Goal: Task Accomplishment & Management: Manage account settings

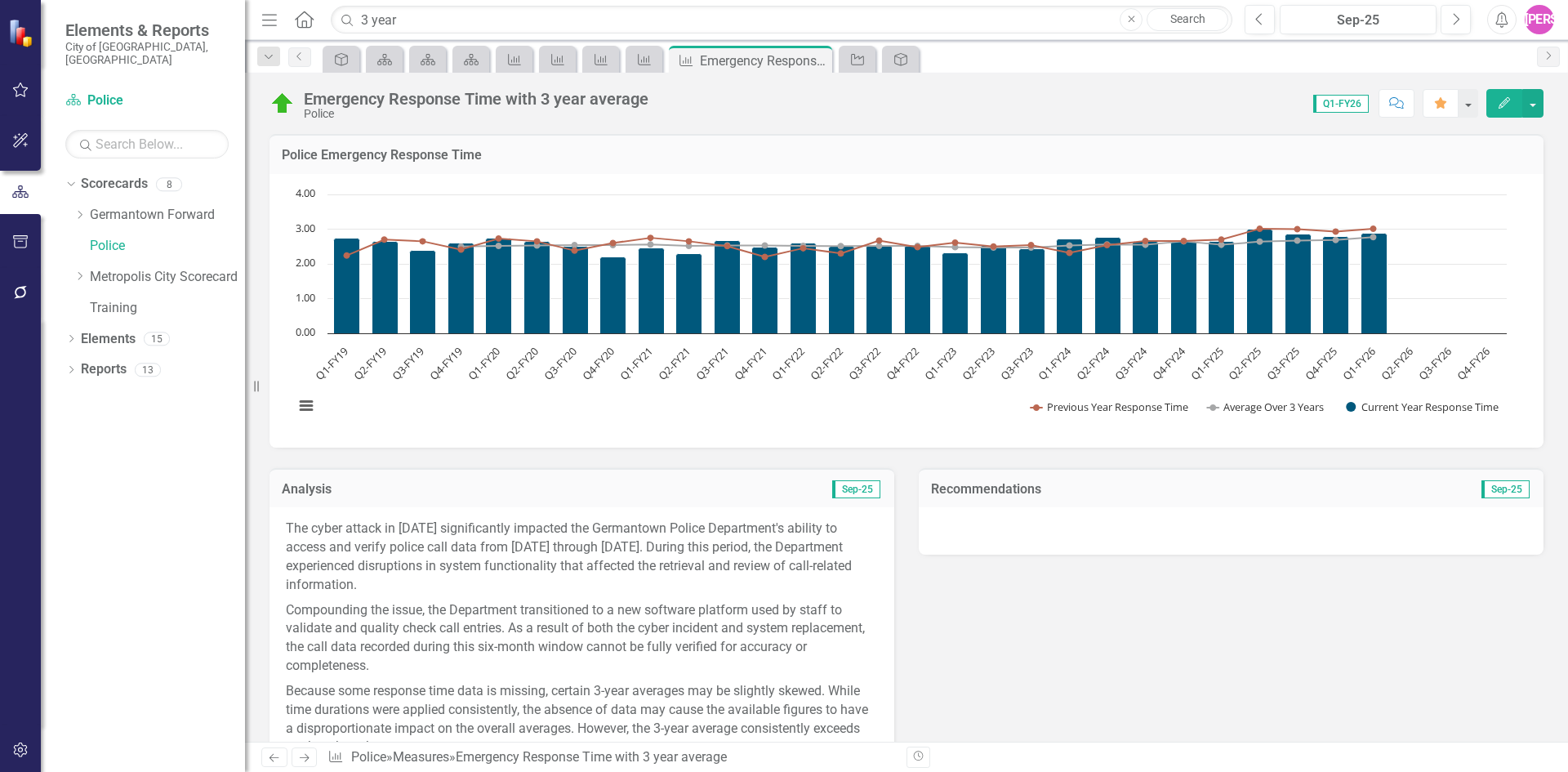
click at [0, 91] on div "Elements & Reports City of [GEOGRAPHIC_DATA], [GEOGRAPHIC_DATA] Scorecard Polic…" at bounding box center [784, 386] width 1568 height 772
type input "911"
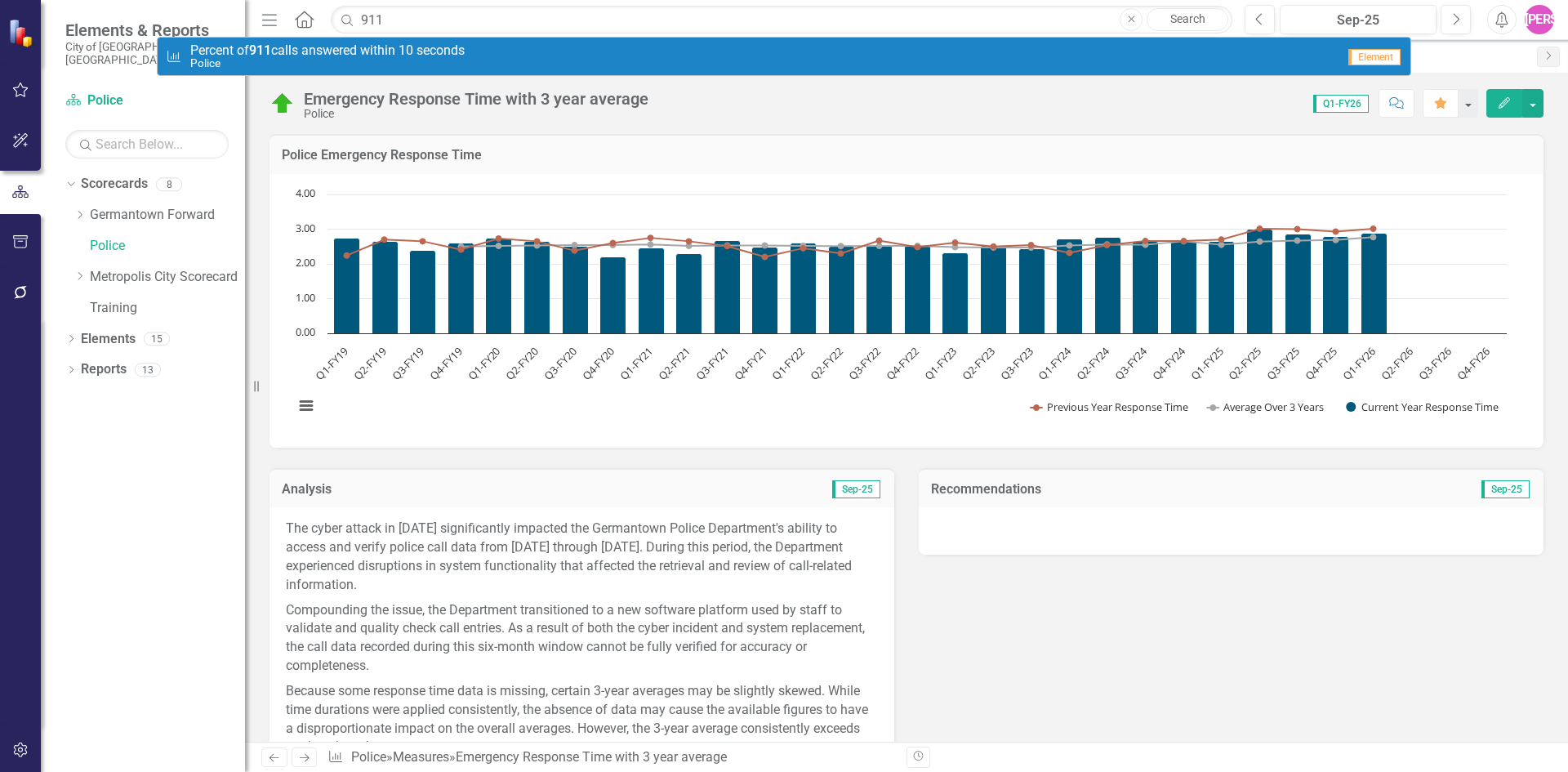
click at [406, 57] on span "Percent of 911 calls answered within 10 seconds" at bounding box center [327, 51] width 274 height 15
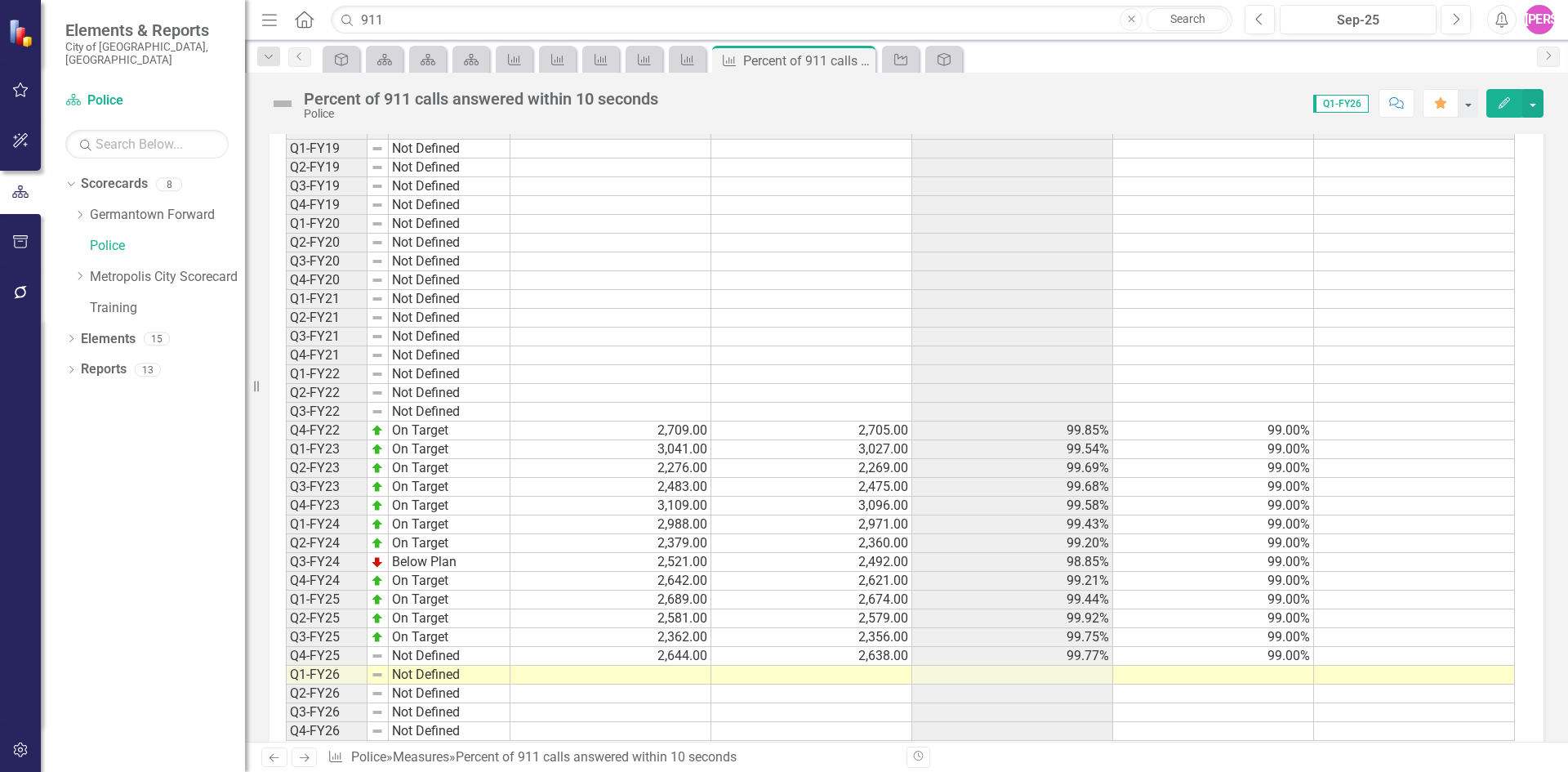
scroll to position [967, 0]
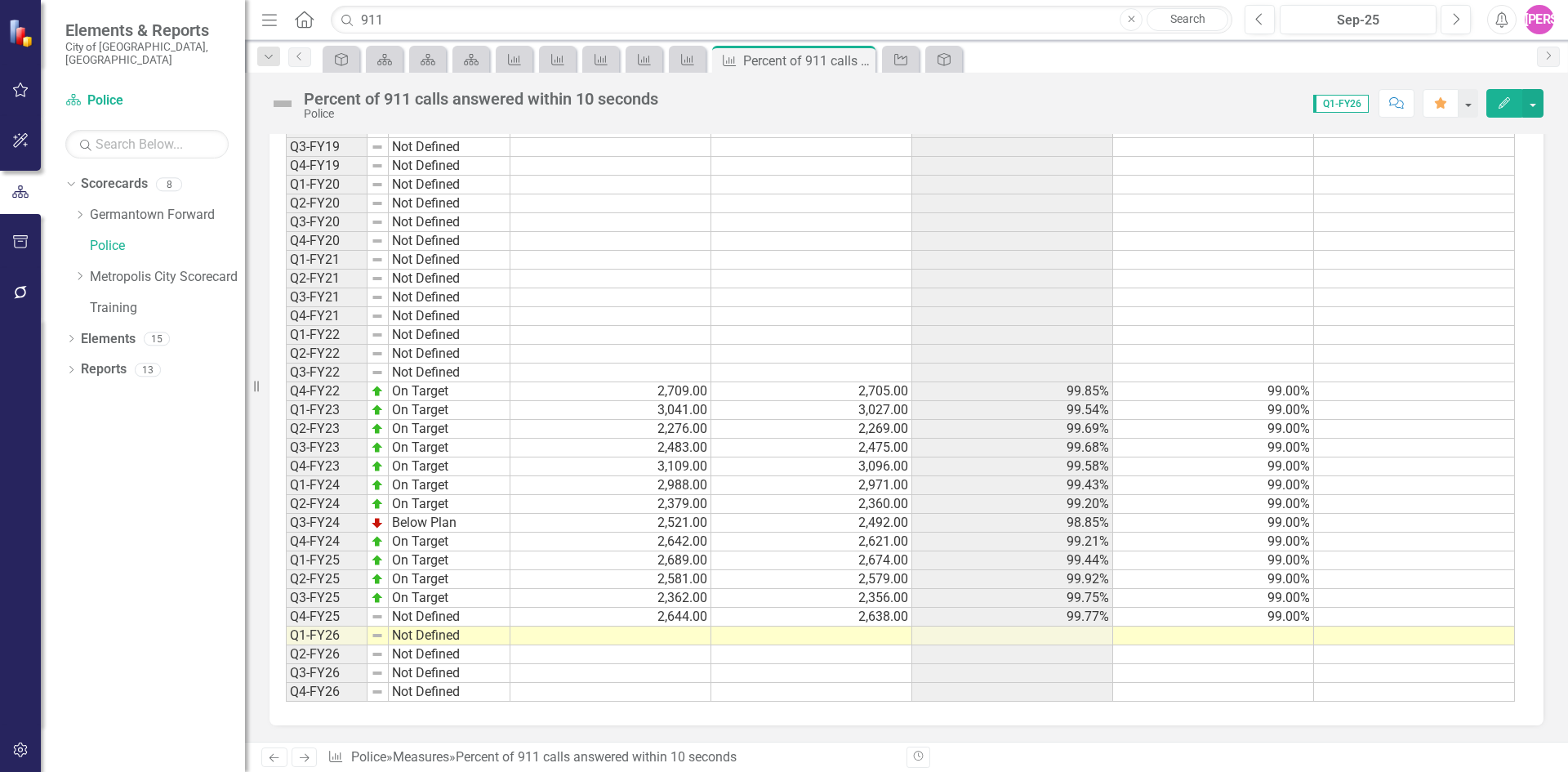
click at [669, 638] on td at bounding box center [610, 636] width 201 height 19
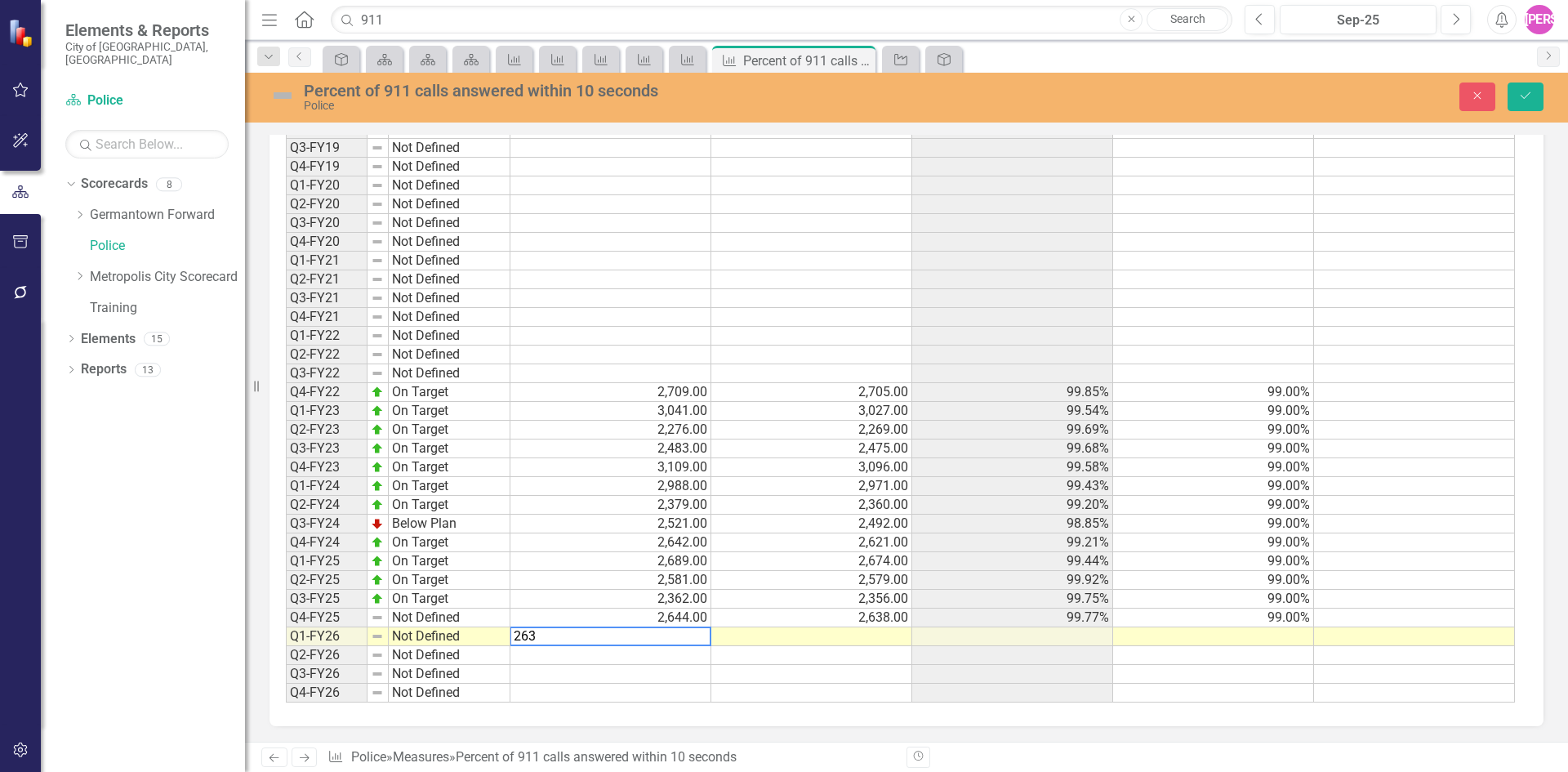
type textarea "2638"
click at [692, 637] on td "2,638.00" at bounding box center [610, 636] width 201 height 19
click at [690, 630] on td at bounding box center [610, 636] width 201 height 19
type textarea "2638"
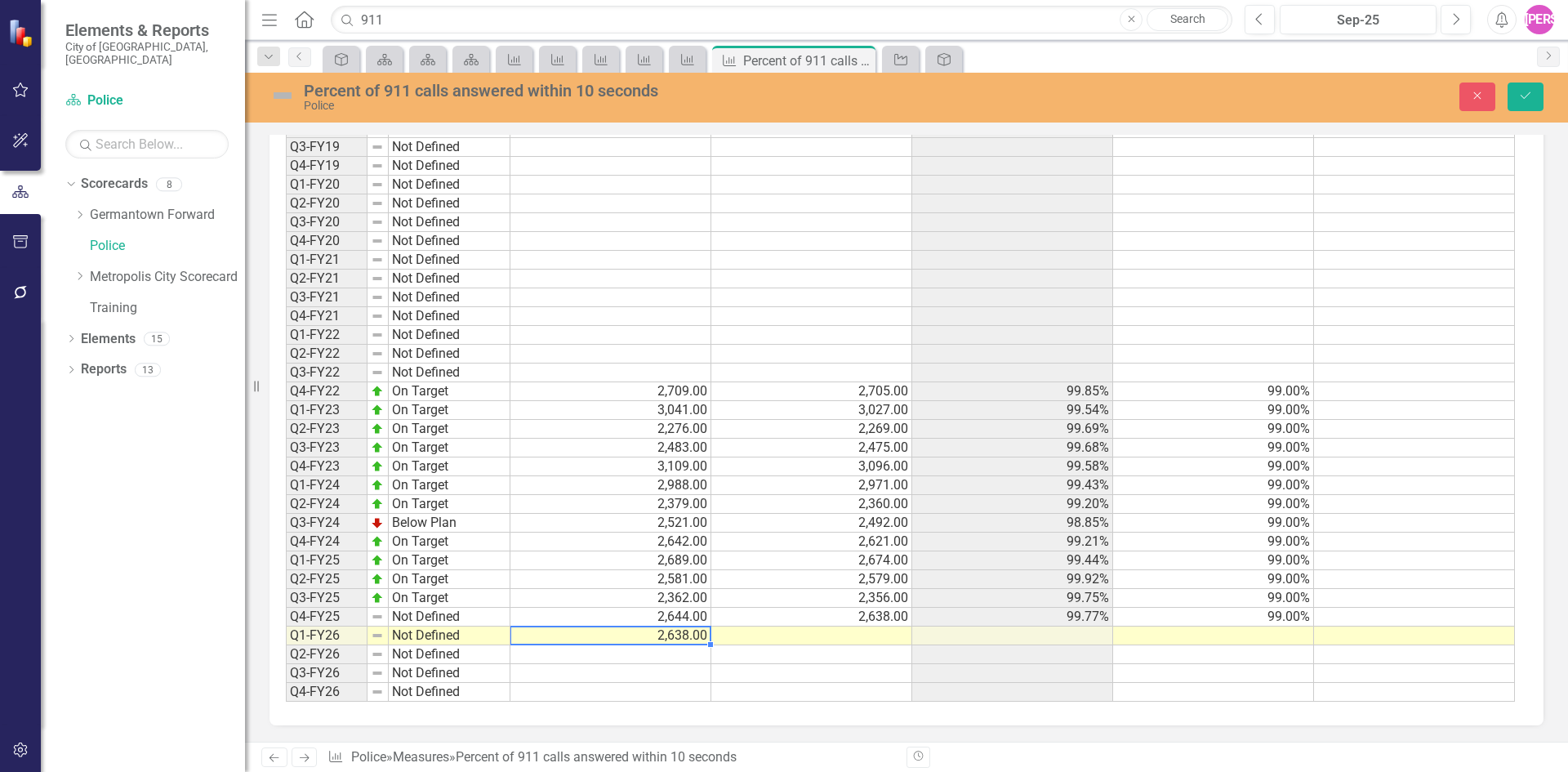
type textarea "3"
type textarea "2644"
click at [890, 644] on div at bounding box center [811, 644] width 201 height 2
type textarea "2638"
click at [1194, 643] on td at bounding box center [1214, 636] width 201 height 19
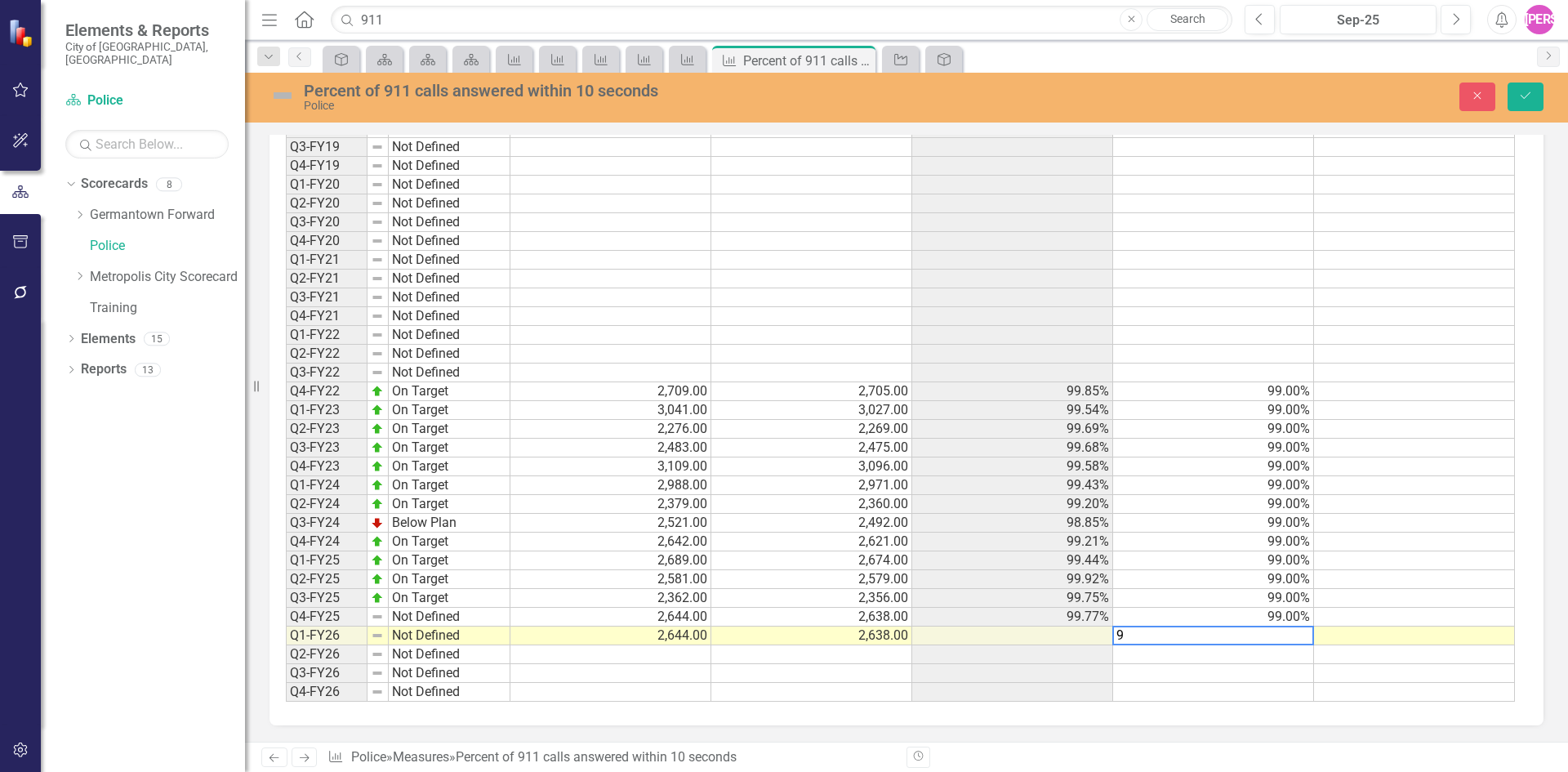
type textarea "99"
click at [659, 619] on td "2,644.00" at bounding box center [610, 617] width 201 height 19
type textarea "2638"
click at [1528, 90] on icon "Save" at bounding box center [1526, 96] width 15 height 12
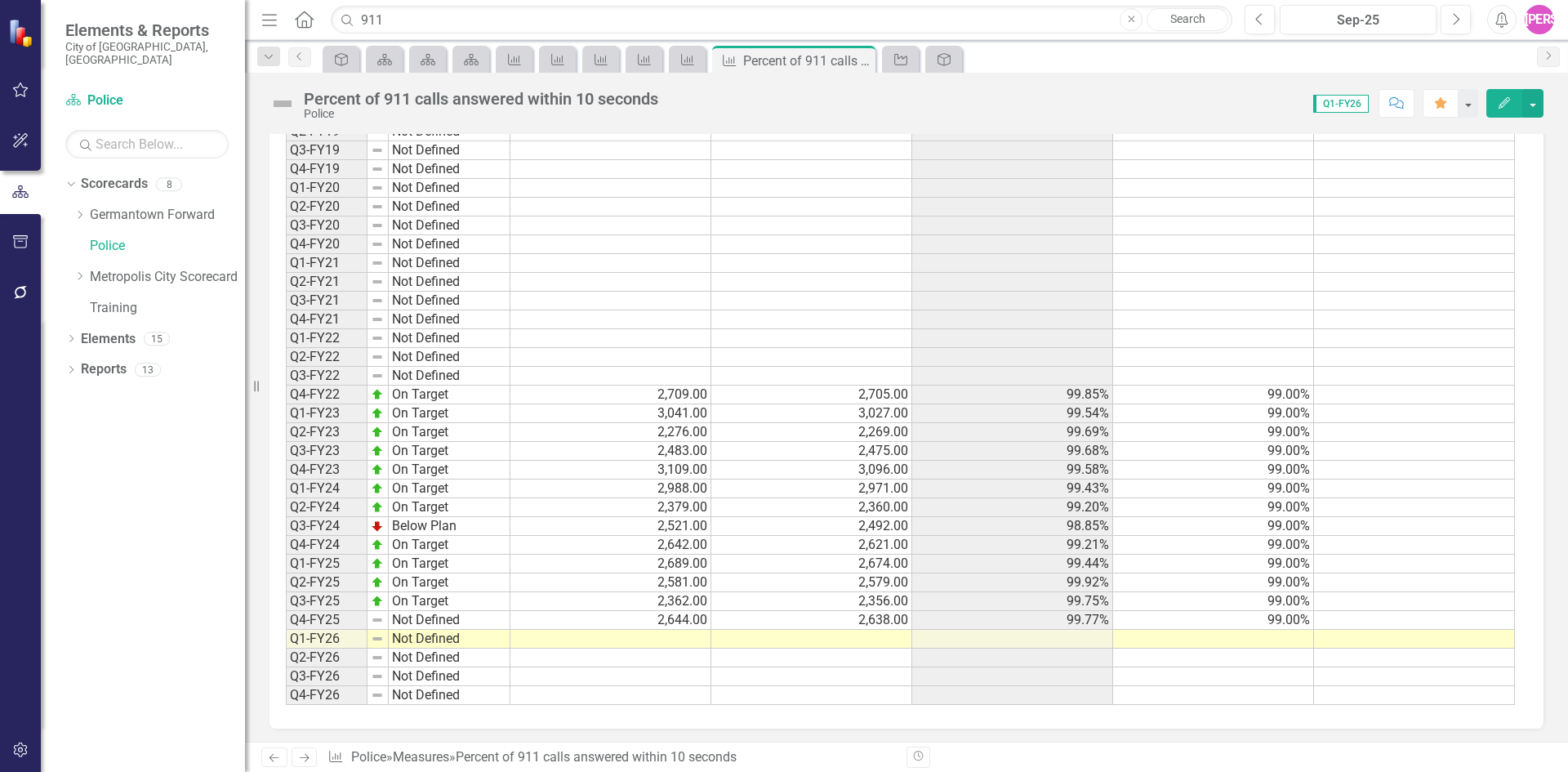
scroll to position [967, 0]
click at [1071, 603] on td "99.75%" at bounding box center [1012, 598] width 201 height 19
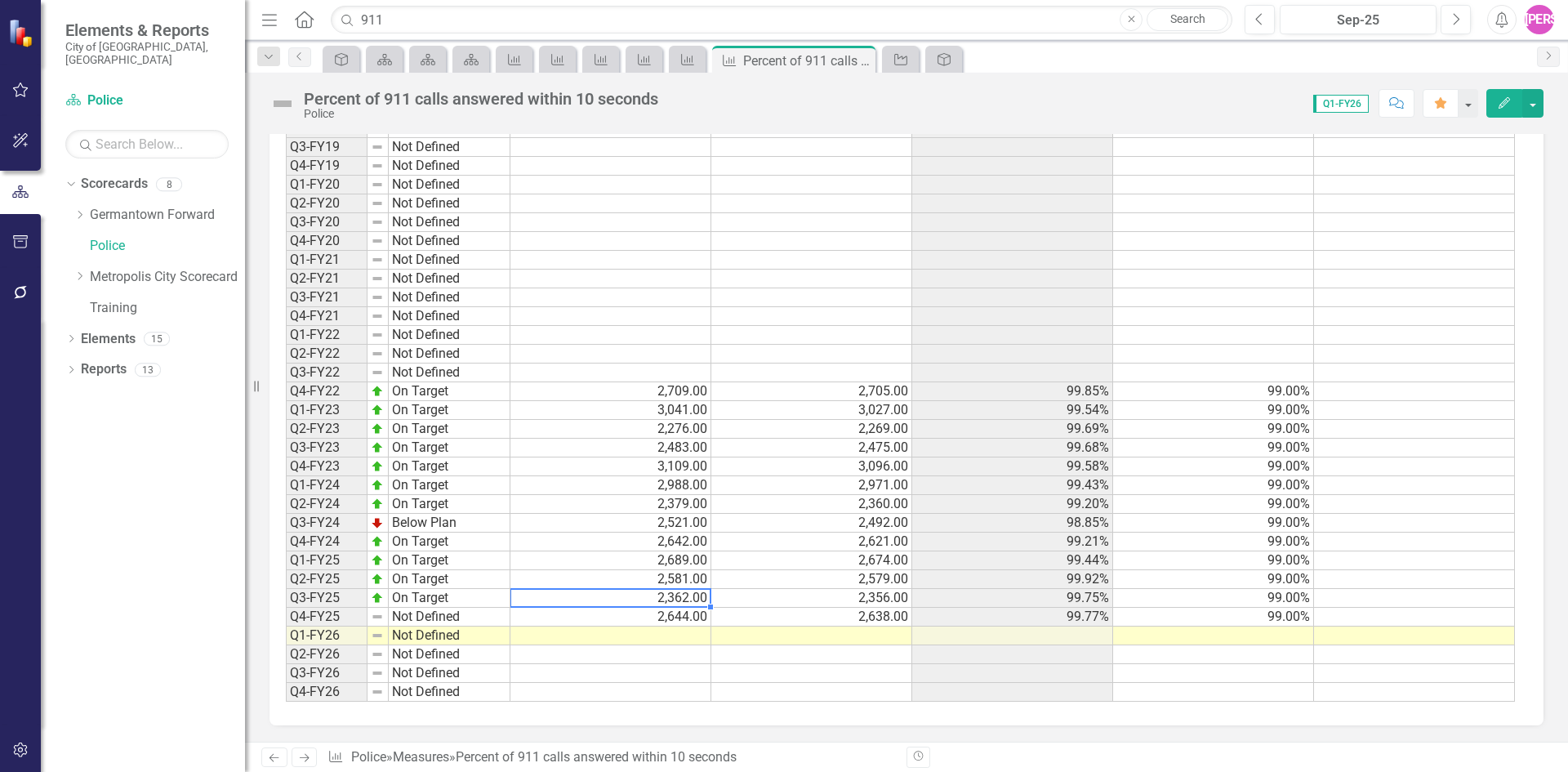
click at [689, 603] on td "2,362.00" at bounding box center [610, 598] width 201 height 19
click at [695, 602] on td "2,362.00" at bounding box center [610, 598] width 201 height 19
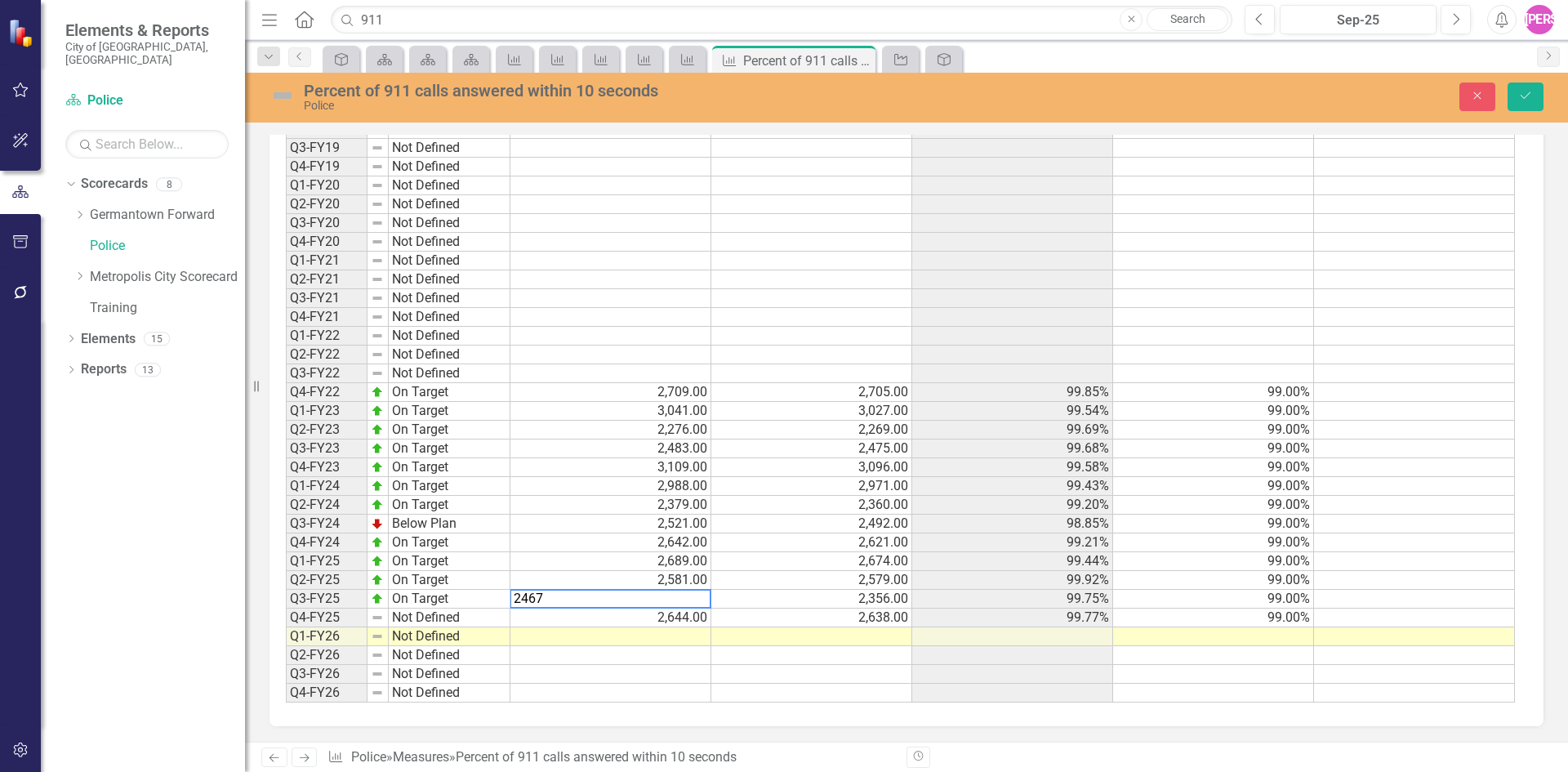
type textarea "2356"
click at [802, 603] on td at bounding box center [812, 599] width 201 height 19
type textarea "2638"
click at [1522, 95] on icon "Save" at bounding box center [1526, 96] width 15 height 12
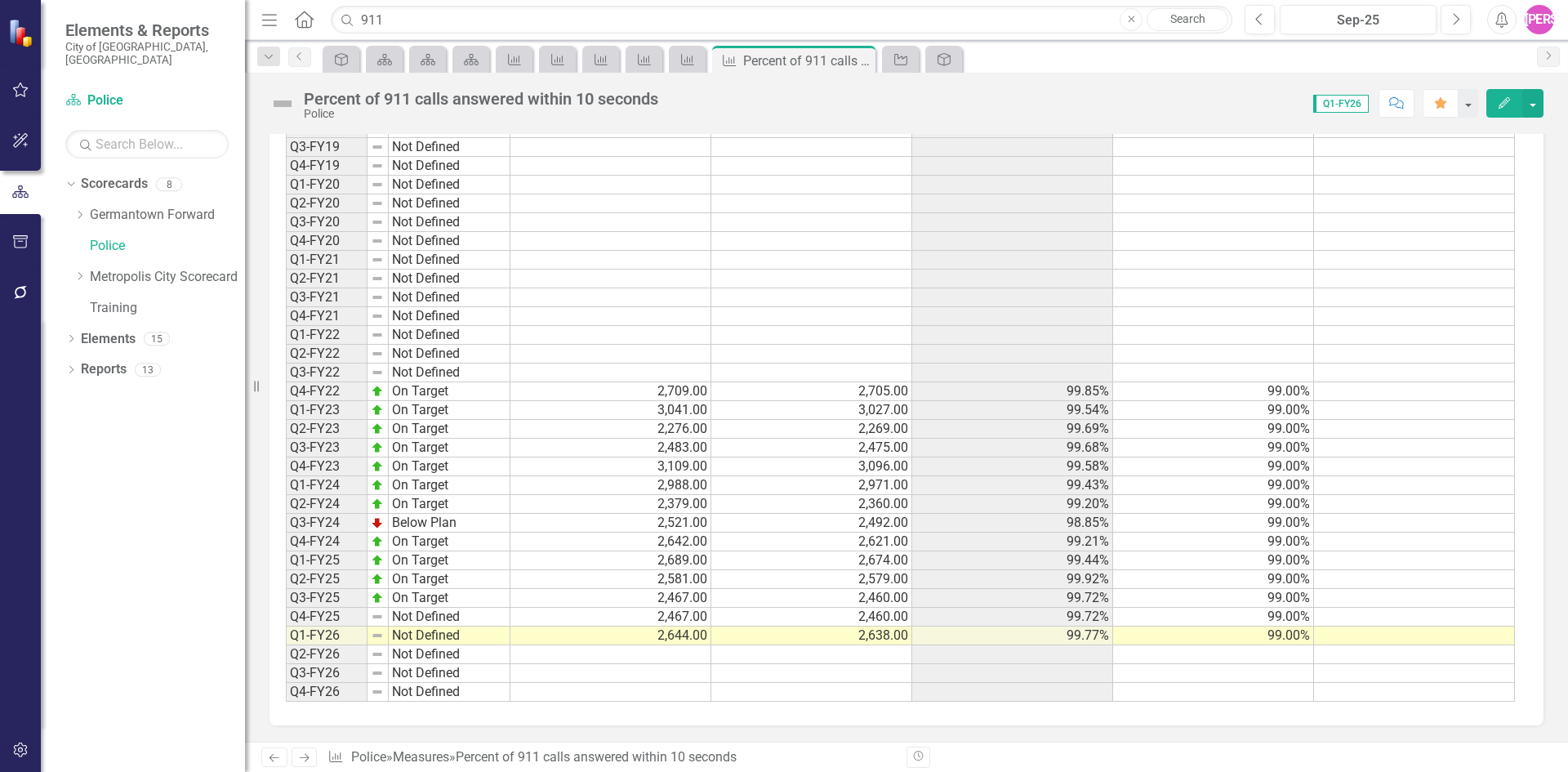
click at [1387, 659] on td at bounding box center [1414, 654] width 201 height 19
click at [379, 616] on img at bounding box center [377, 617] width 13 height 13
click at [380, 618] on img at bounding box center [377, 617] width 13 height 13
click at [411, 617] on td "Not Defined" at bounding box center [450, 617] width 122 height 19
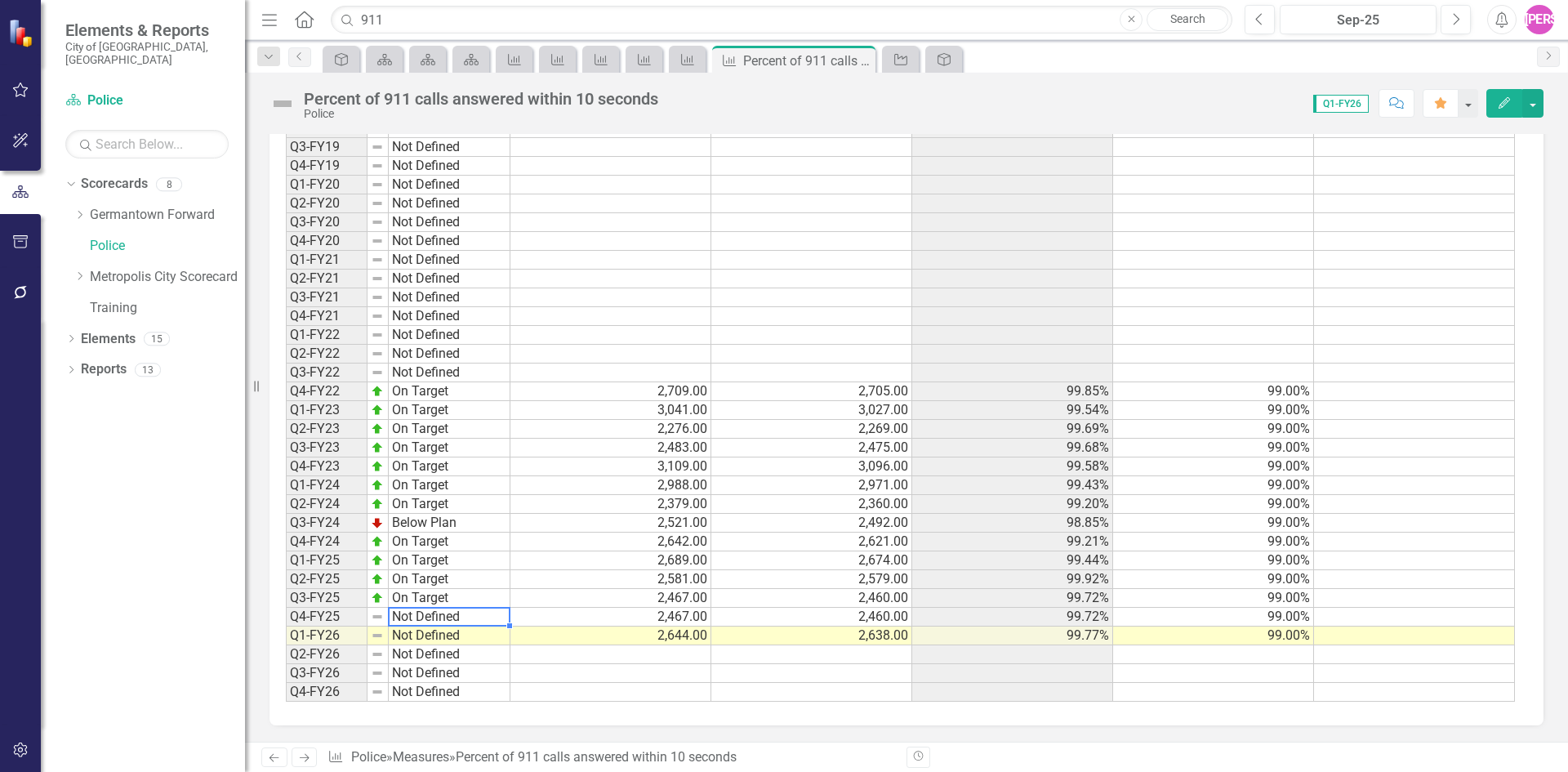
click at [411, 617] on td "Not Defined" at bounding box center [450, 617] width 122 height 19
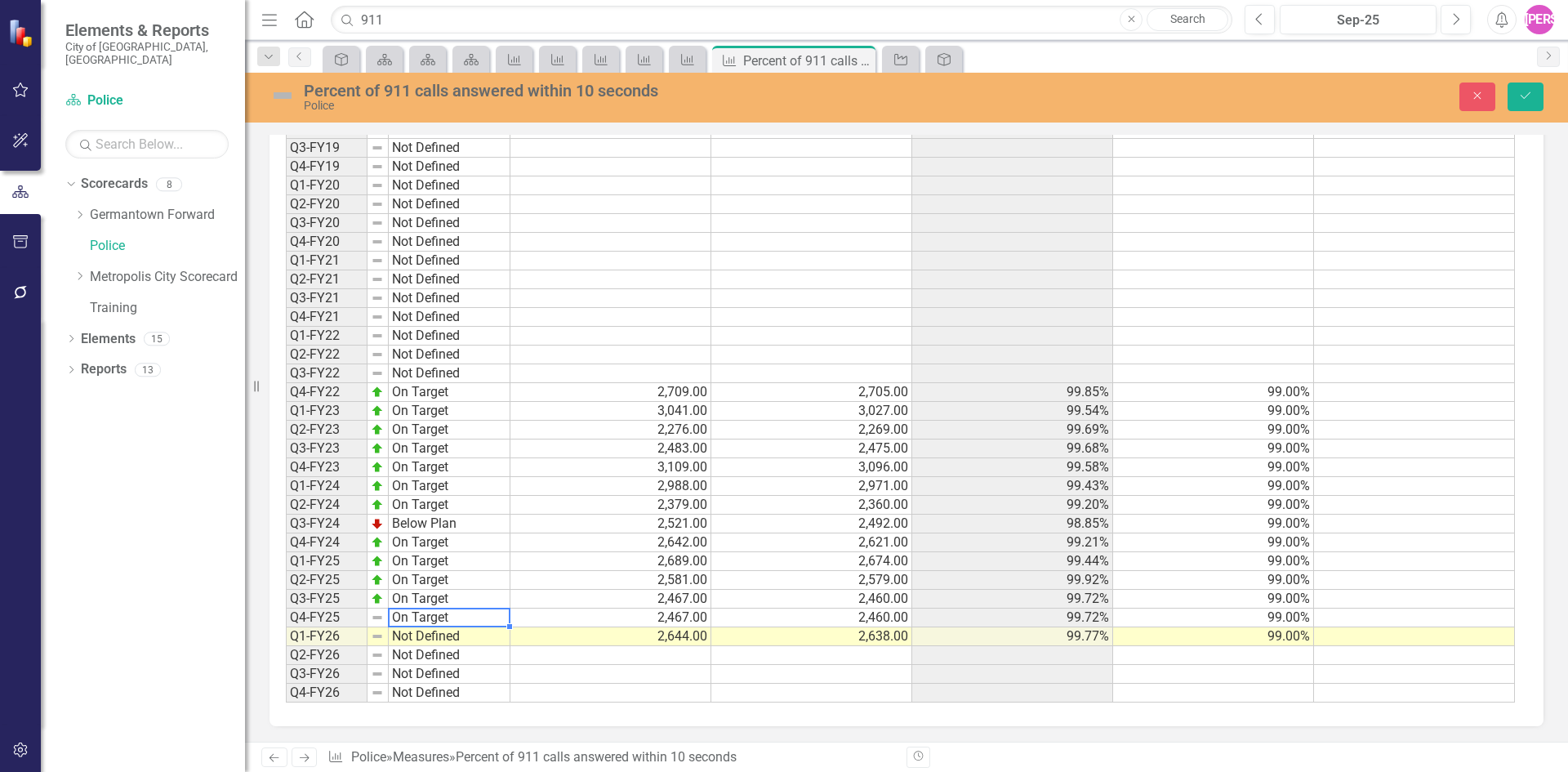
click at [446, 540] on div "Period Status Total Number of Calls Calls answered within 10 seconds Percent of…" at bounding box center [900, 385] width 1229 height 635
click at [455, 633] on td "Not Defined" at bounding box center [450, 636] width 122 height 19
type textarea "On Target"
click at [450, 564] on div "Period Status Total Number of Calls Calls answered within 10 seconds Percent of…" at bounding box center [900, 385] width 1229 height 635
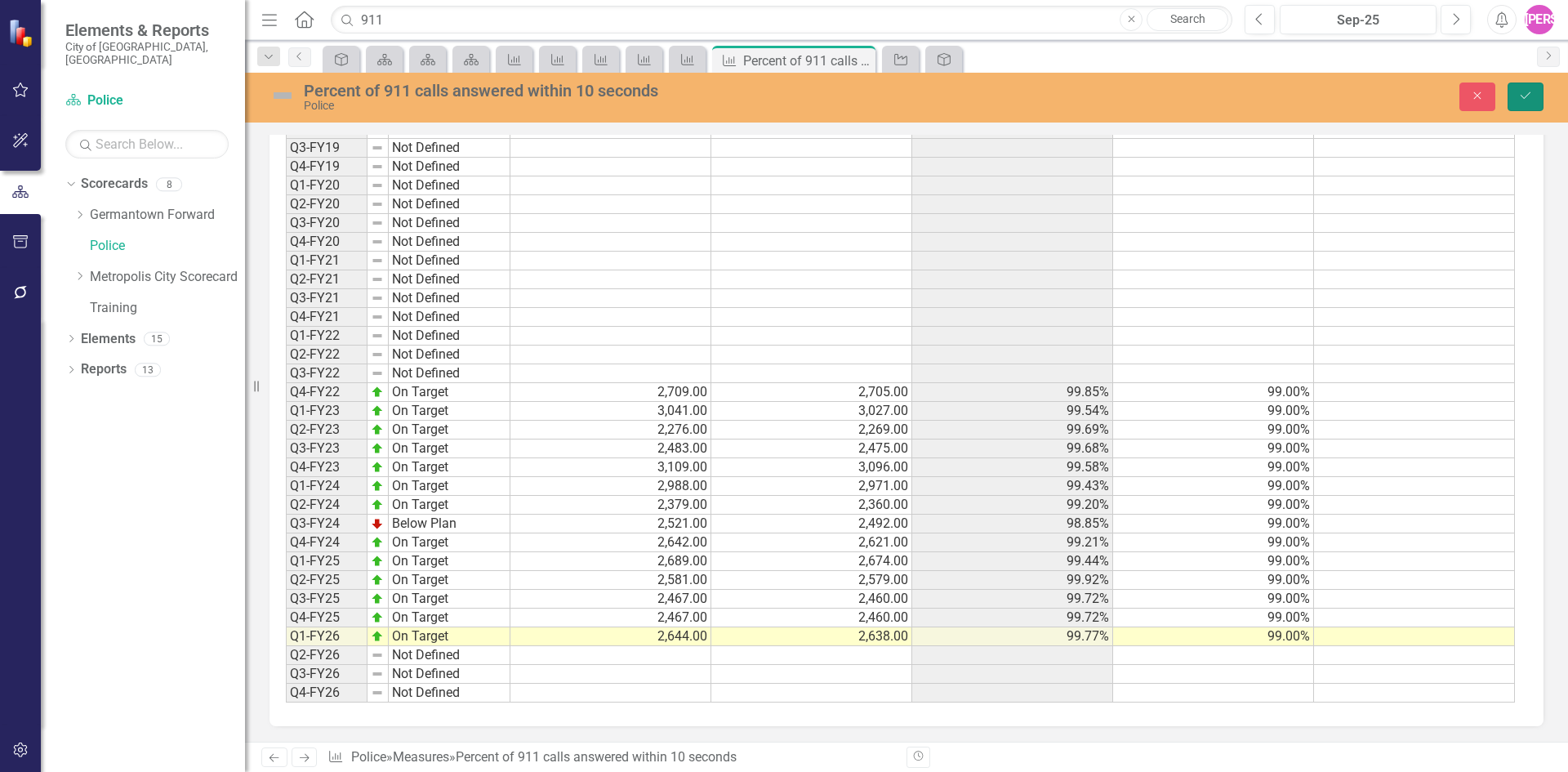
click at [1531, 96] on icon "Save" at bounding box center [1526, 96] width 15 height 12
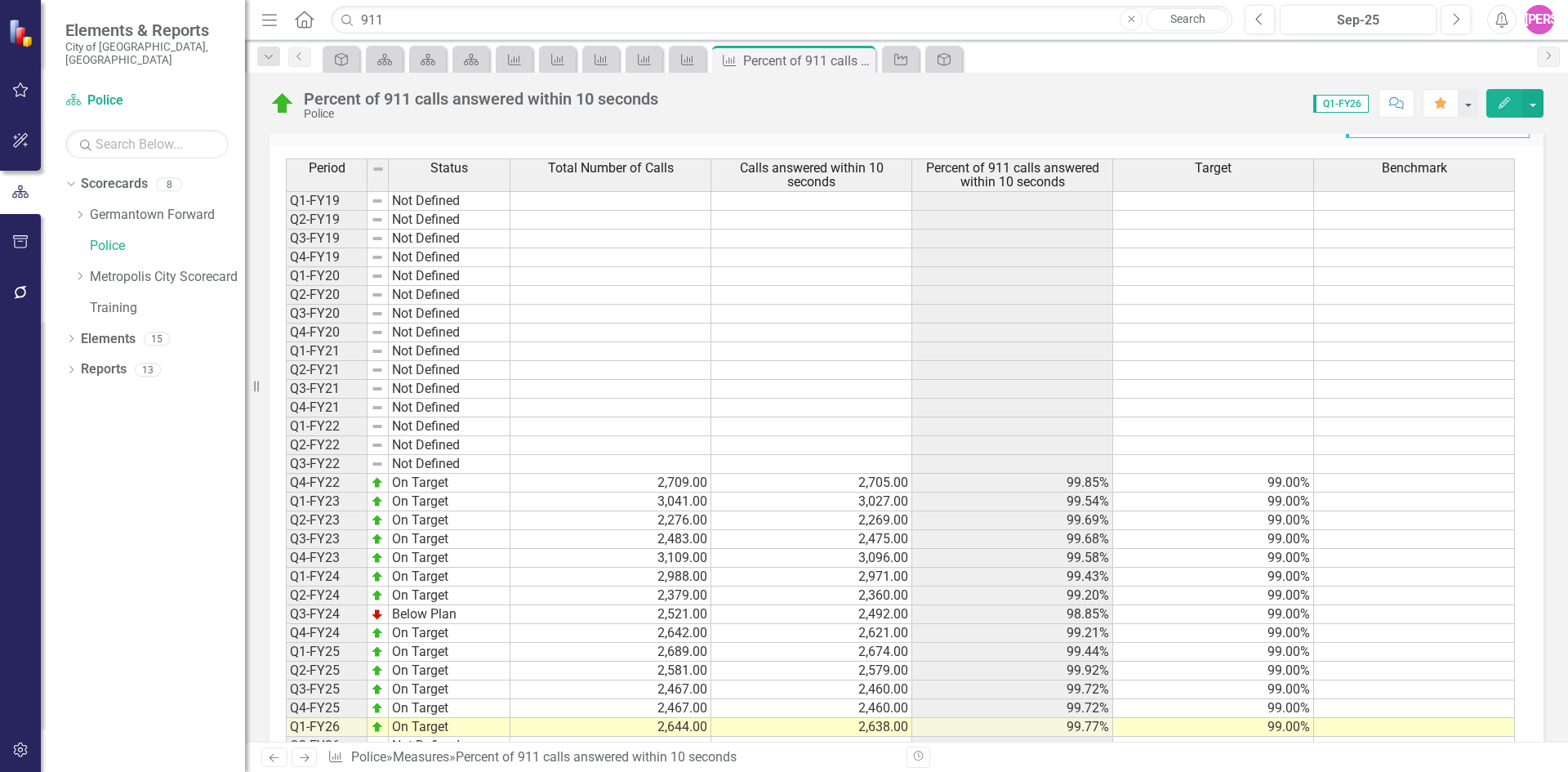
scroll to position [640, 0]
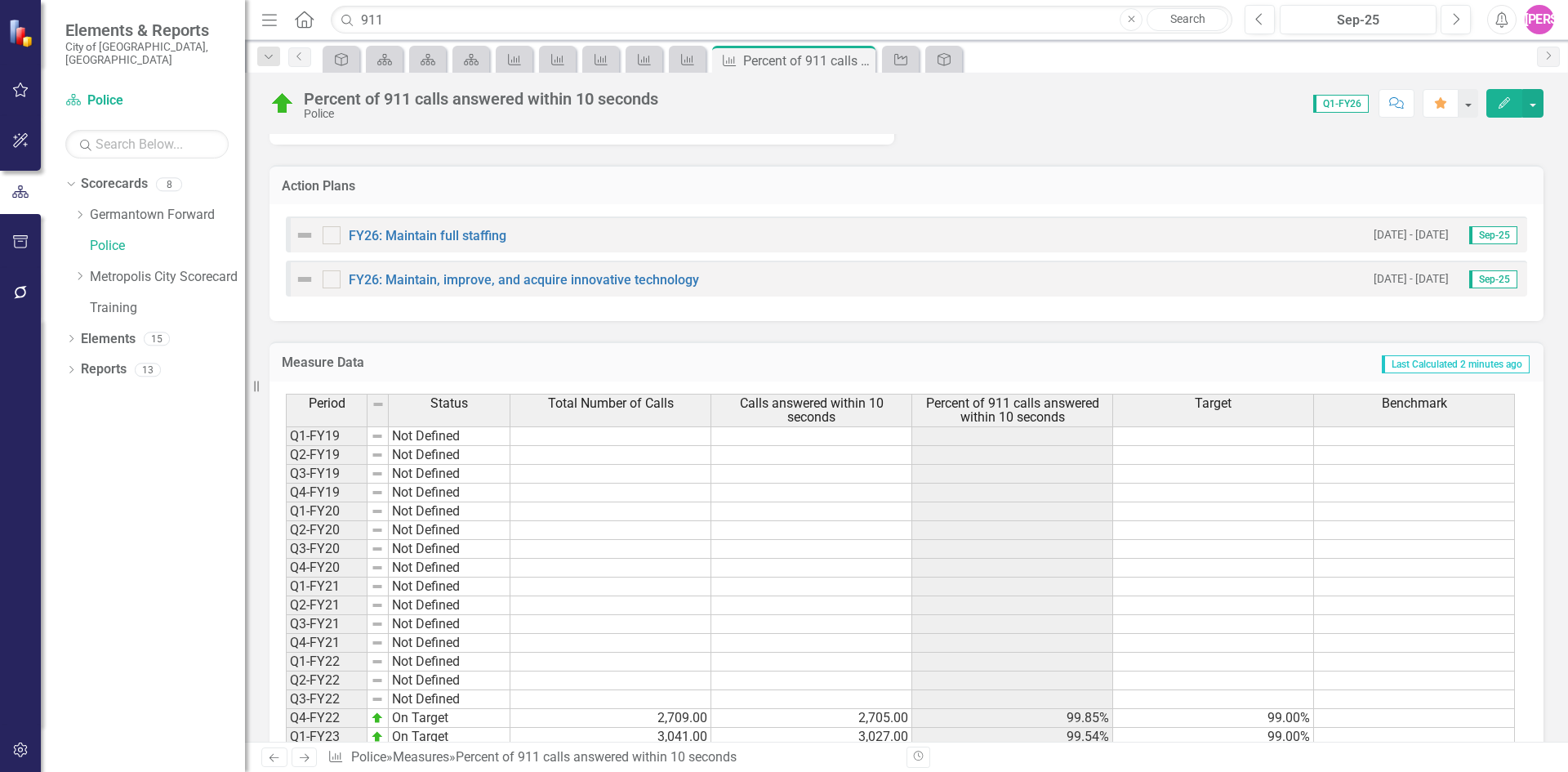
click at [666, 485] on td at bounding box center [610, 493] width 201 height 19
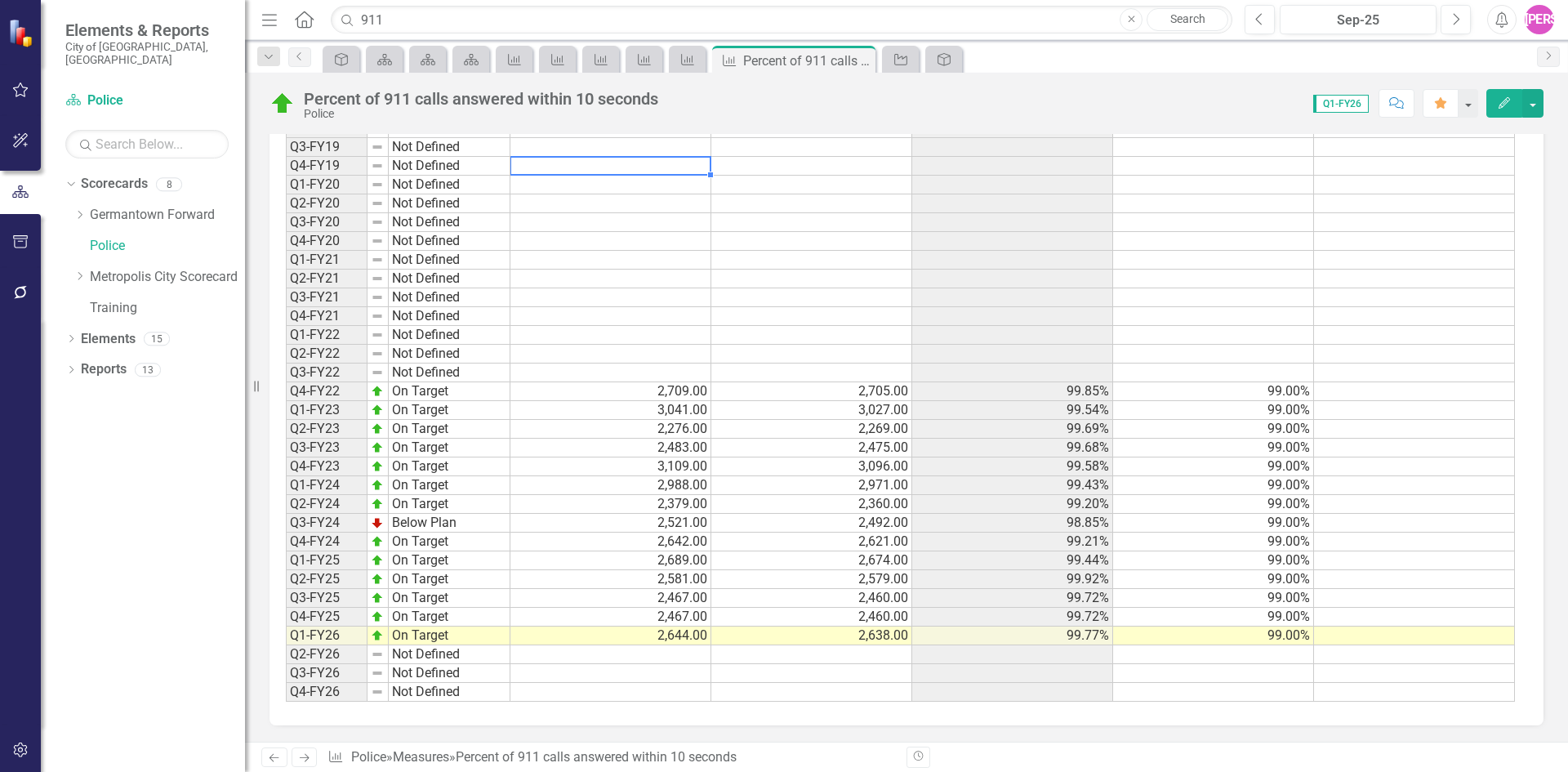
scroll to position [149, 0]
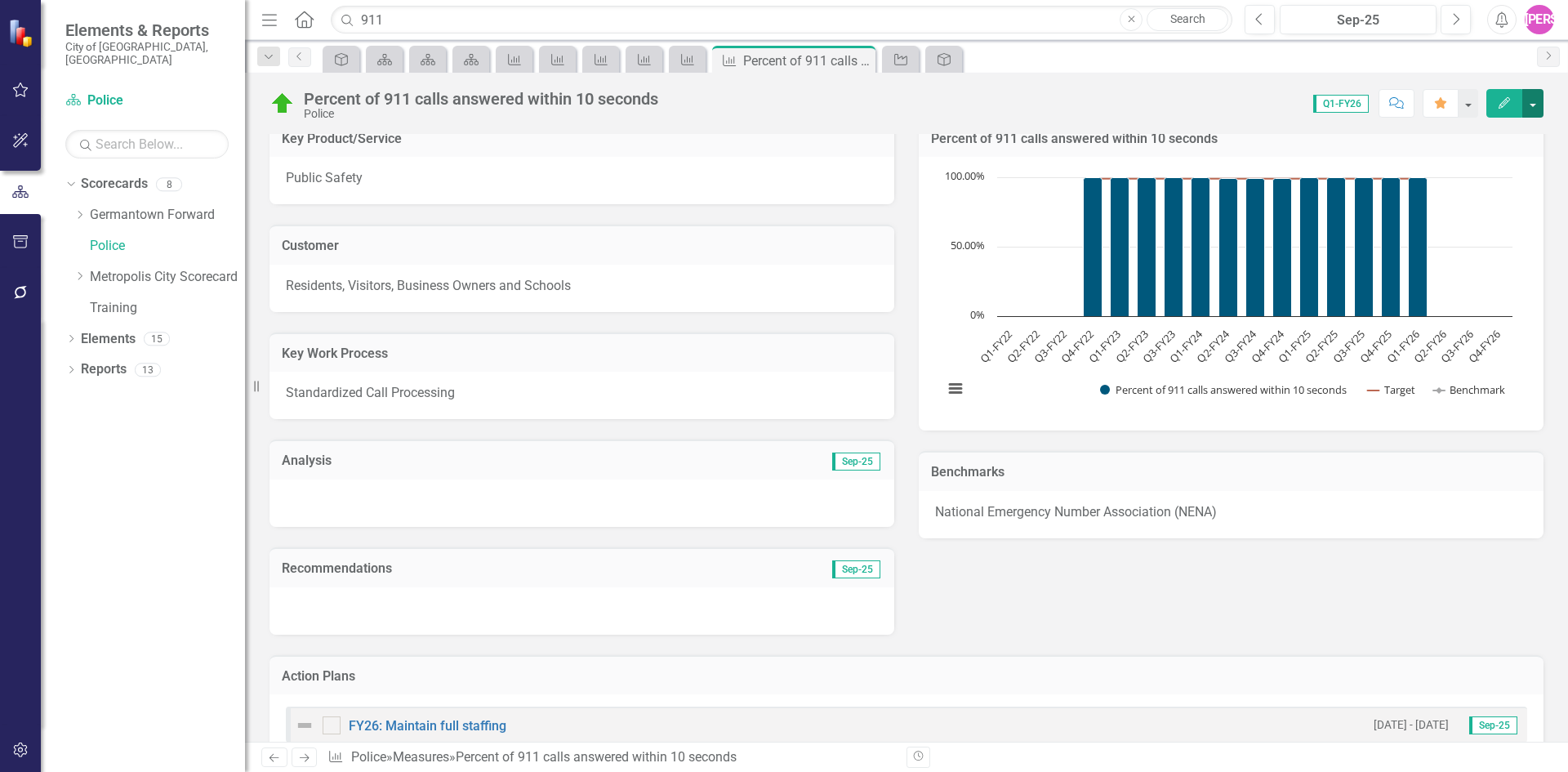
click at [1534, 105] on button "button" at bounding box center [1532, 103] width 21 height 28
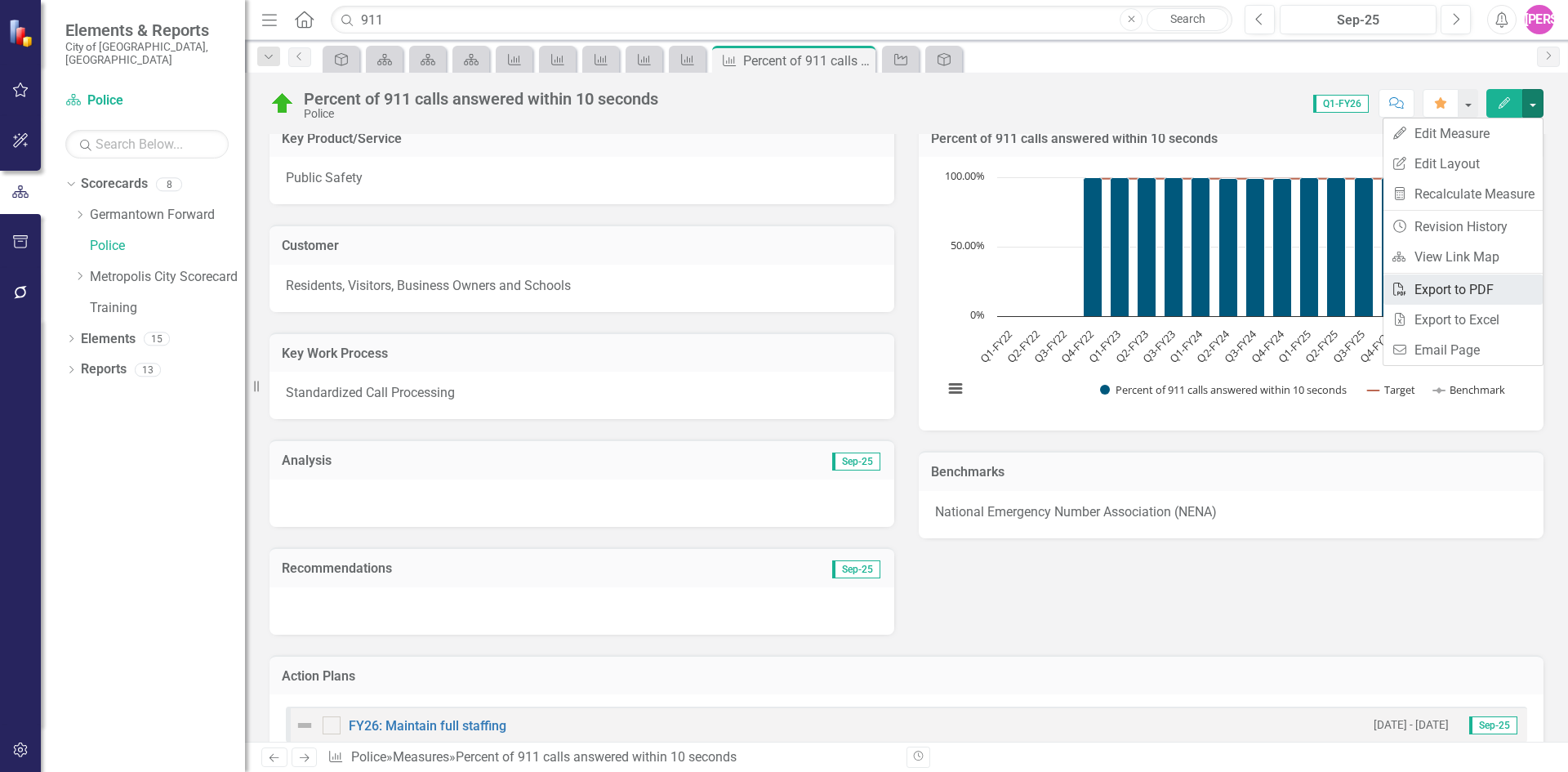
click at [1452, 298] on link "PDF Export to PDF" at bounding box center [1463, 289] width 159 height 30
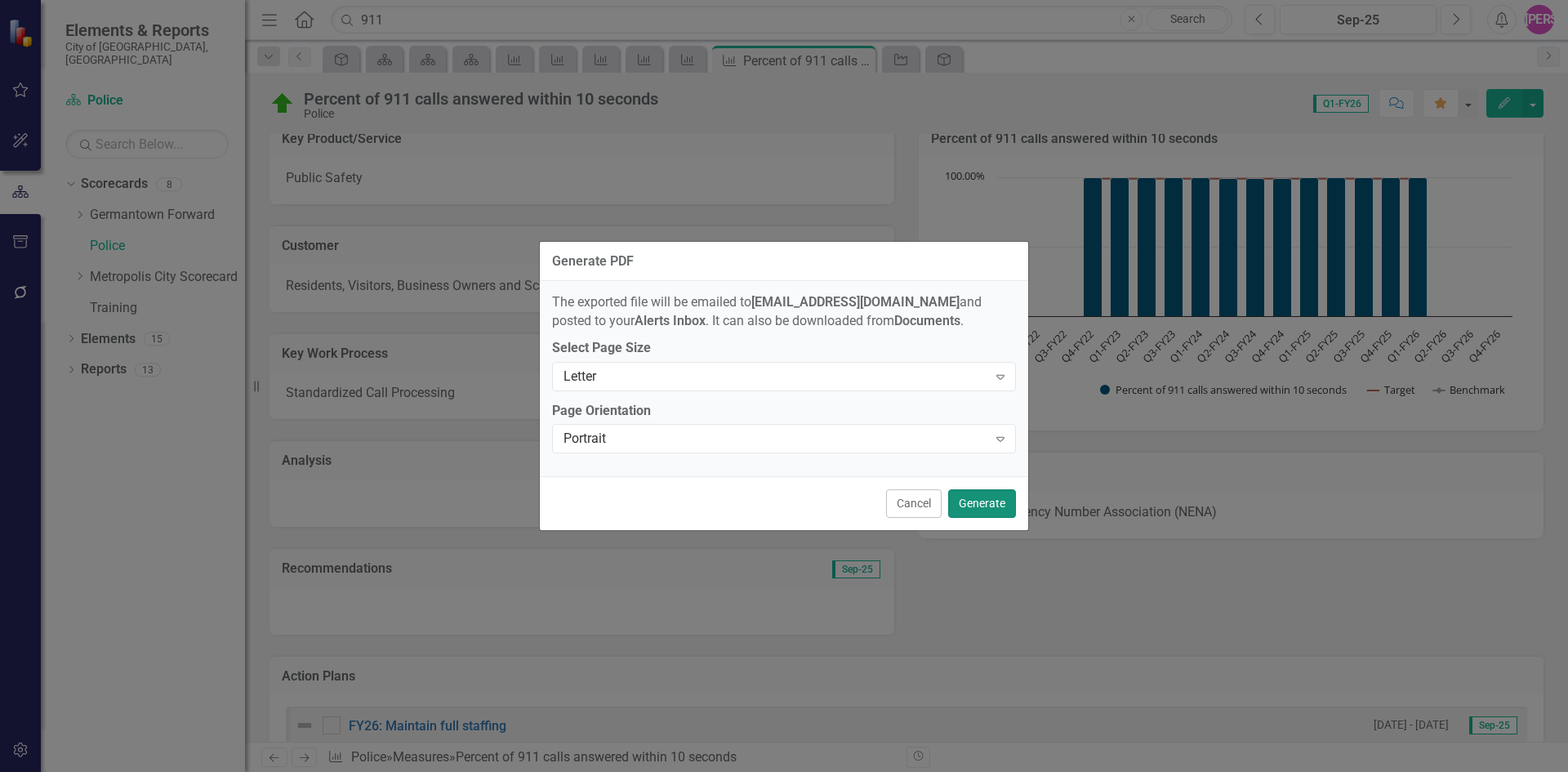
click at [982, 502] on button "Generate" at bounding box center [982, 503] width 67 height 28
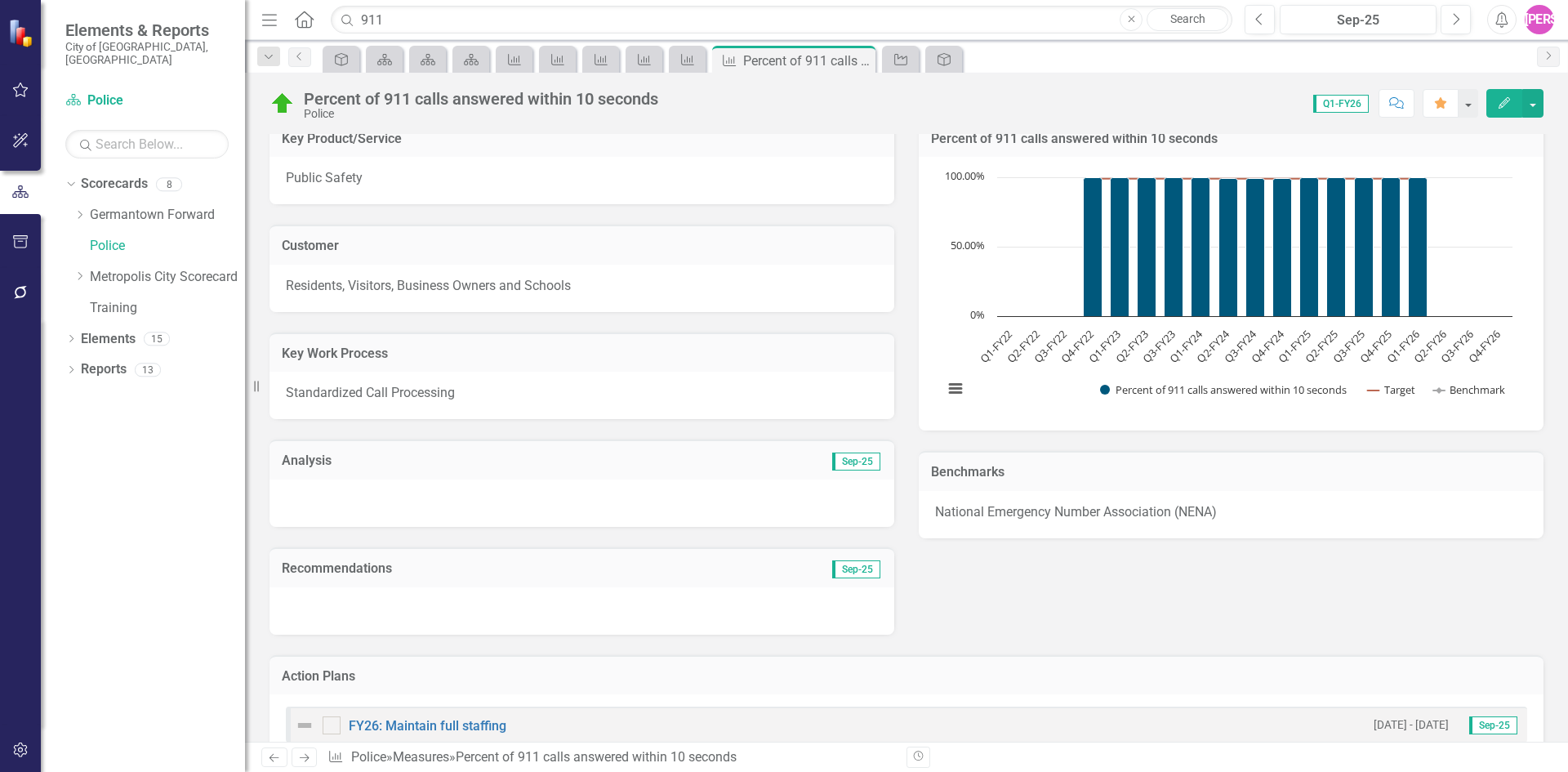
click at [1511, 98] on icon "Edit" at bounding box center [1504, 103] width 15 height 12
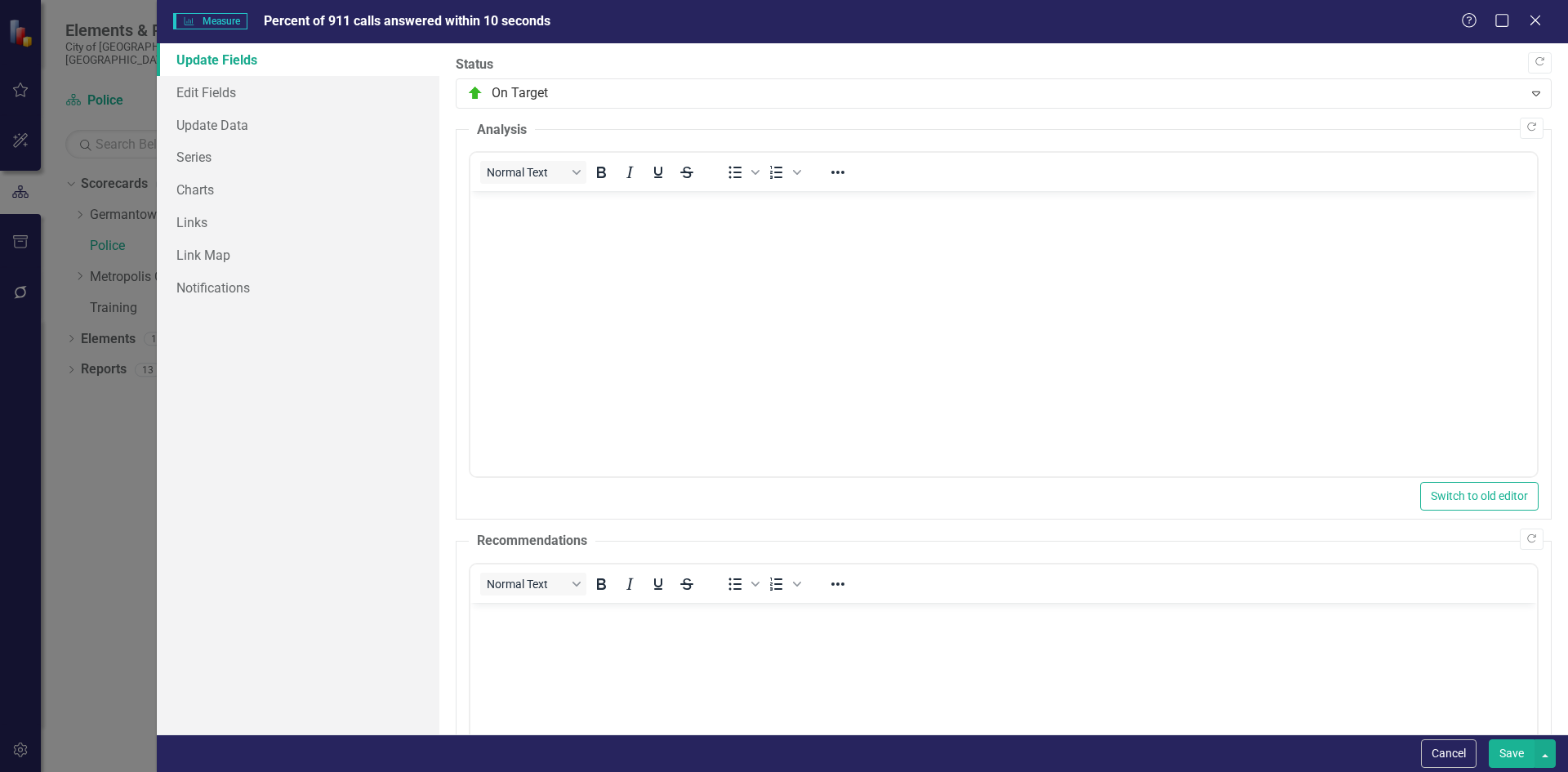
scroll to position [0, 0]
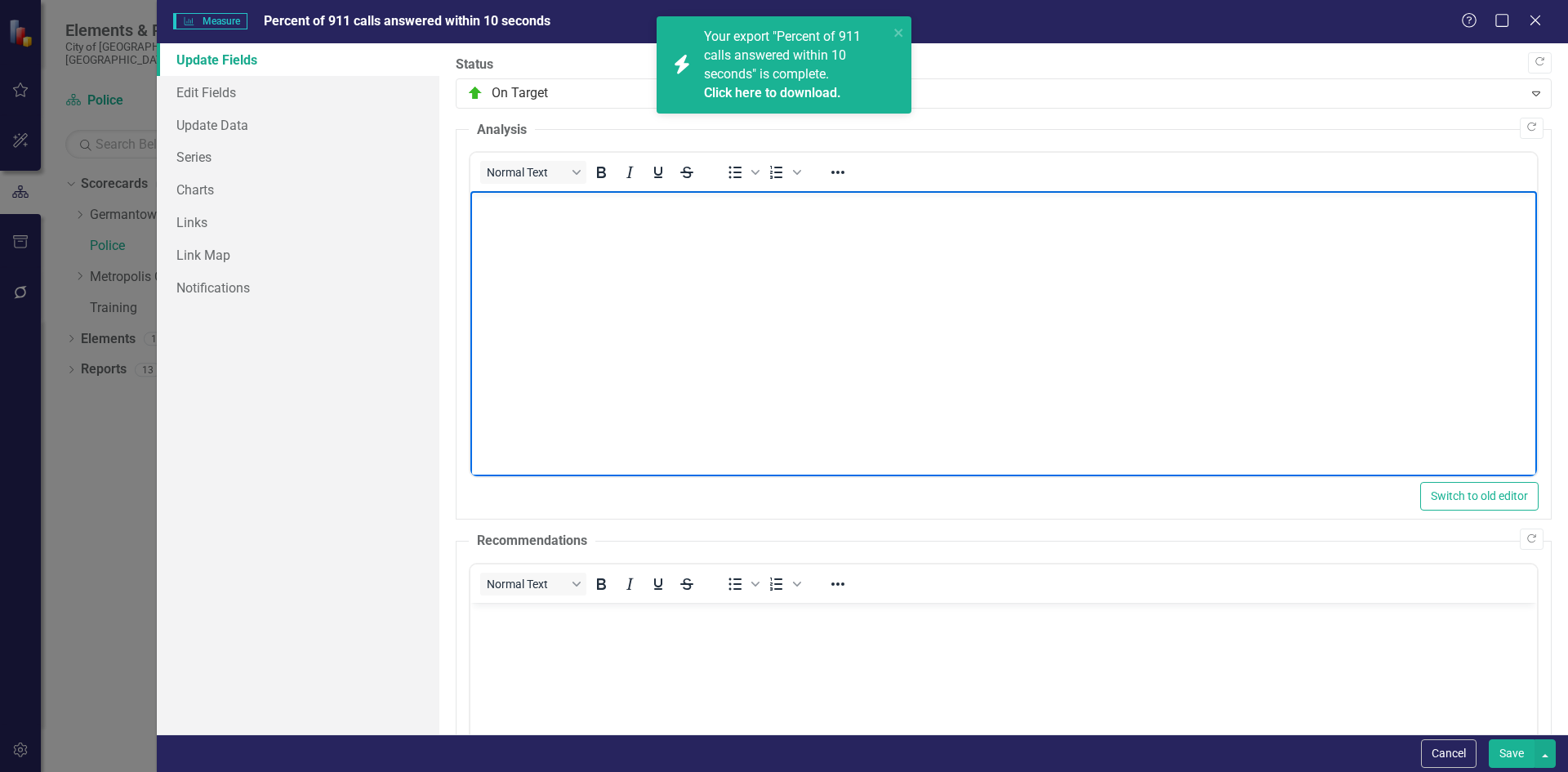
click at [634, 355] on body "Rich Text Area. Press ALT-0 for help." at bounding box center [1002, 314] width 1067 height 245
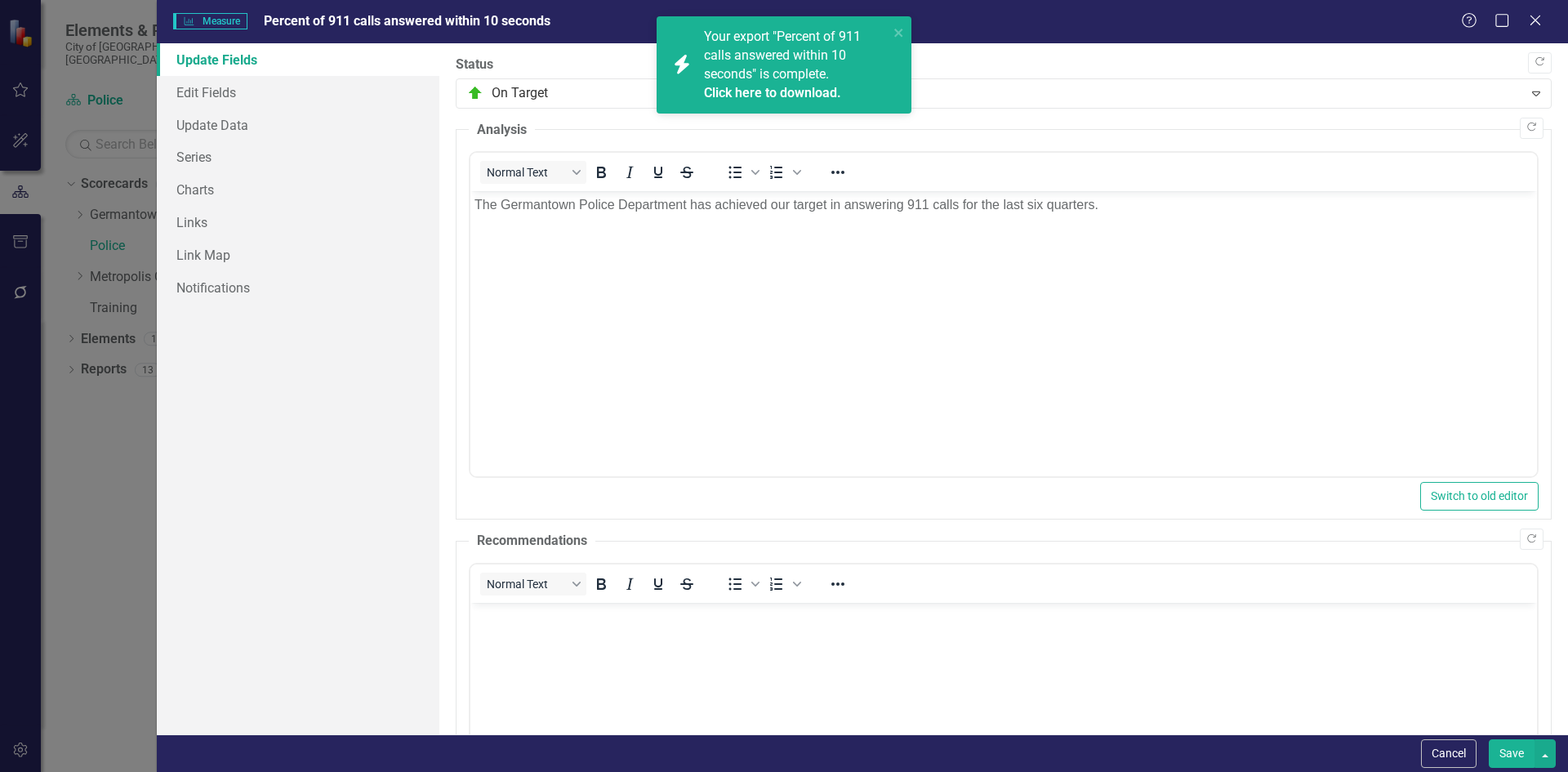
click at [1508, 752] on button "Save" at bounding box center [1512, 753] width 46 height 28
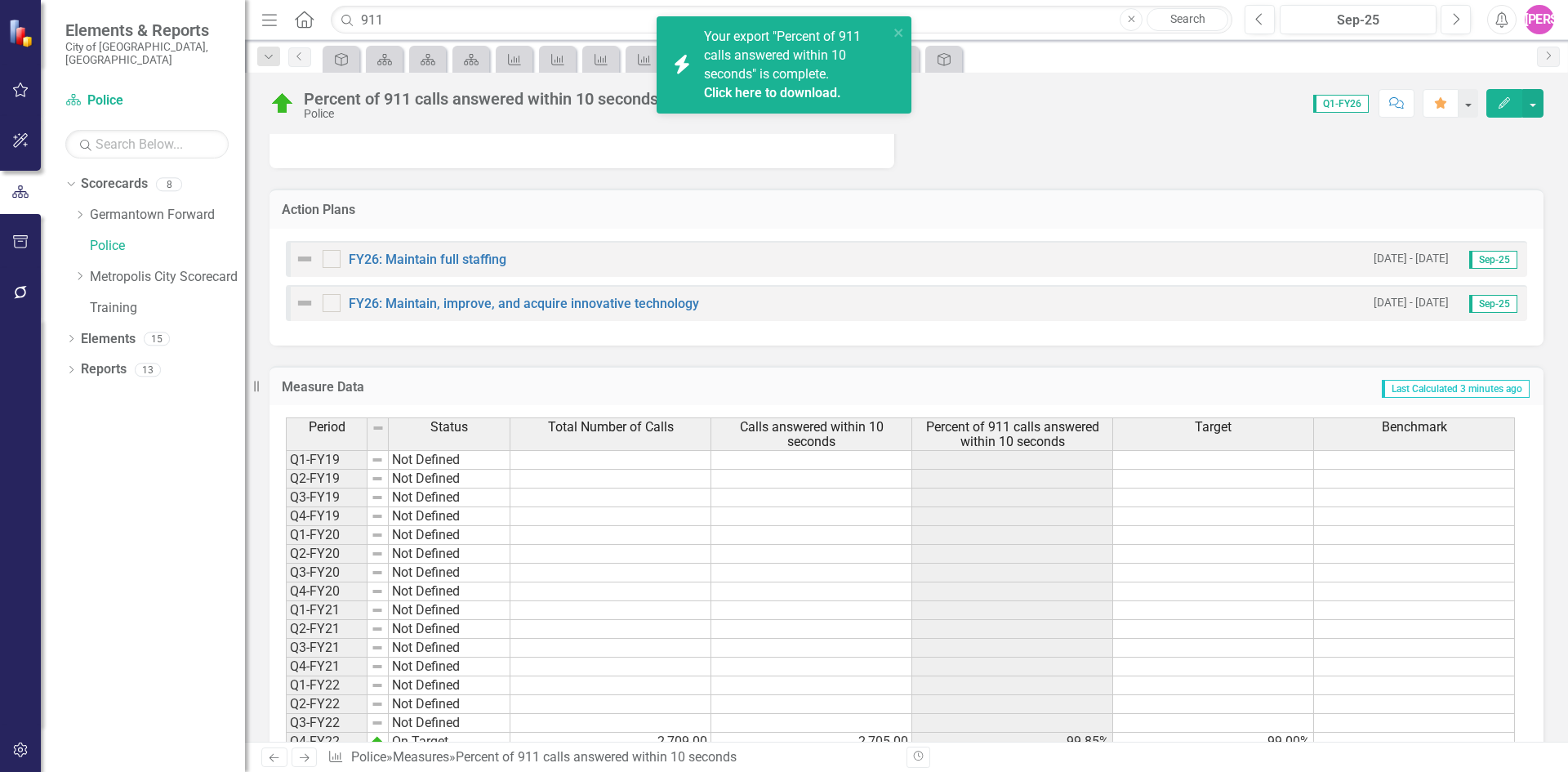
scroll to position [193, 0]
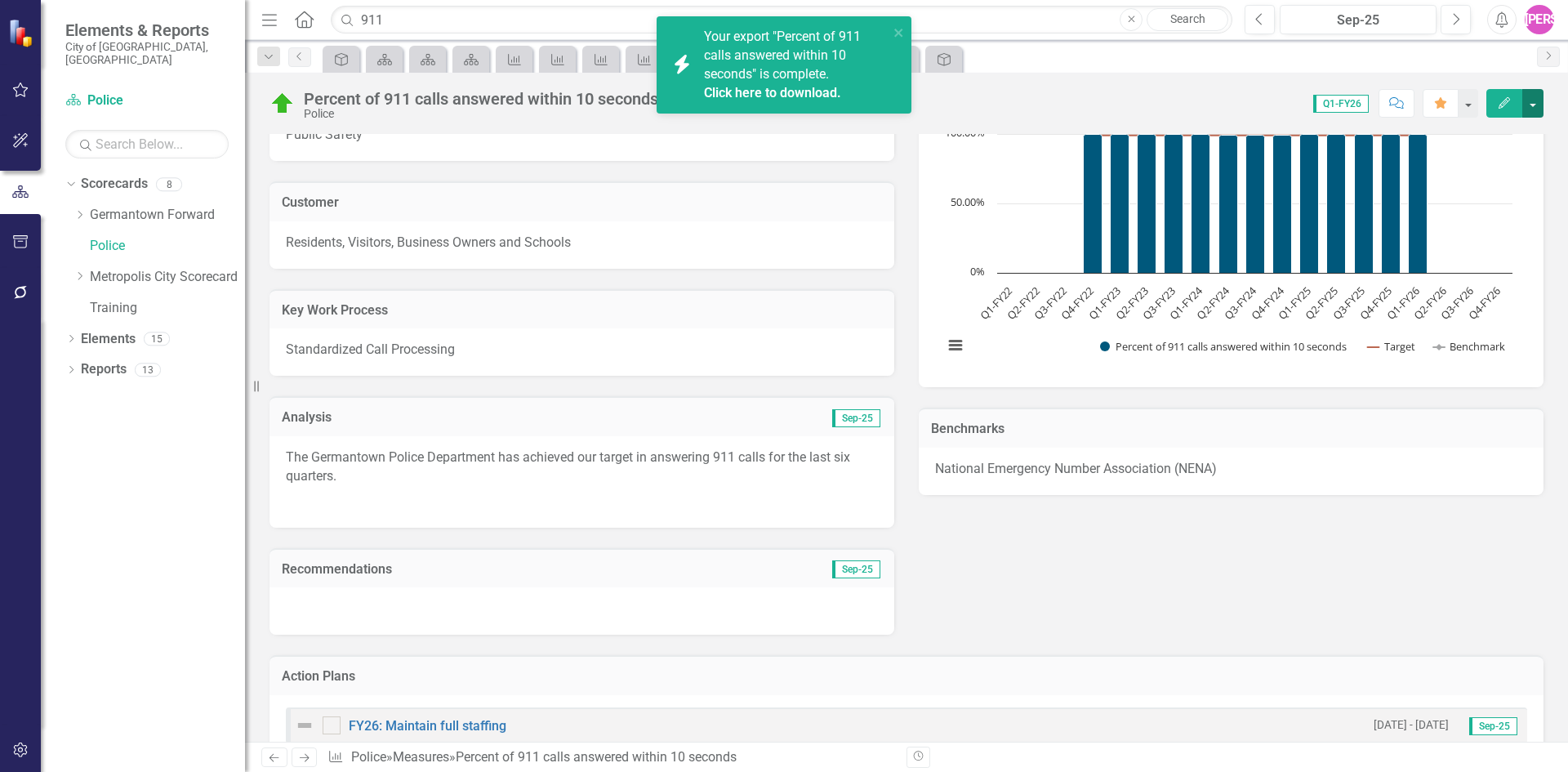
click at [1532, 100] on button "button" at bounding box center [1532, 103] width 21 height 28
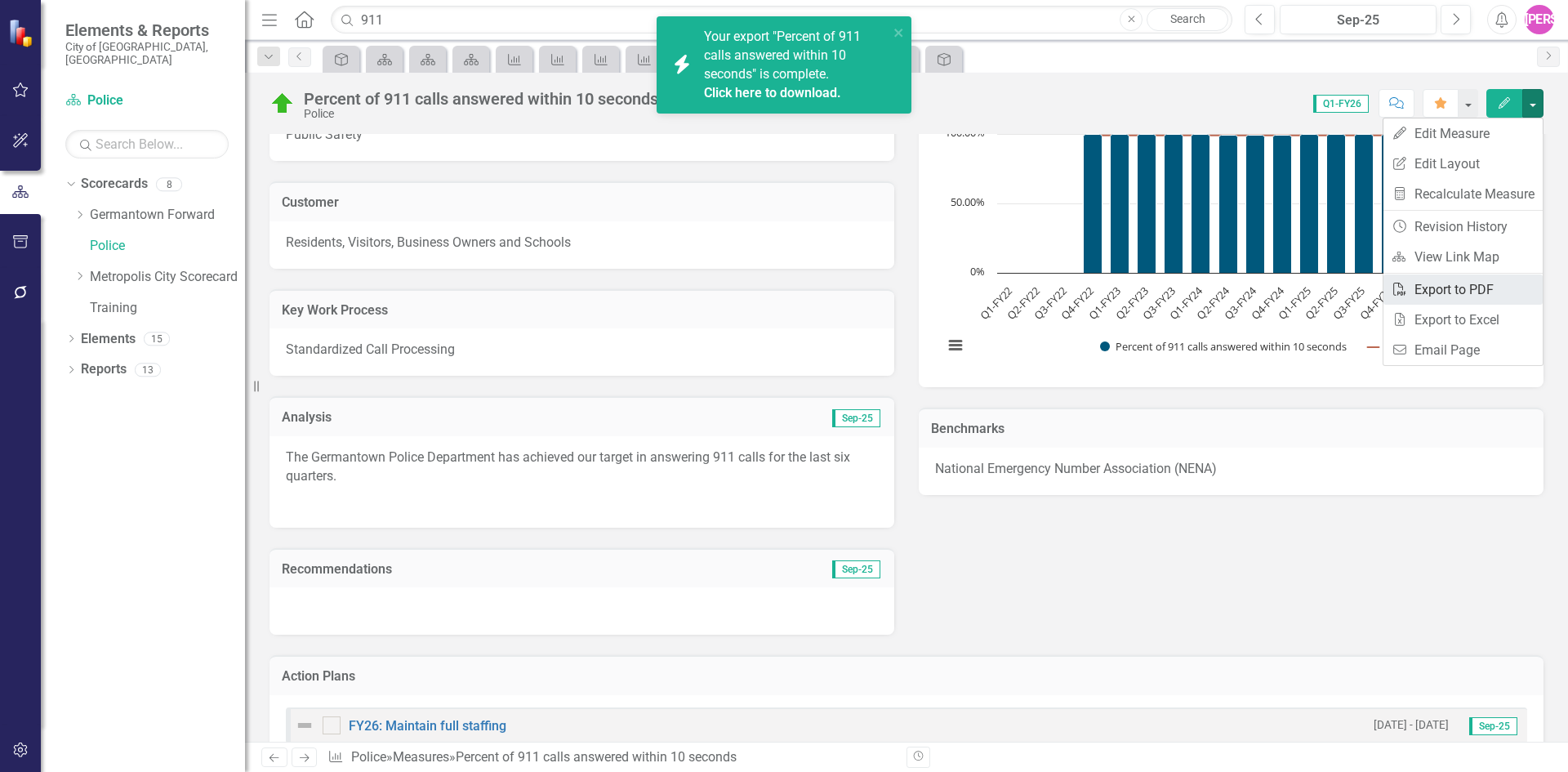
click at [1436, 291] on link "PDF Export to PDF" at bounding box center [1463, 289] width 159 height 30
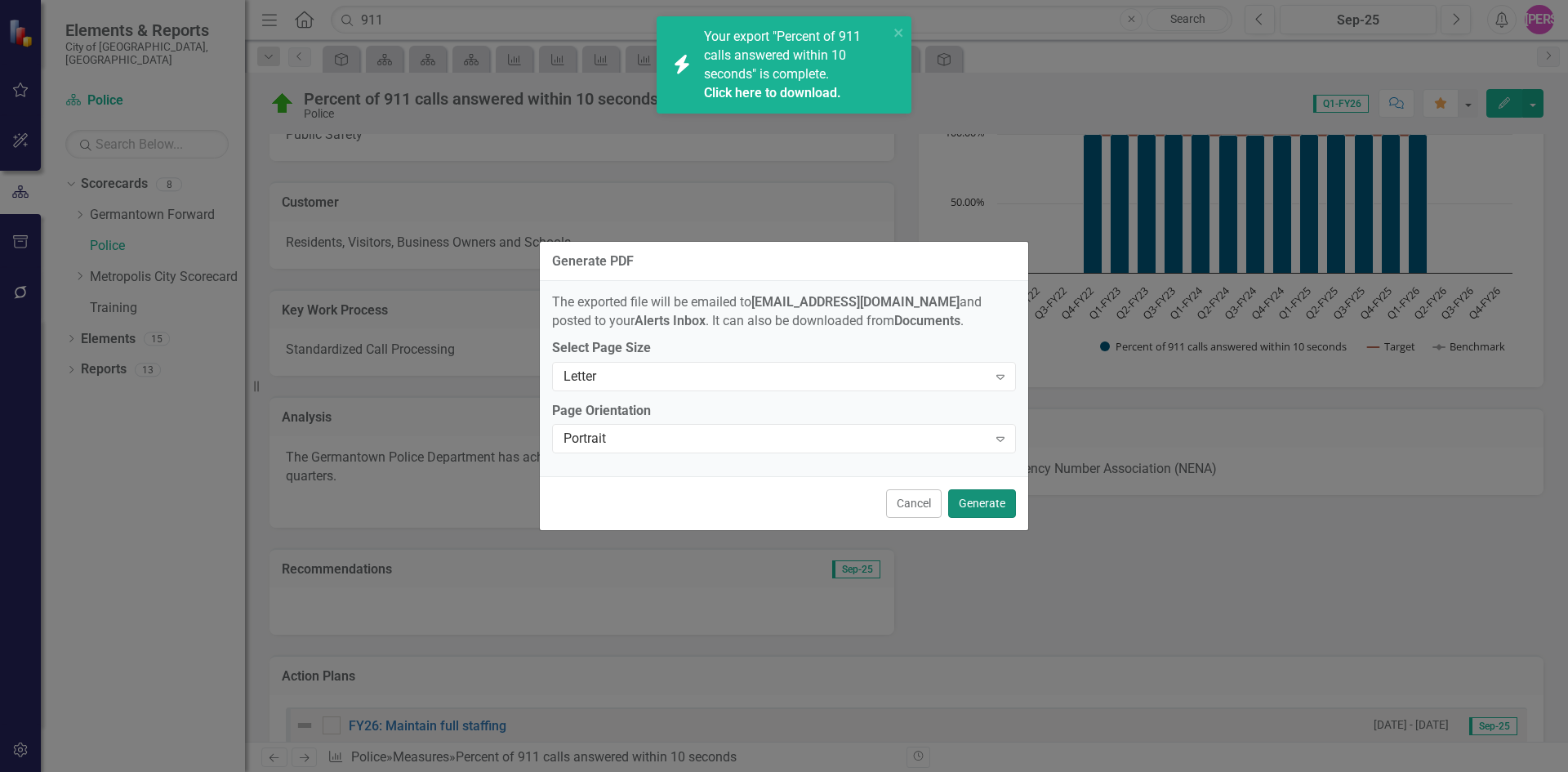
click at [979, 512] on button "Generate" at bounding box center [982, 503] width 67 height 28
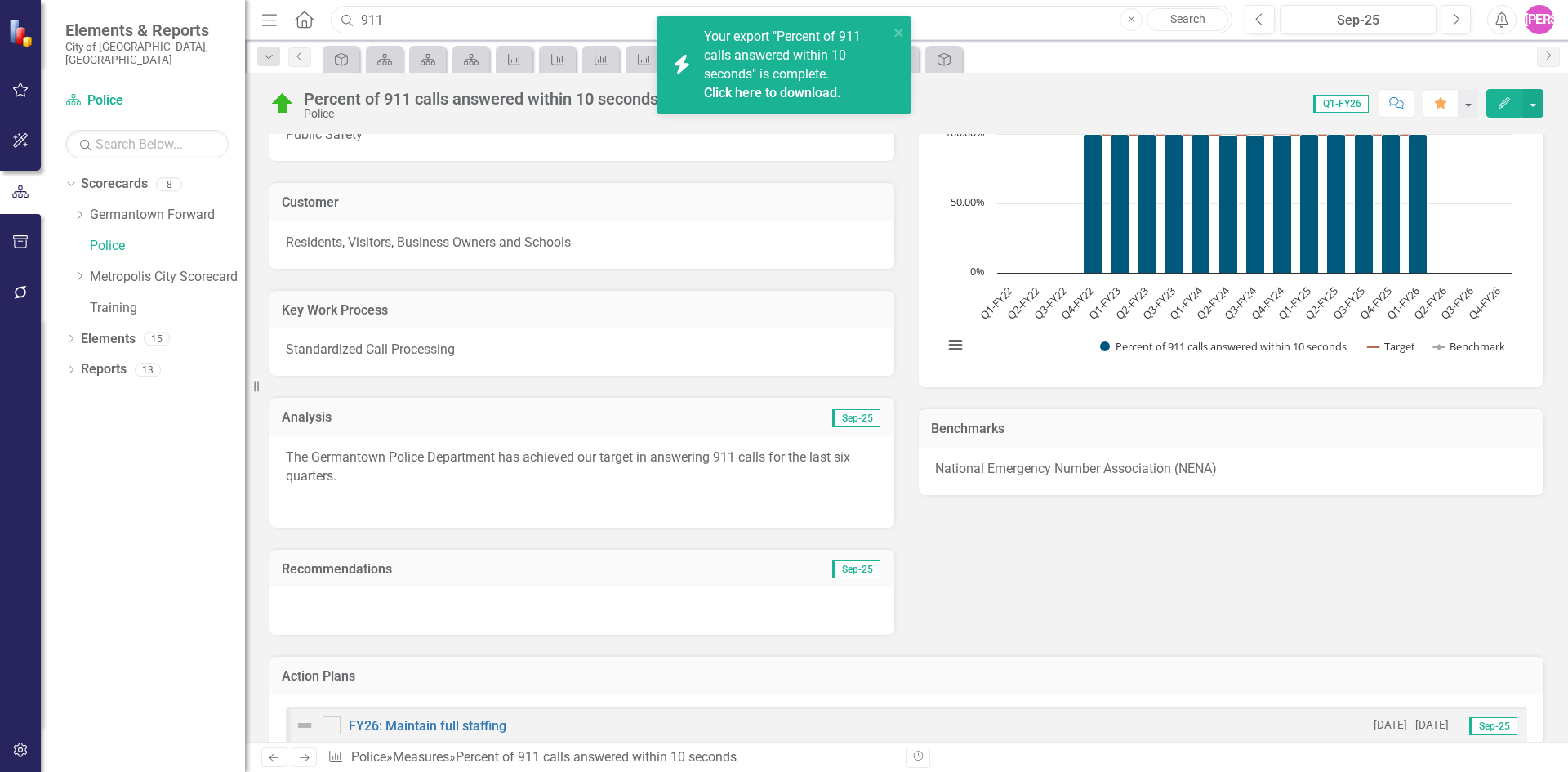
drag, startPoint x: 410, startPoint y: 13, endPoint x: 232, endPoint y: 46, distance: 181.0
click at [232, 46] on div "Elements & Reports City of [GEOGRAPHIC_DATA], [GEOGRAPHIC_DATA] Scorecard Polic…" at bounding box center [784, 386] width 1568 height 772
paste input "Satisfaction with Safety in Comparison to Other Cities"
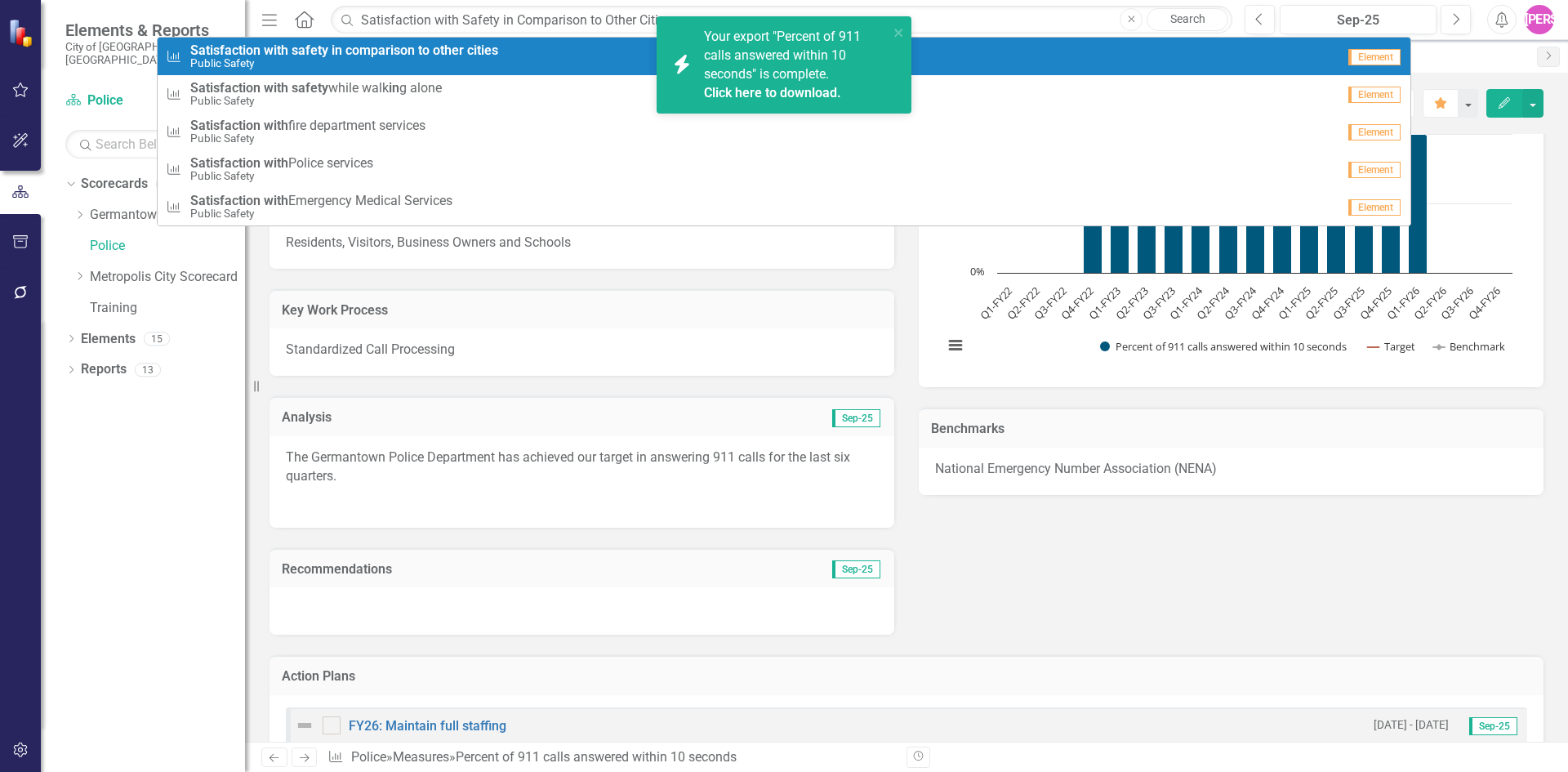
click at [302, 54] on strong "safety" at bounding box center [310, 50] width 36 height 15
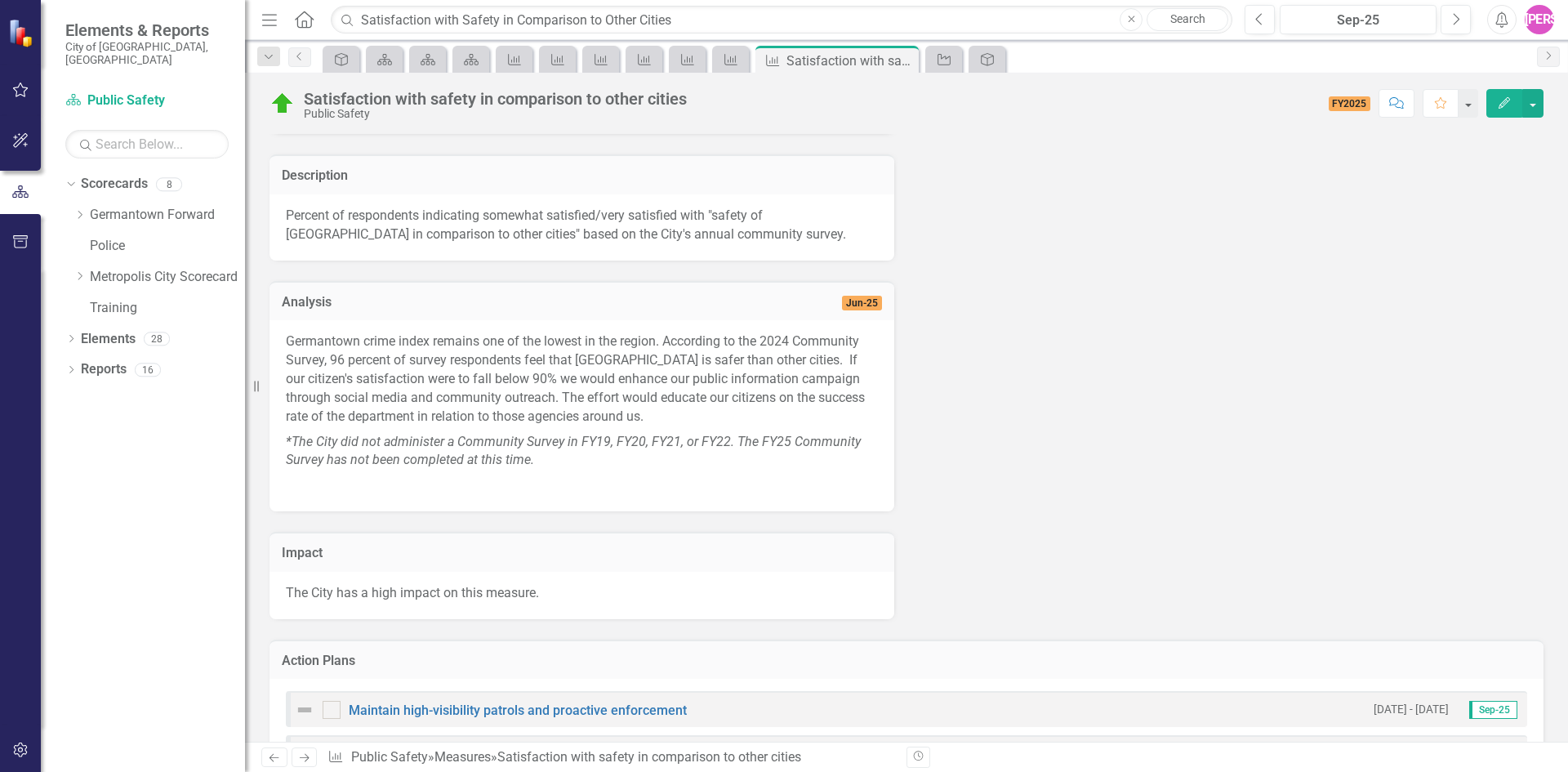
scroll to position [817, 0]
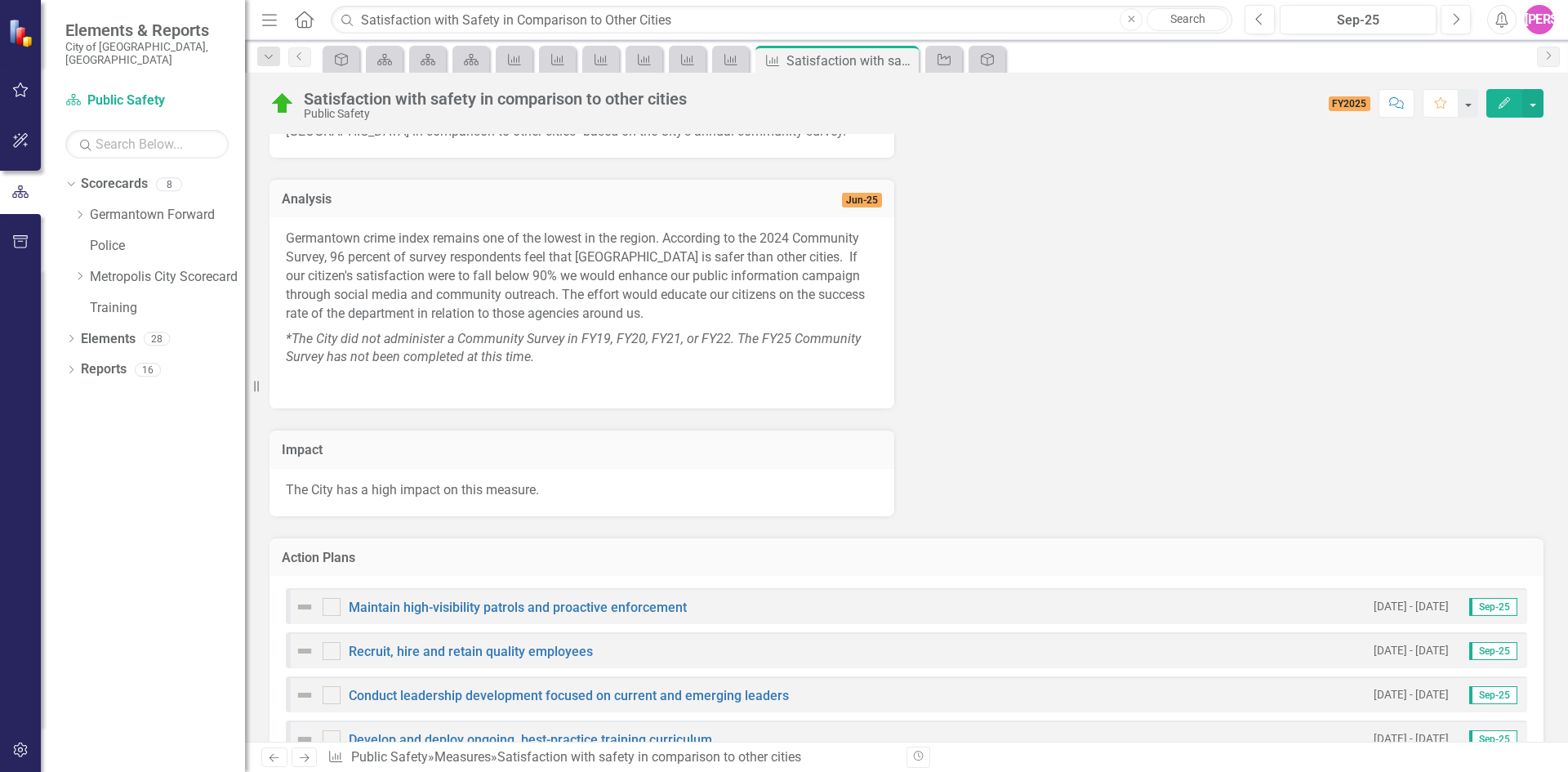
drag, startPoint x: 288, startPoint y: 257, endPoint x: 493, endPoint y: 327, distance: 216.6
click at [493, 326] on p "Germantown crime index remains one of the lowest in the region. According to th…" at bounding box center [582, 278] width 592 height 97
drag, startPoint x: 667, startPoint y: 333, endPoint x: 235, endPoint y: 258, distance: 438.5
click at [235, 258] on div "Elements & Reports City of [GEOGRAPHIC_DATA], [GEOGRAPHIC_DATA] Scorecard Publi…" at bounding box center [784, 386] width 1568 height 772
click at [539, 371] on p "*The City did not administer a Community Survey in FY19, FY20, FY21, or FY22. T…" at bounding box center [582, 349] width 592 height 44
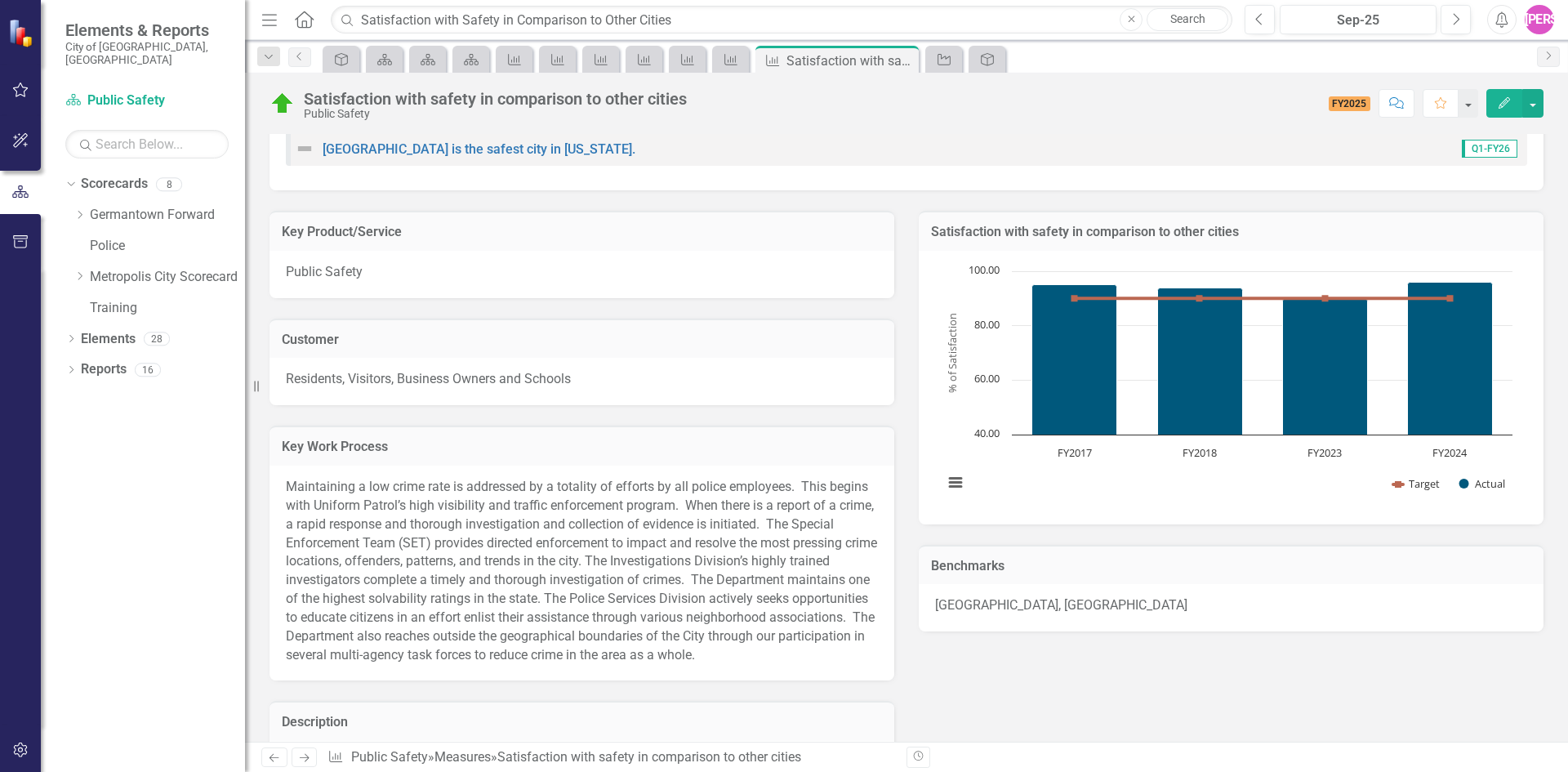
scroll to position [0, 0]
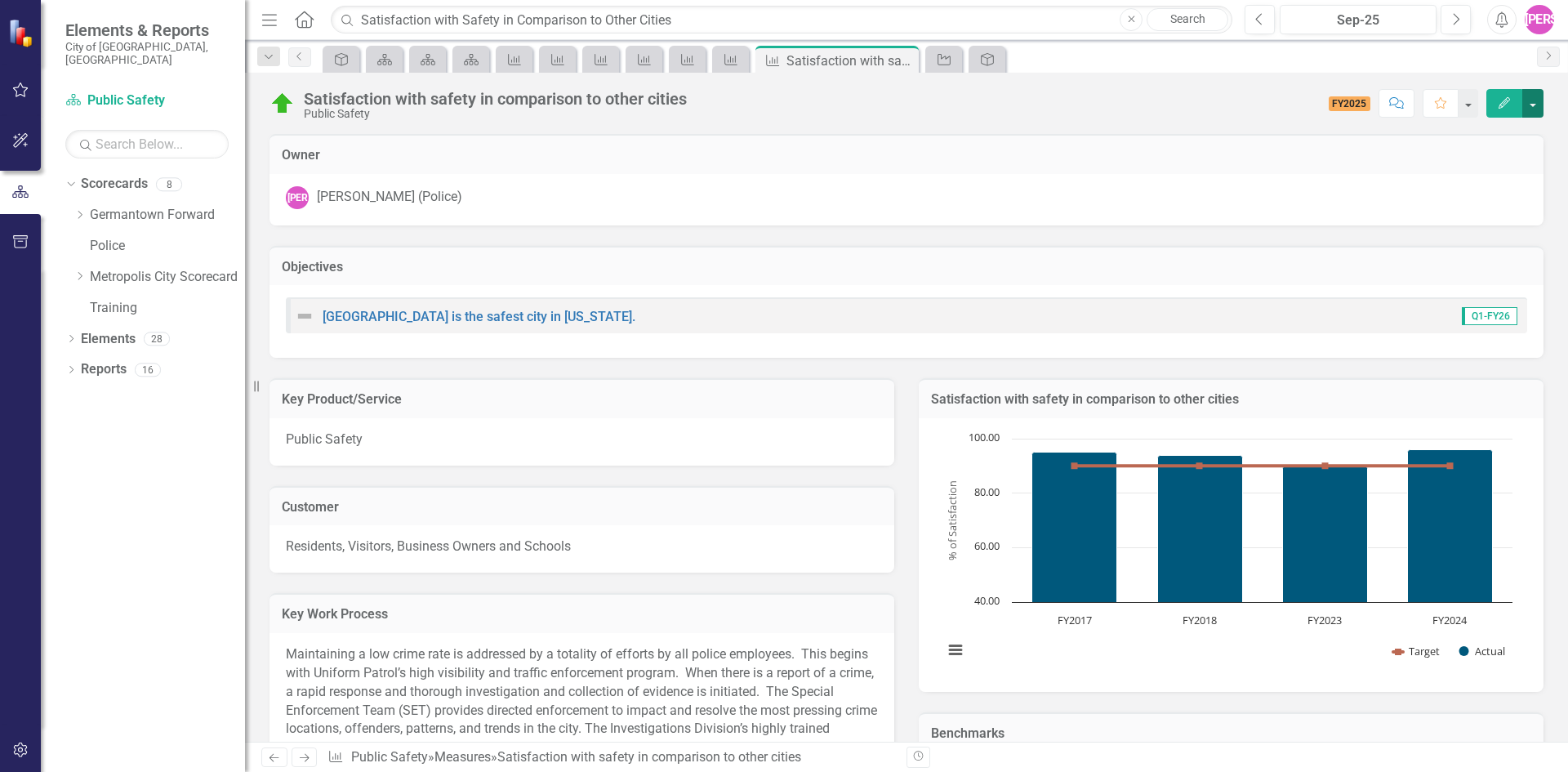
click at [1539, 106] on button "button" at bounding box center [1532, 103] width 21 height 28
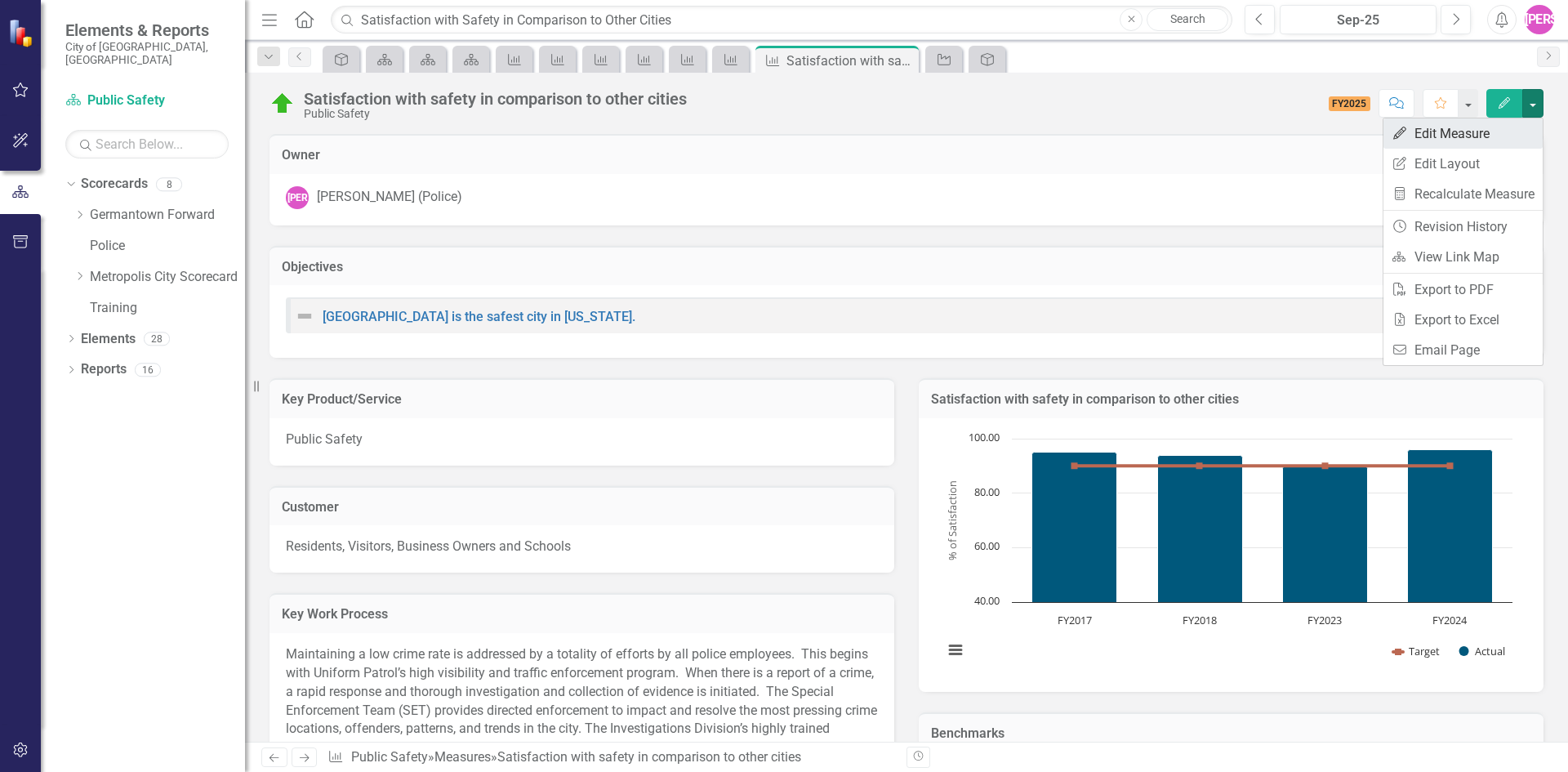
click at [1480, 139] on link "Edit Edit Measure" at bounding box center [1463, 133] width 159 height 30
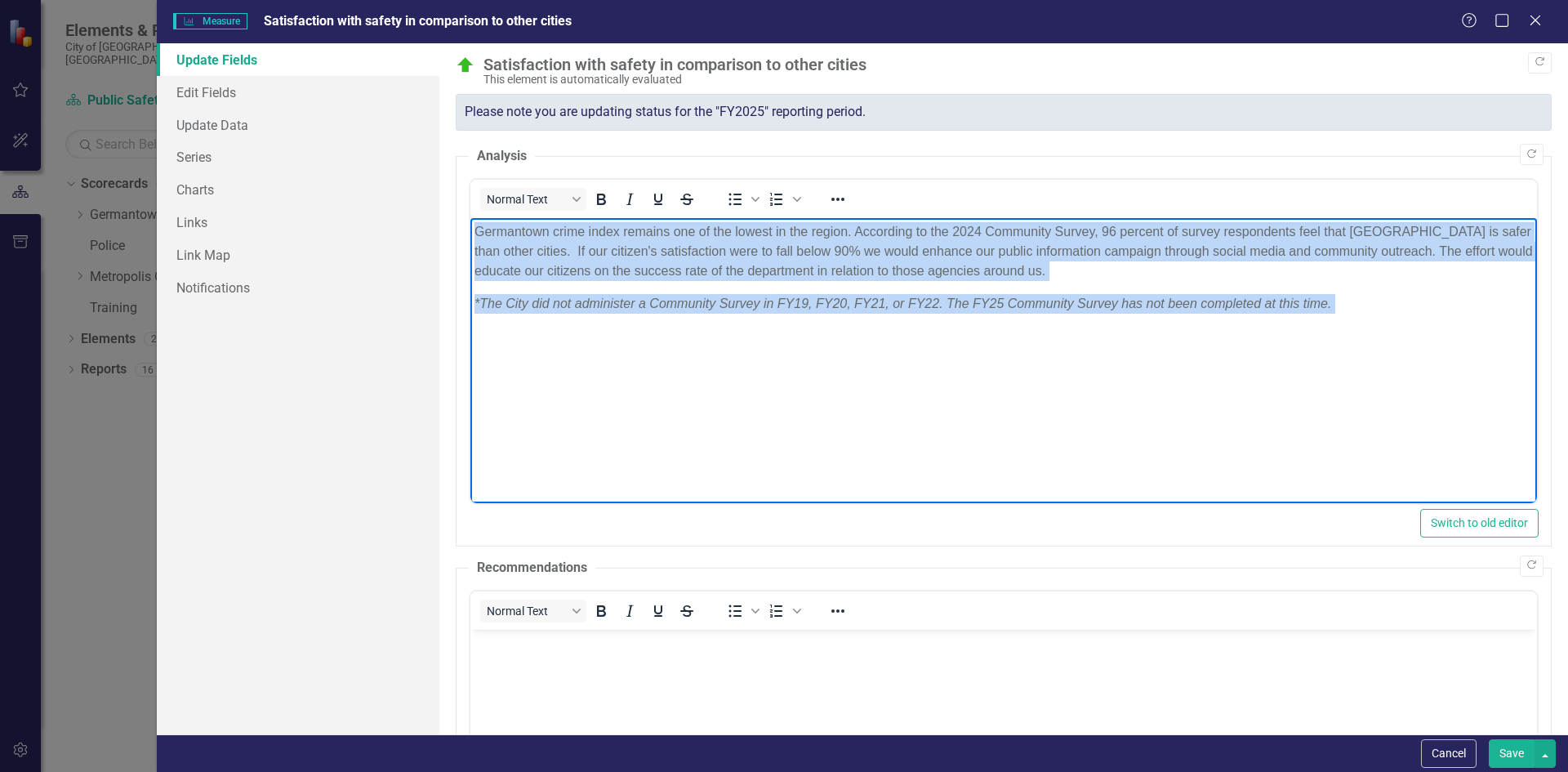
drag, startPoint x: 1358, startPoint y: 319, endPoint x: 331, endPoint y: 224, distance: 1031.4
click at [469, 224] on html "Germantown crime index remains one of the lowest in the region. According to th…" at bounding box center [1002, 339] width 1067 height 245
copy body "Germantown crime index remains one of the lowest in the region. According to th…"
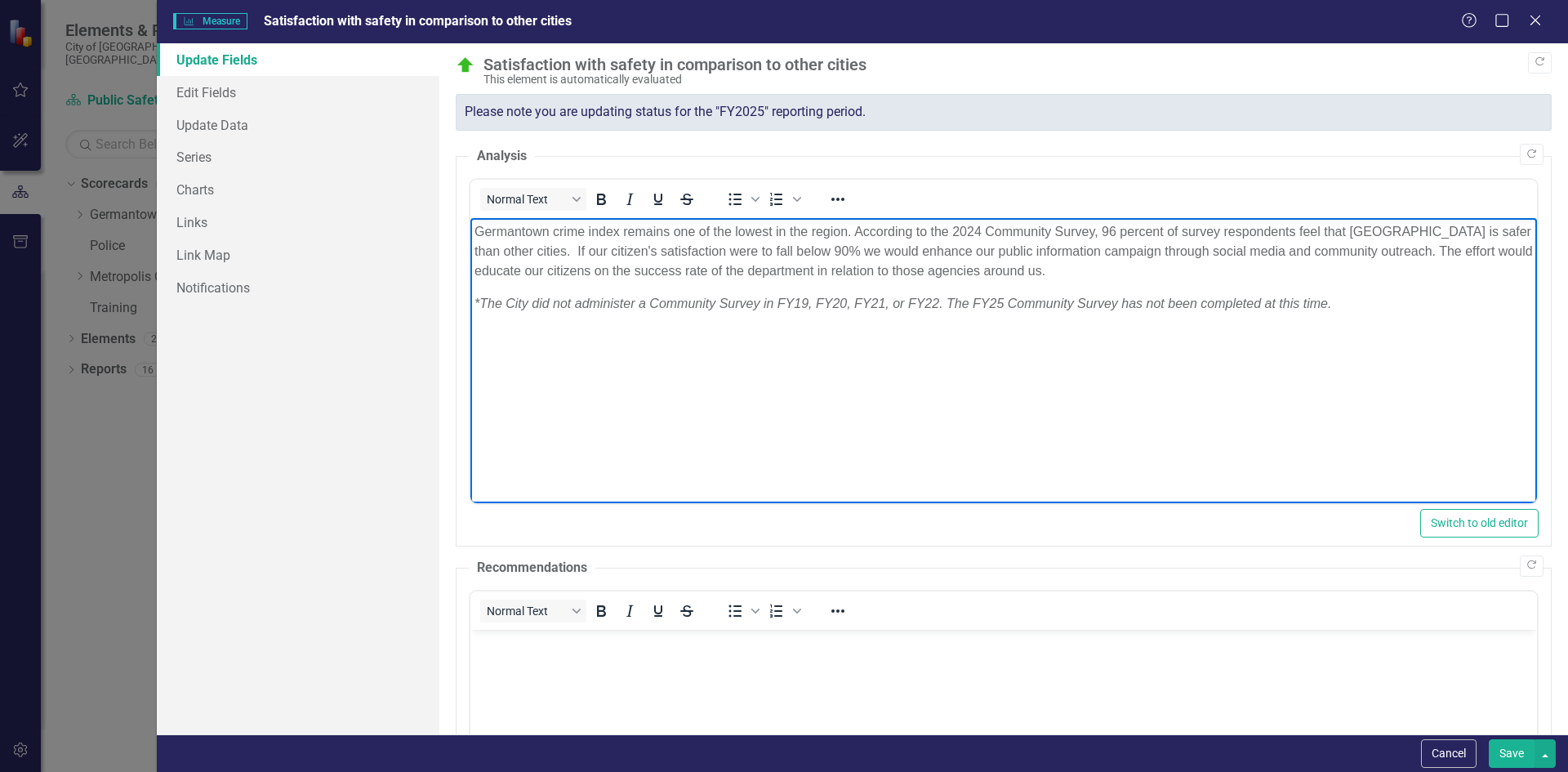
click at [631, 462] on html "Germantown crime index remains one of the lowest in the region. According to th…" at bounding box center [1002, 339] width 1067 height 245
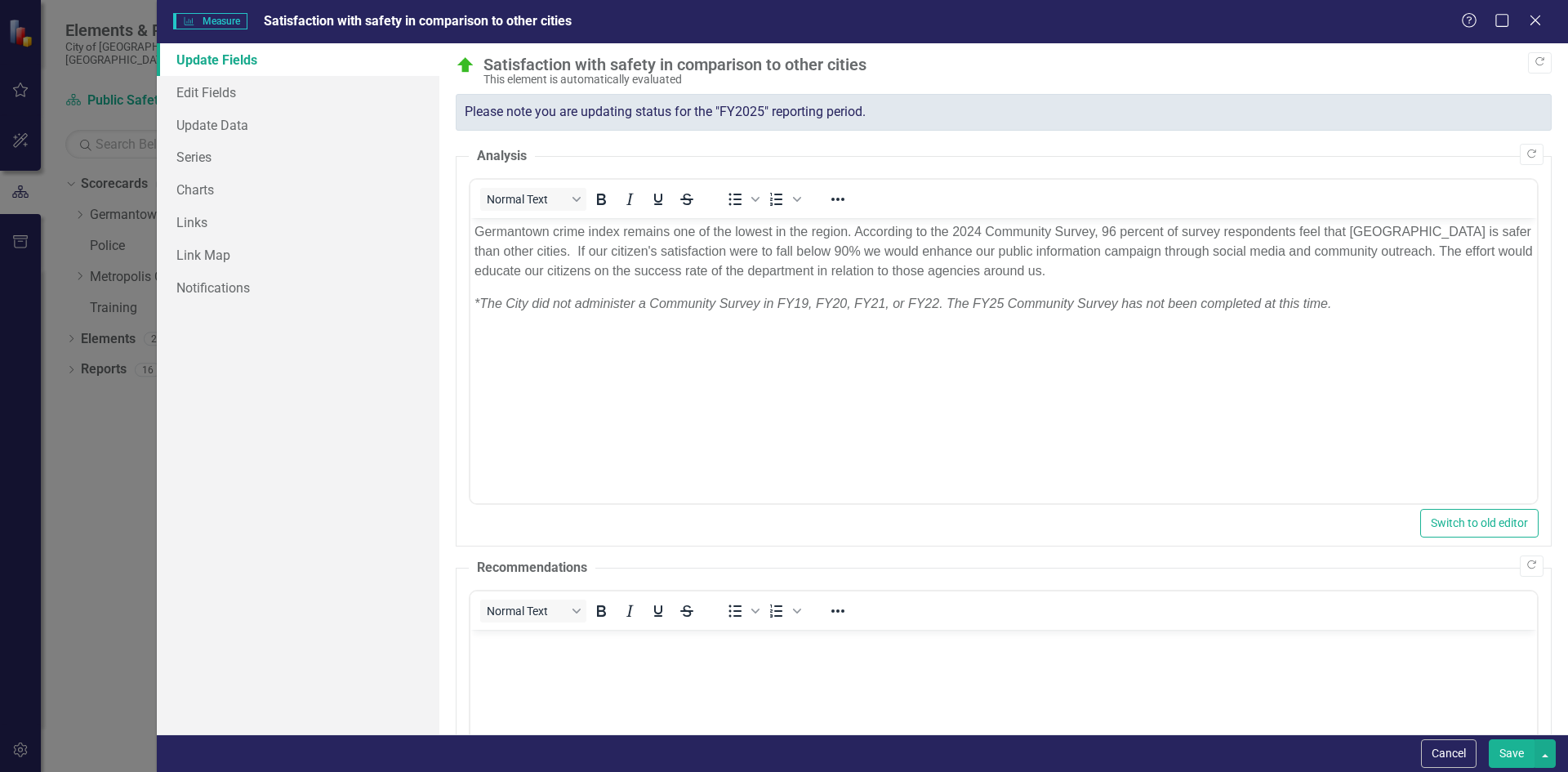
click at [1511, 756] on button "Save" at bounding box center [1512, 753] width 46 height 28
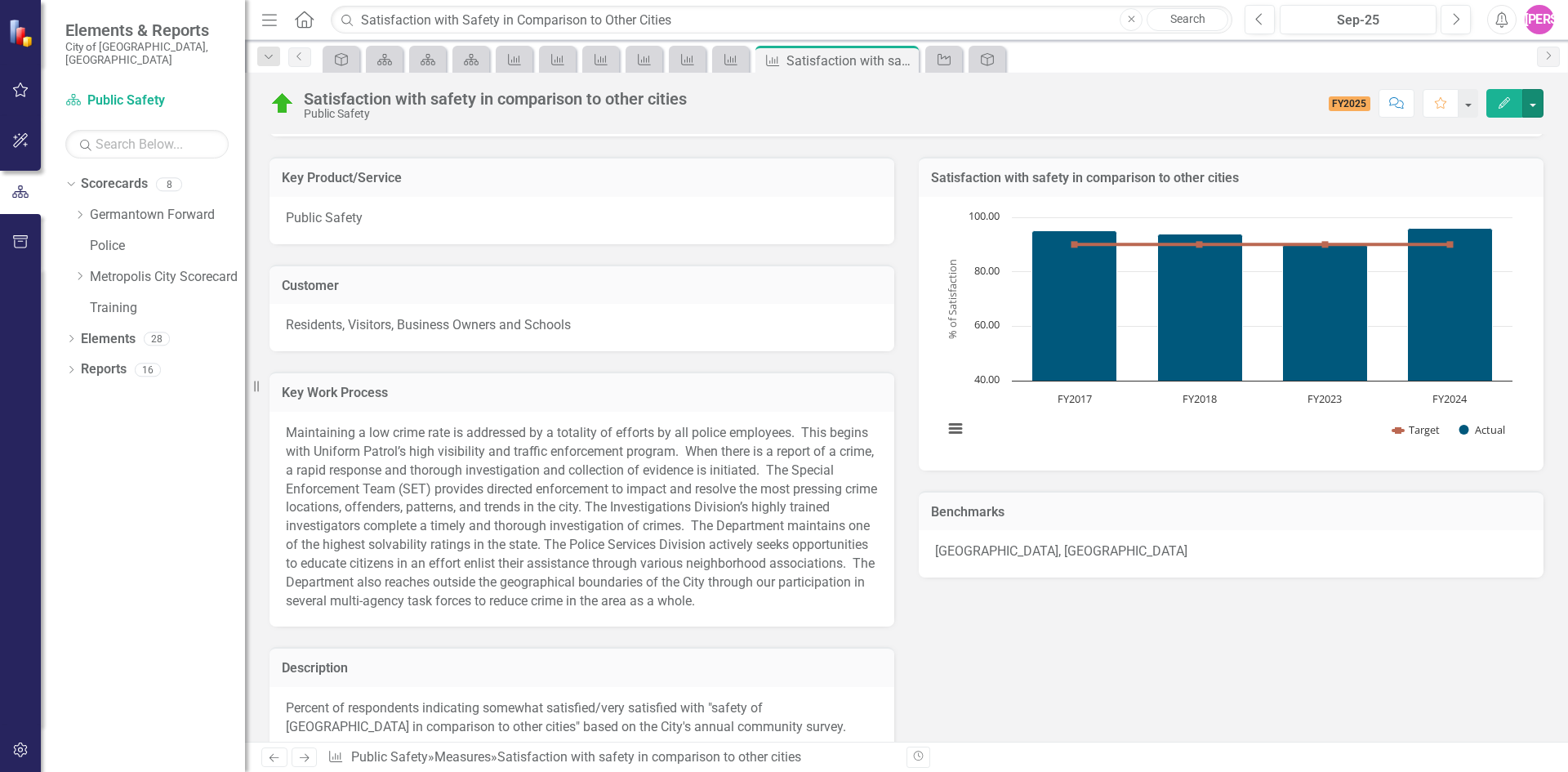
scroll to position [245, 0]
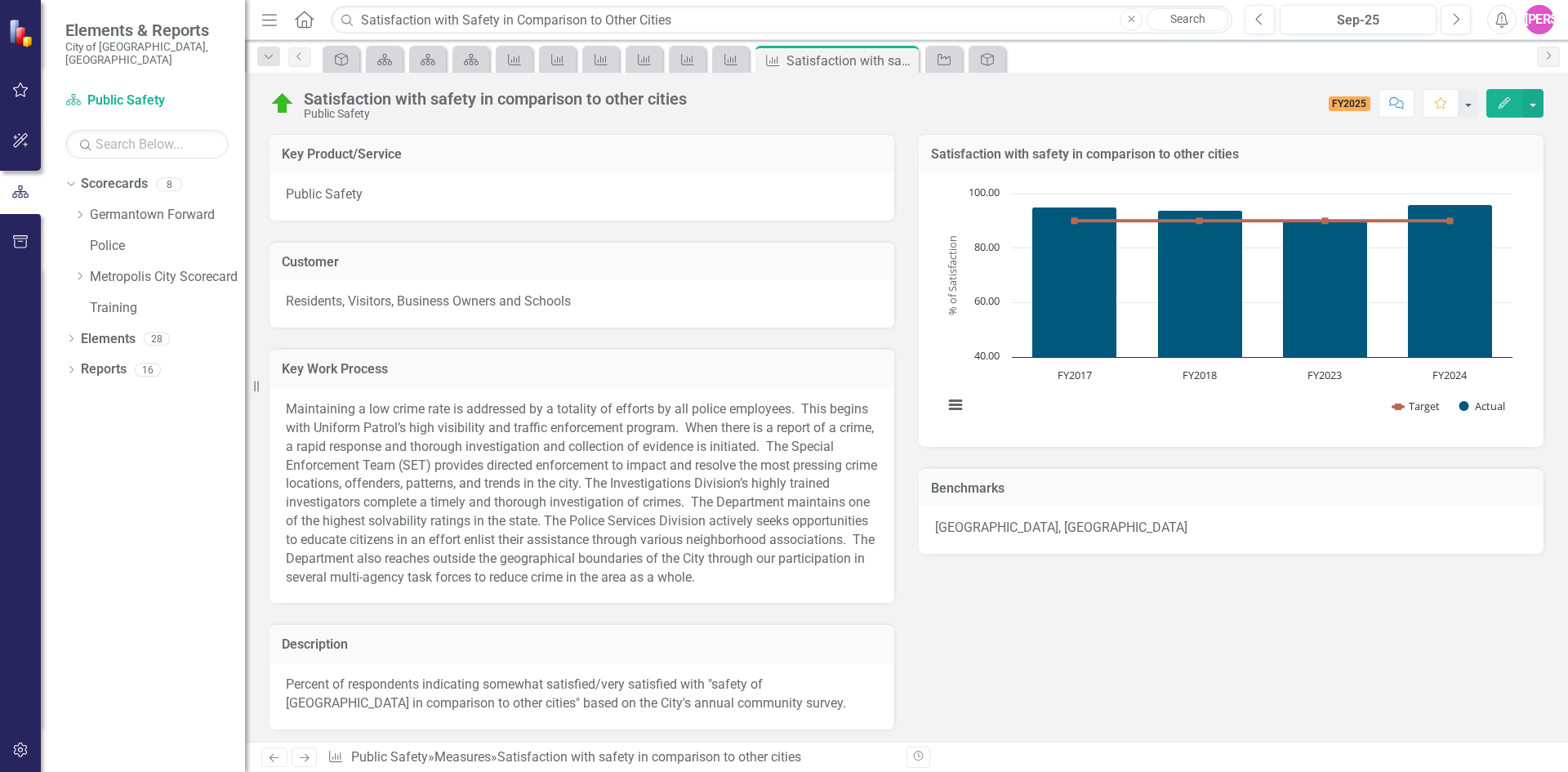
drag, startPoint x: 290, startPoint y: 409, endPoint x: 393, endPoint y: 606, distance: 222.3
click at [393, 603] on div "Maintaining a low crime rate is addressed by a totality of efforts by all polic…" at bounding box center [582, 496] width 625 height 215
click at [1518, 95] on button "Edit" at bounding box center [1504, 103] width 36 height 28
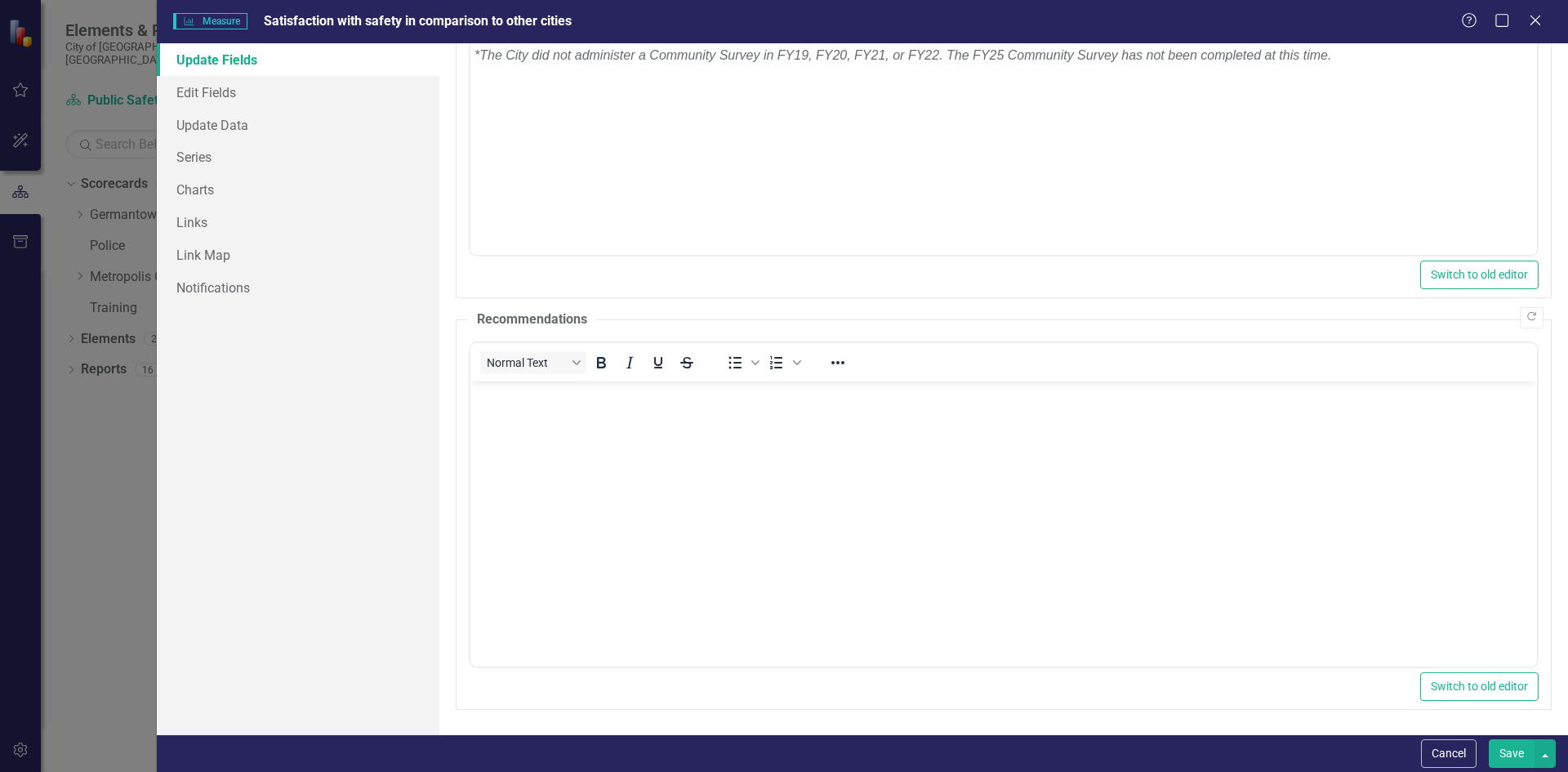
scroll to position [0, 0]
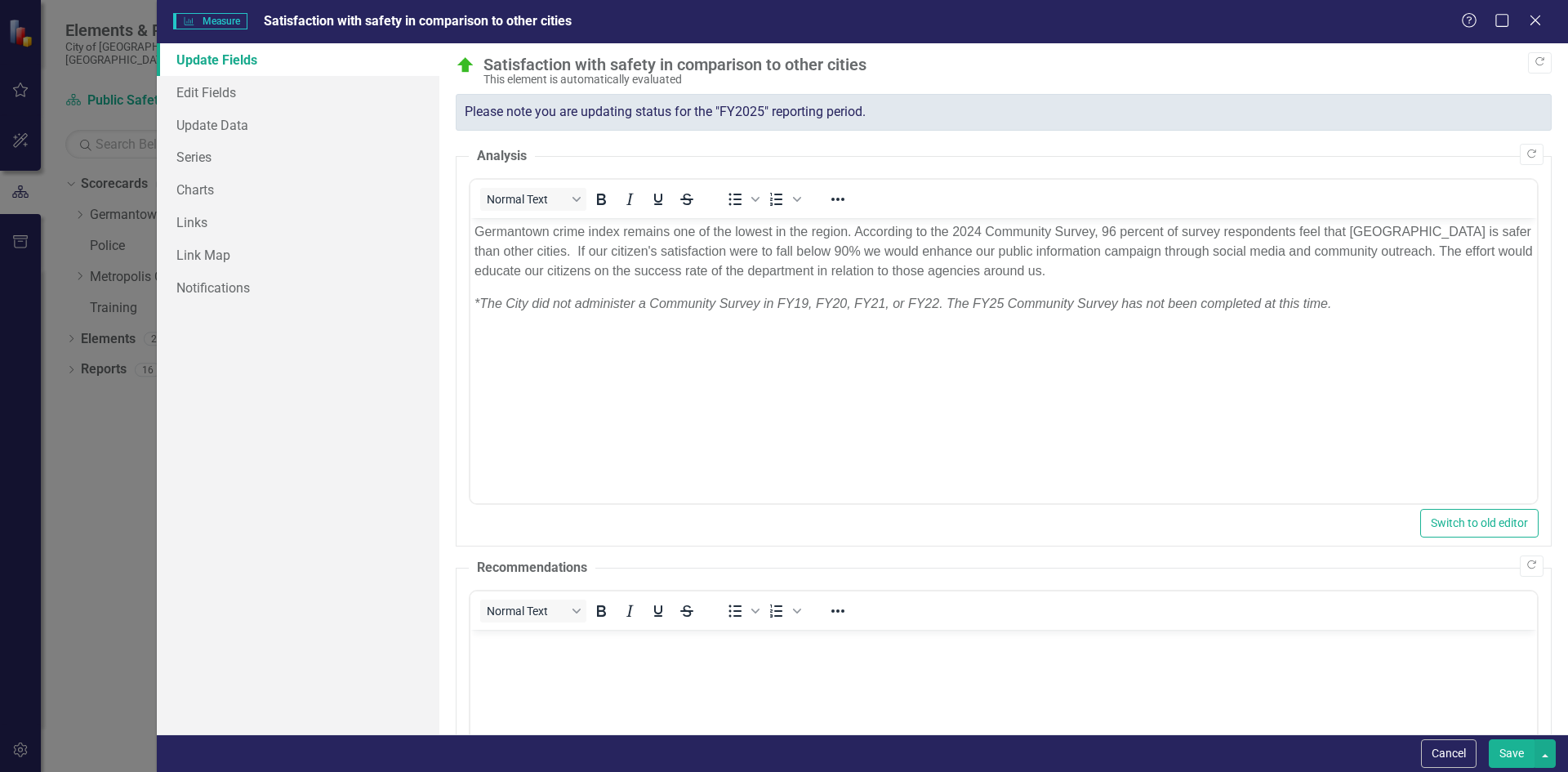
click at [1456, 744] on button "Cancel" at bounding box center [1449, 753] width 56 height 28
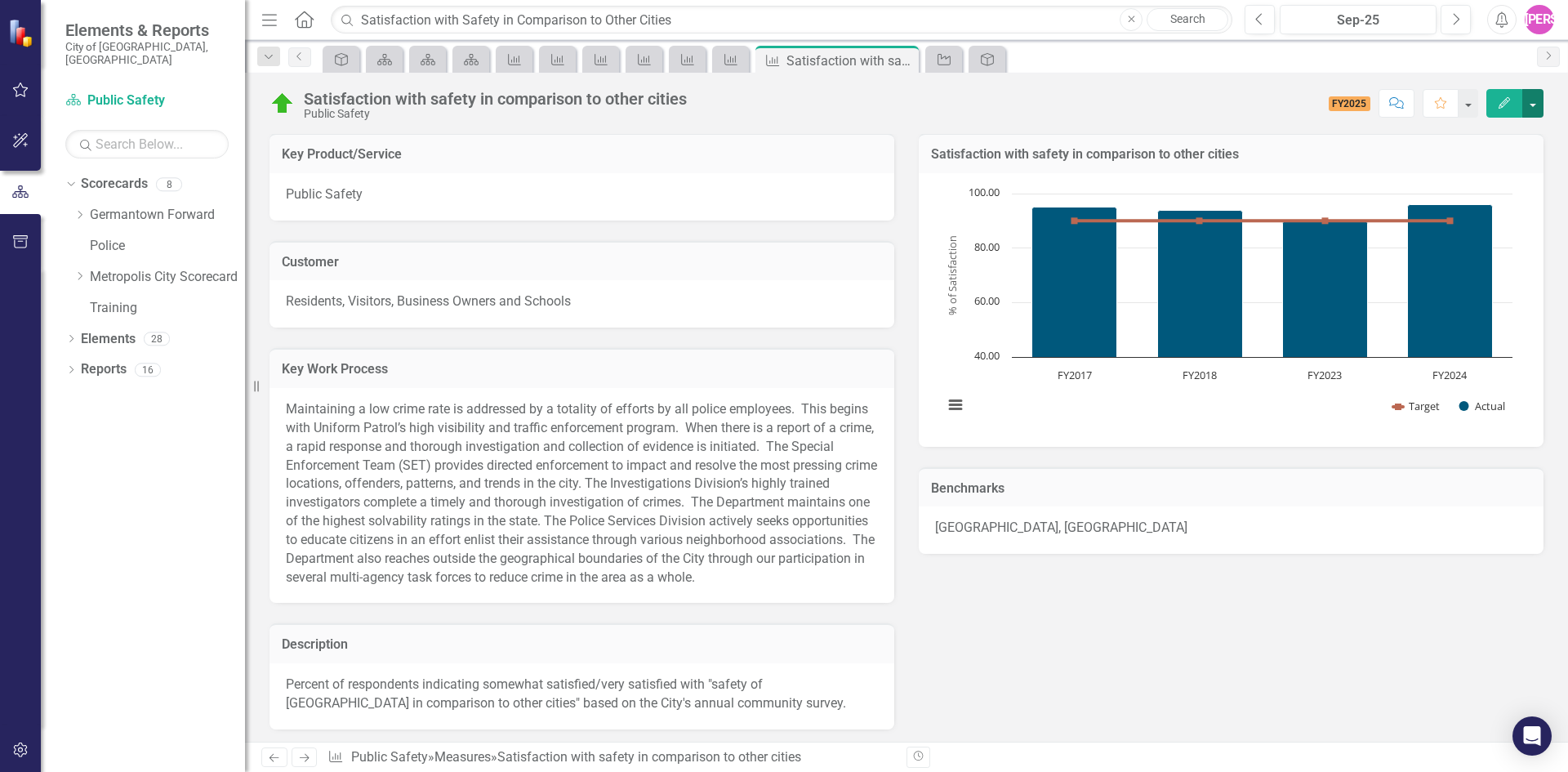
click at [1532, 104] on button "button" at bounding box center [1532, 103] width 21 height 28
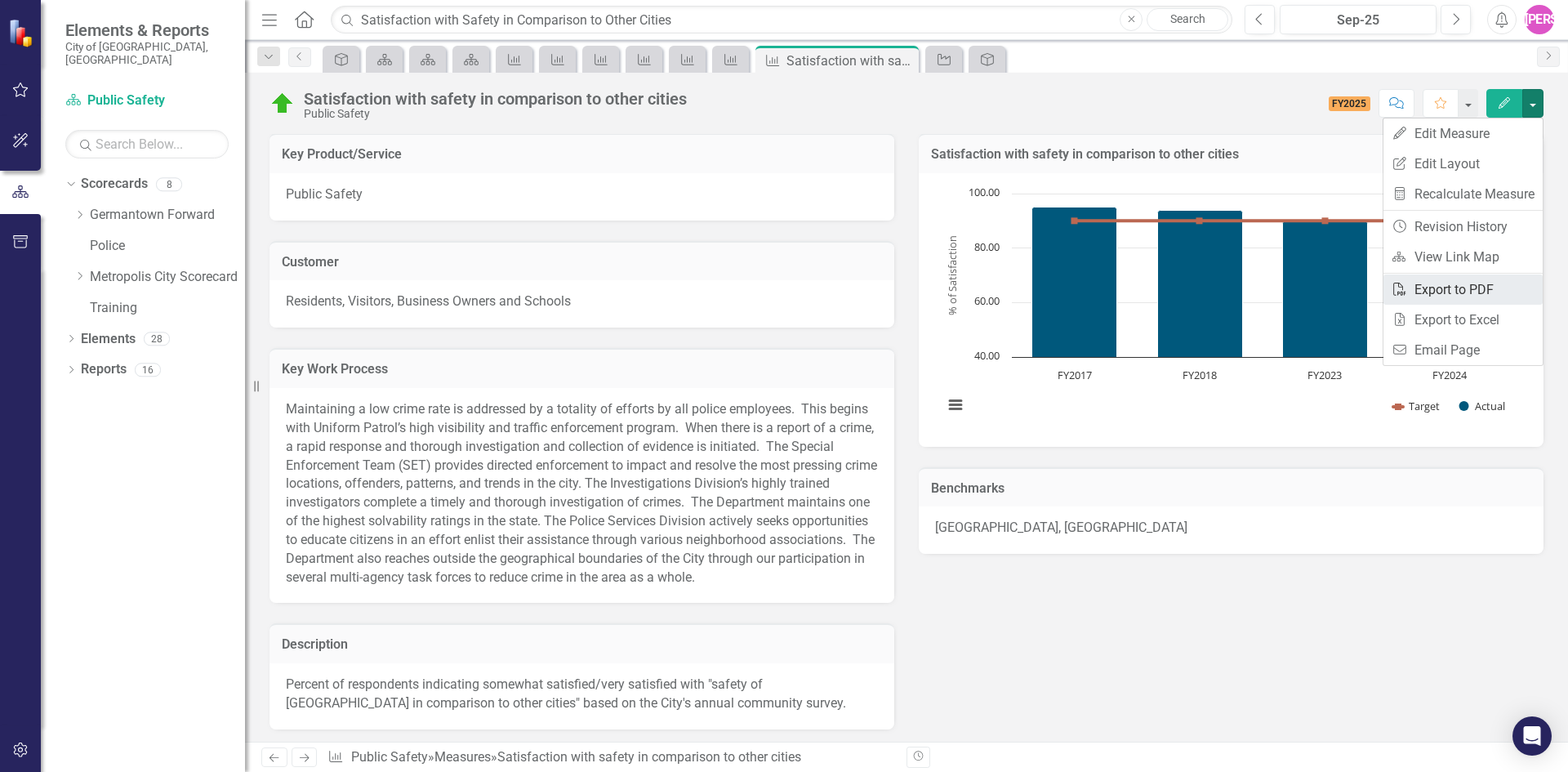
click at [1453, 298] on link "PDF Export to PDF" at bounding box center [1463, 289] width 159 height 30
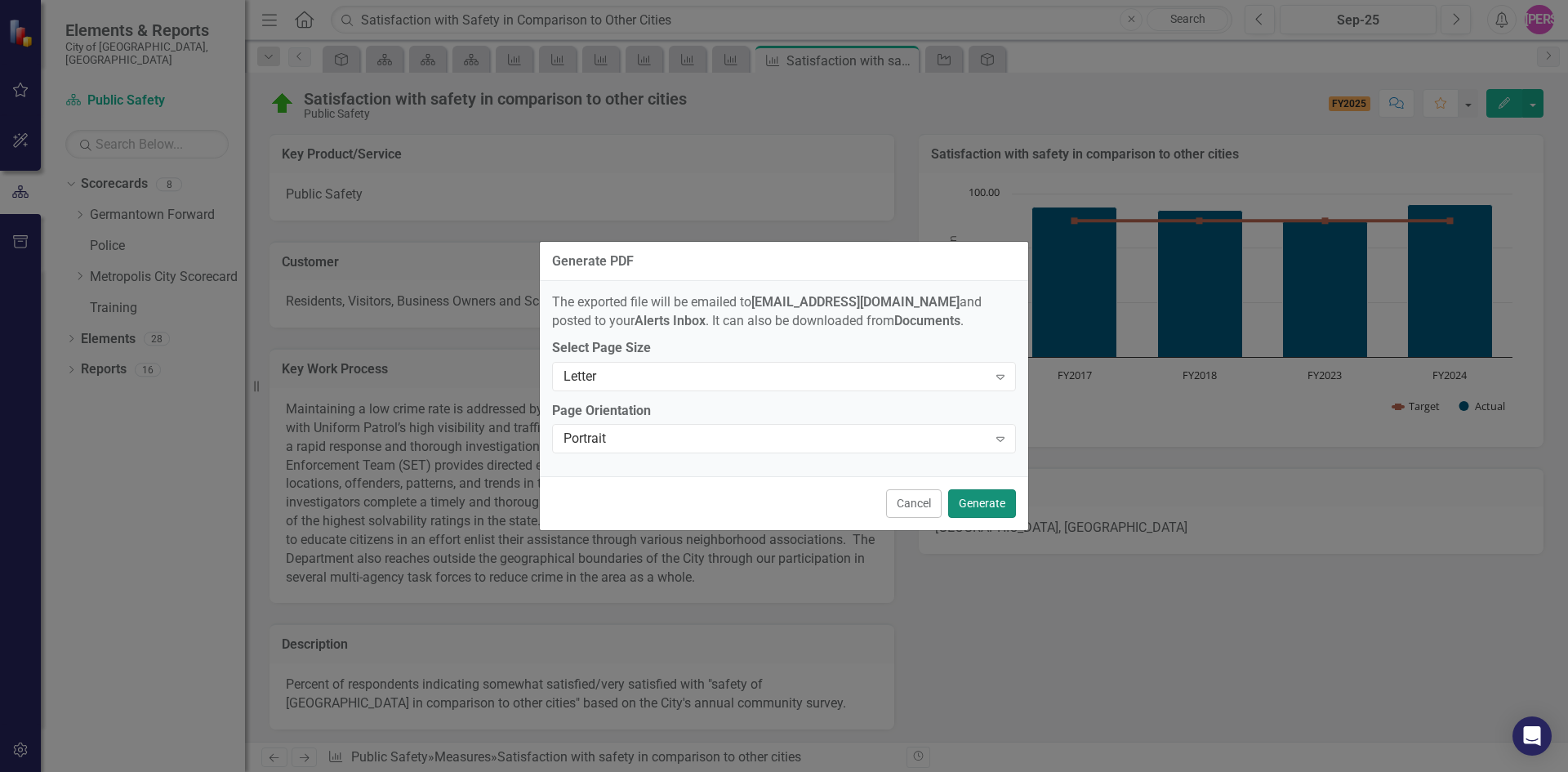
click at [989, 496] on button "Generate" at bounding box center [982, 503] width 67 height 28
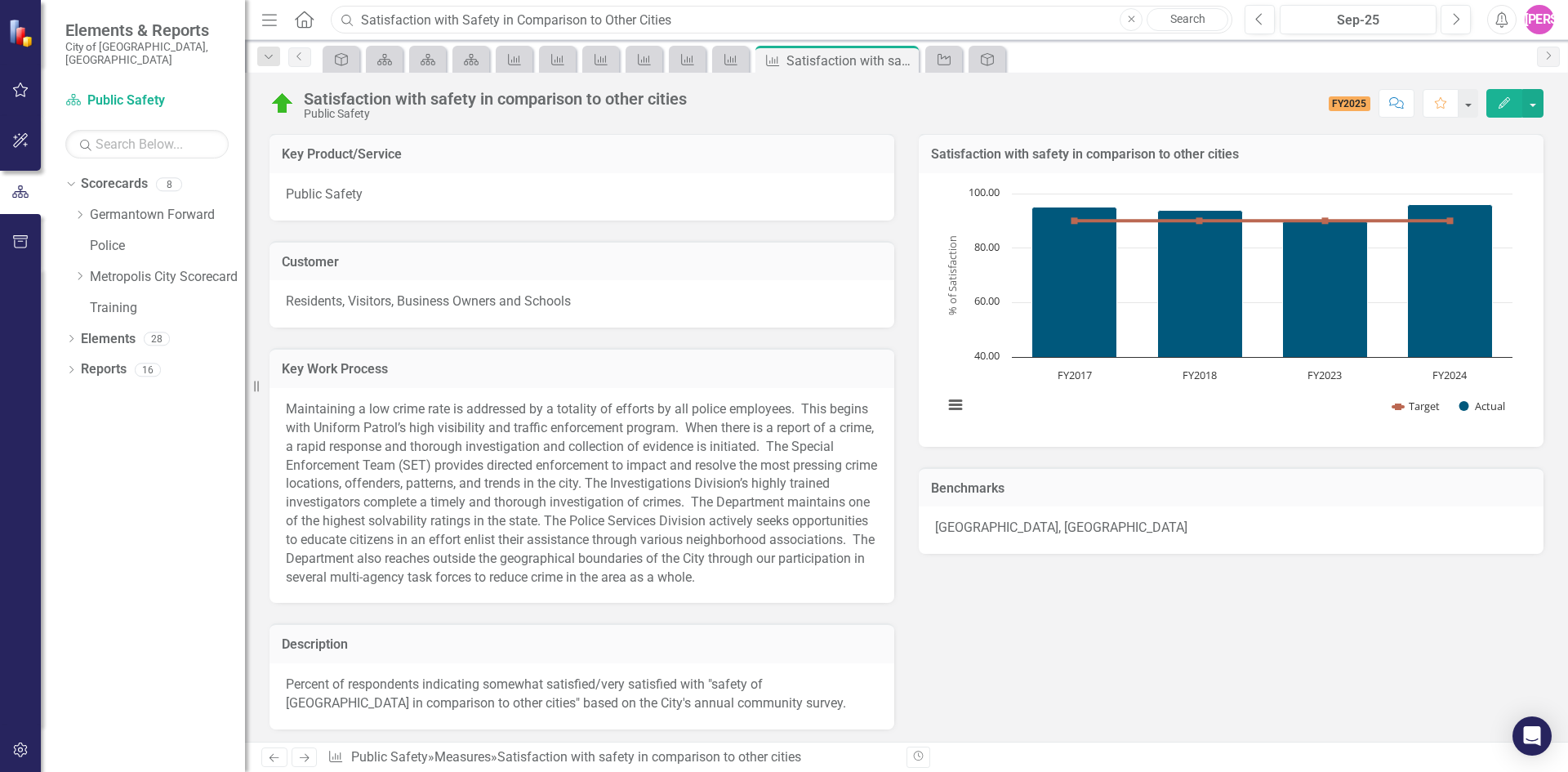
drag, startPoint x: 681, startPoint y: 20, endPoint x: 0, endPoint y: 66, distance: 682.6
click at [0, 66] on div "Elements & Reports City of [GEOGRAPHIC_DATA], [GEOGRAPHIC_DATA] Scorecard Publi…" at bounding box center [784, 386] width 1568 height 772
paste input "While Walking Alone"
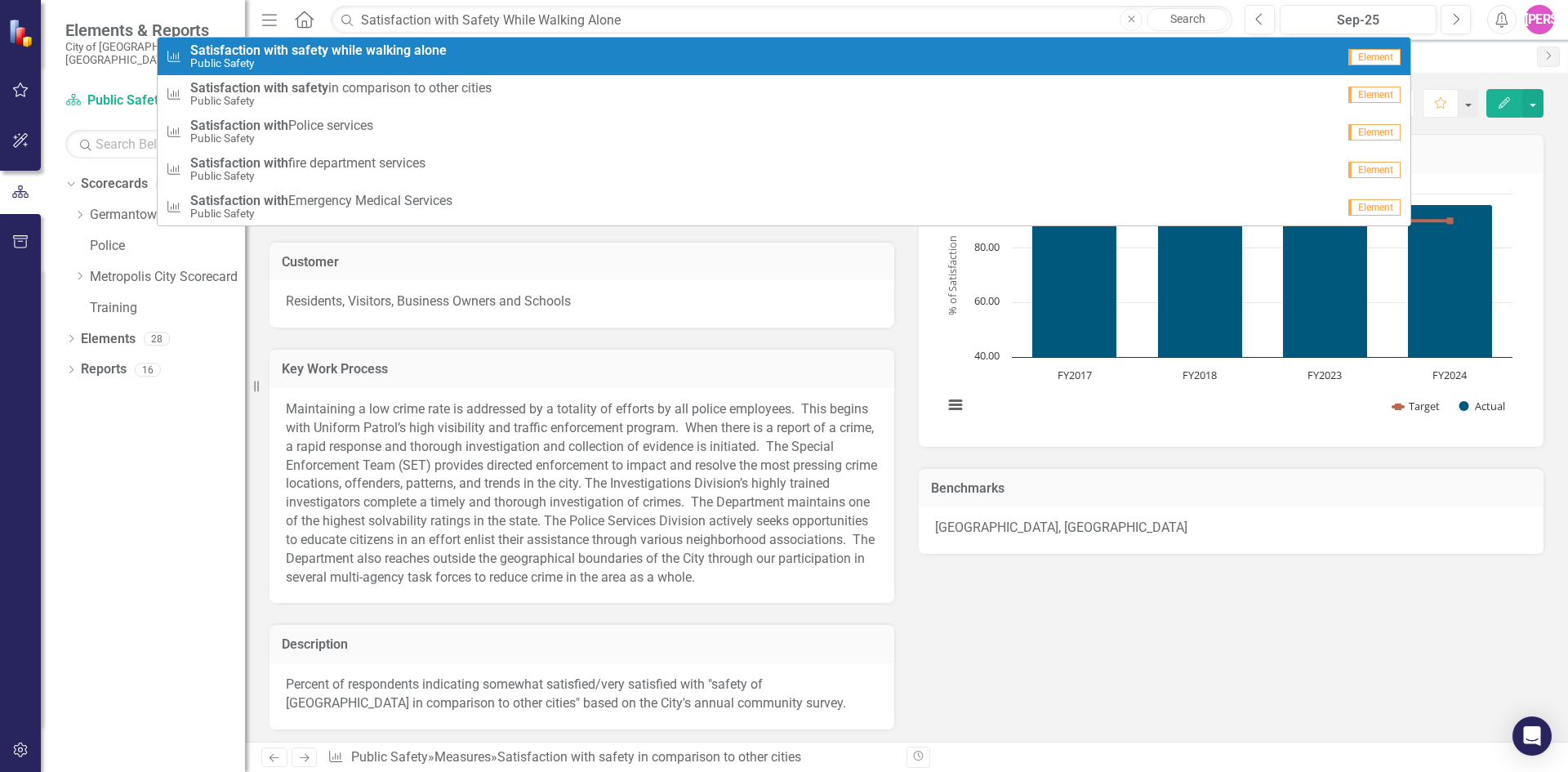
click at [368, 66] on small "Public Safety" at bounding box center [318, 63] width 256 height 12
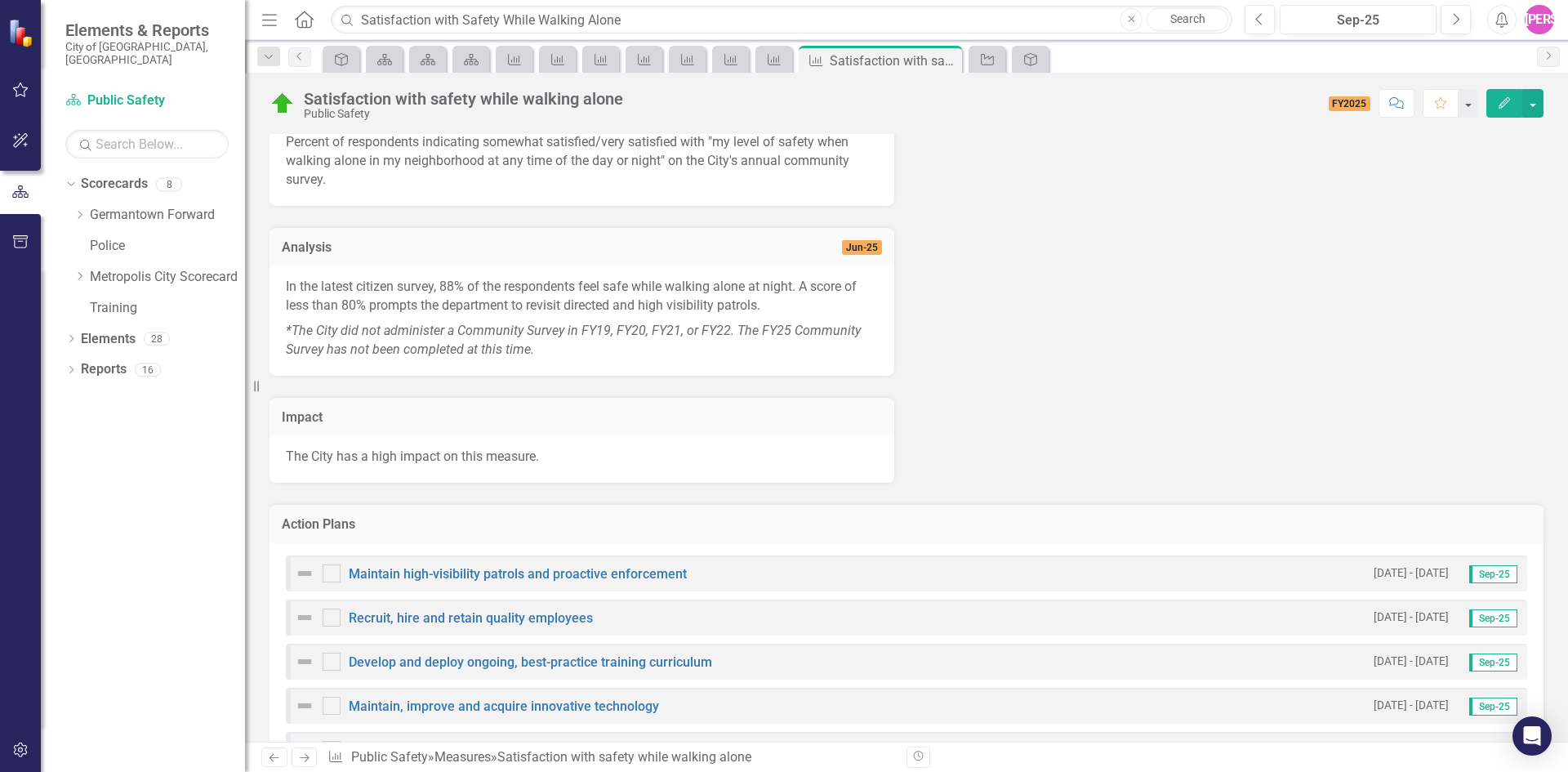
scroll to position [899, 0]
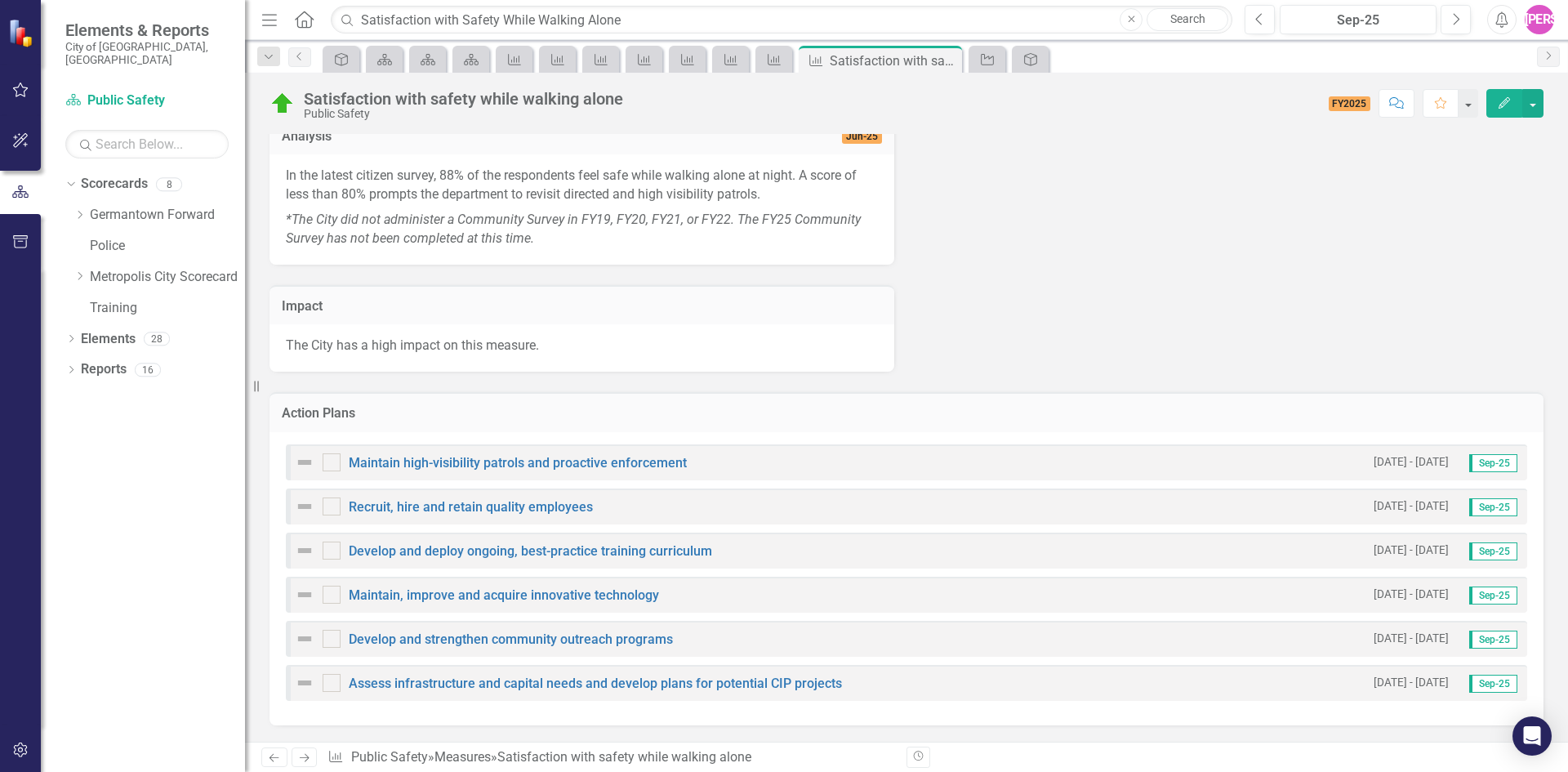
click at [1507, 100] on icon "button" at bounding box center [1504, 103] width 12 height 12
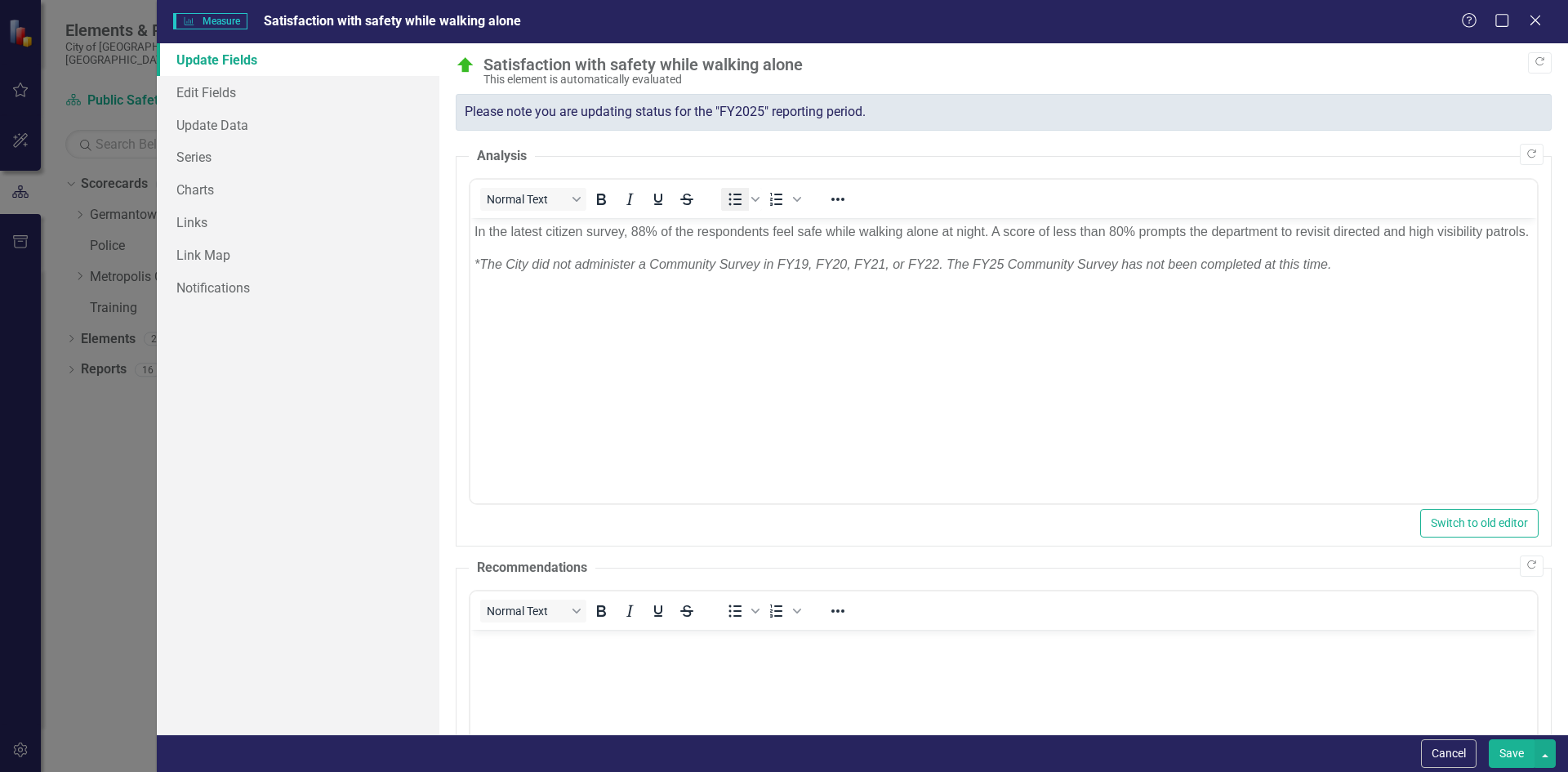
scroll to position [0, 0]
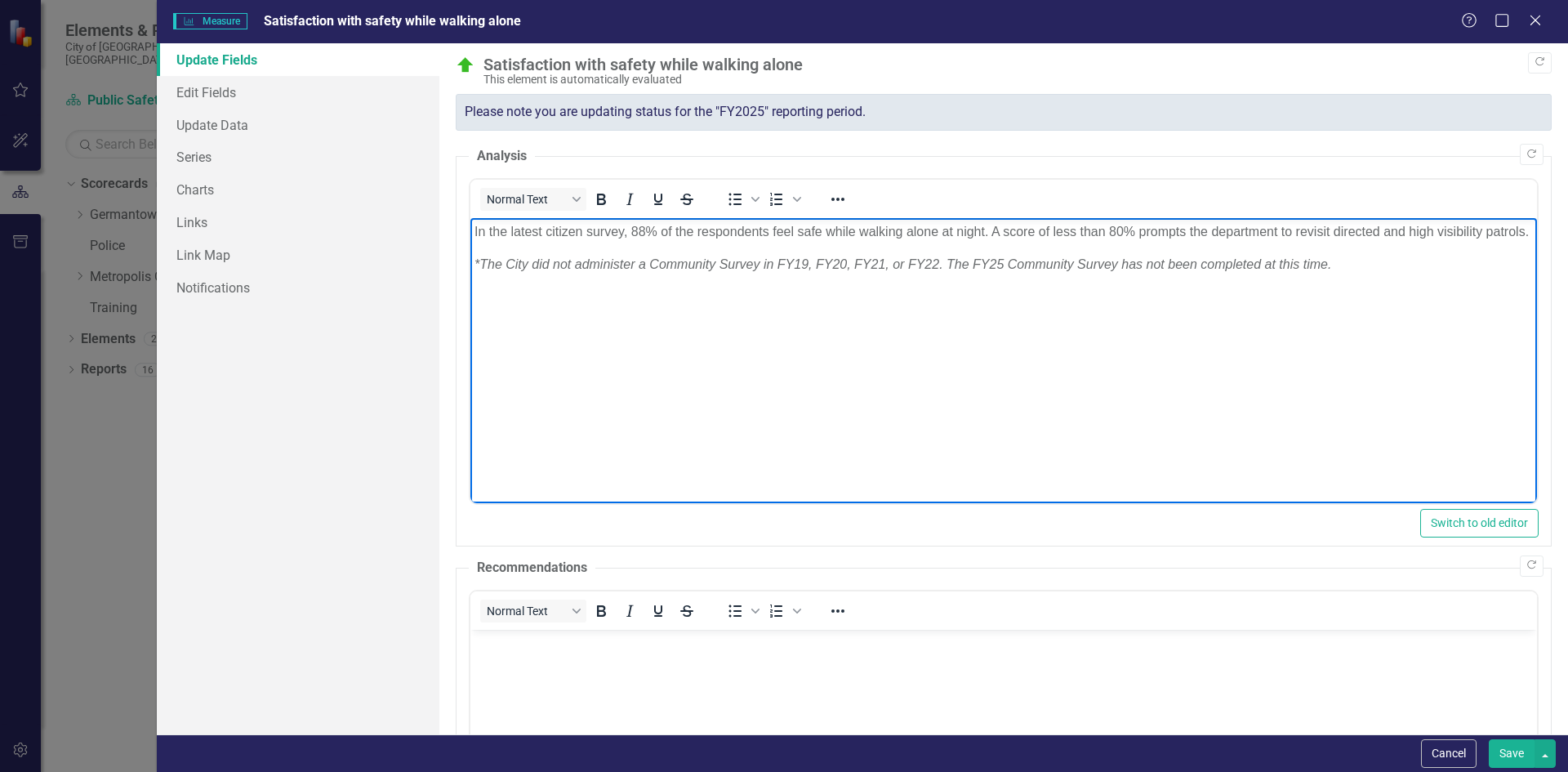
drag, startPoint x: 1339, startPoint y: 283, endPoint x: 352, endPoint y: 209, distance: 989.8
click at [469, 217] on html "In the latest citizen survey, 88% of the respondents feel safe while walking al…" at bounding box center [1002, 339] width 1067 height 245
copy body "In the latest citizen survey, 88% of the respondents feel safe while walking al…"
click at [1502, 752] on button "Save" at bounding box center [1512, 753] width 46 height 28
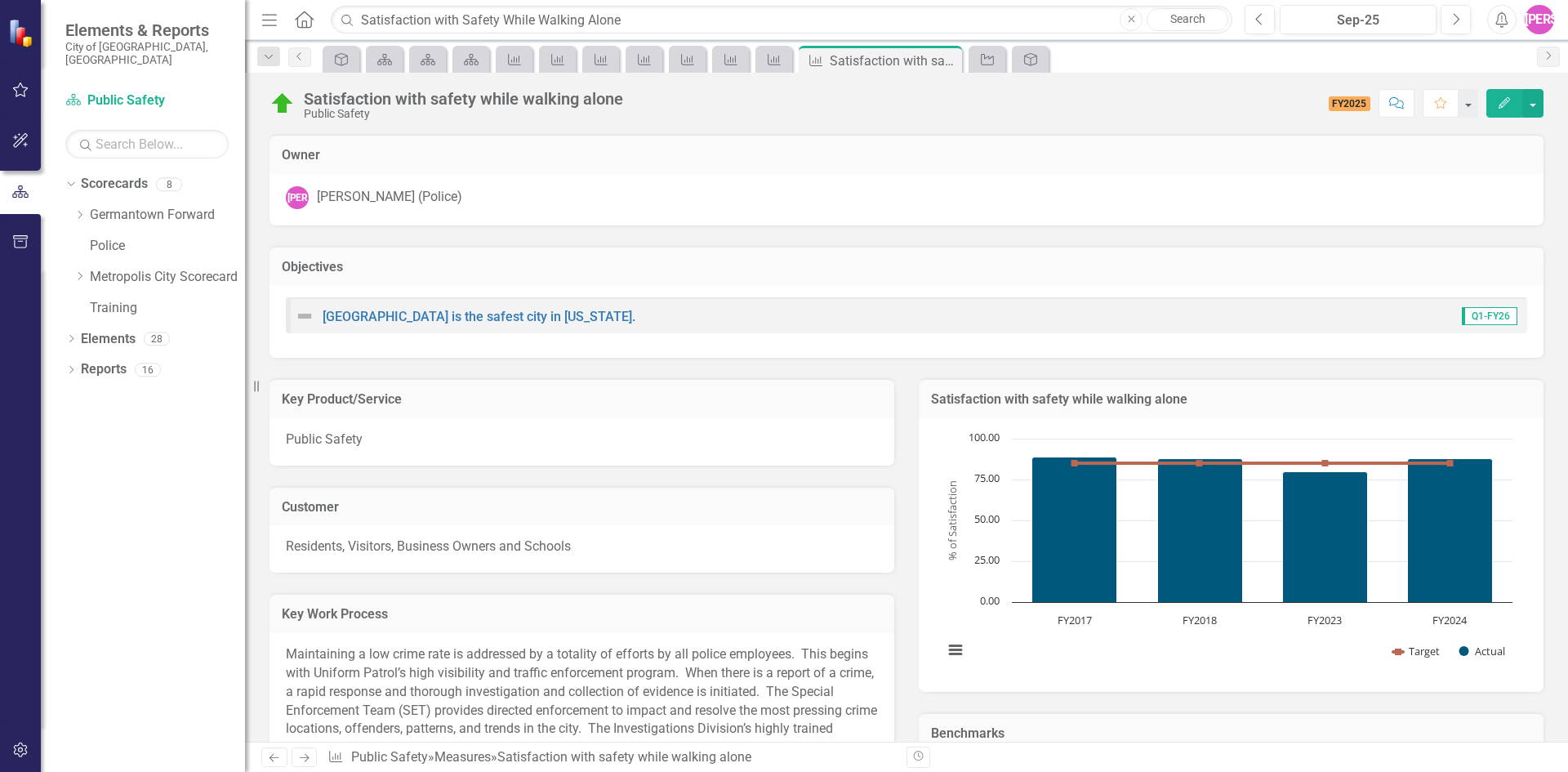
click at [1510, 103] on icon "Edit" at bounding box center [1504, 103] width 15 height 12
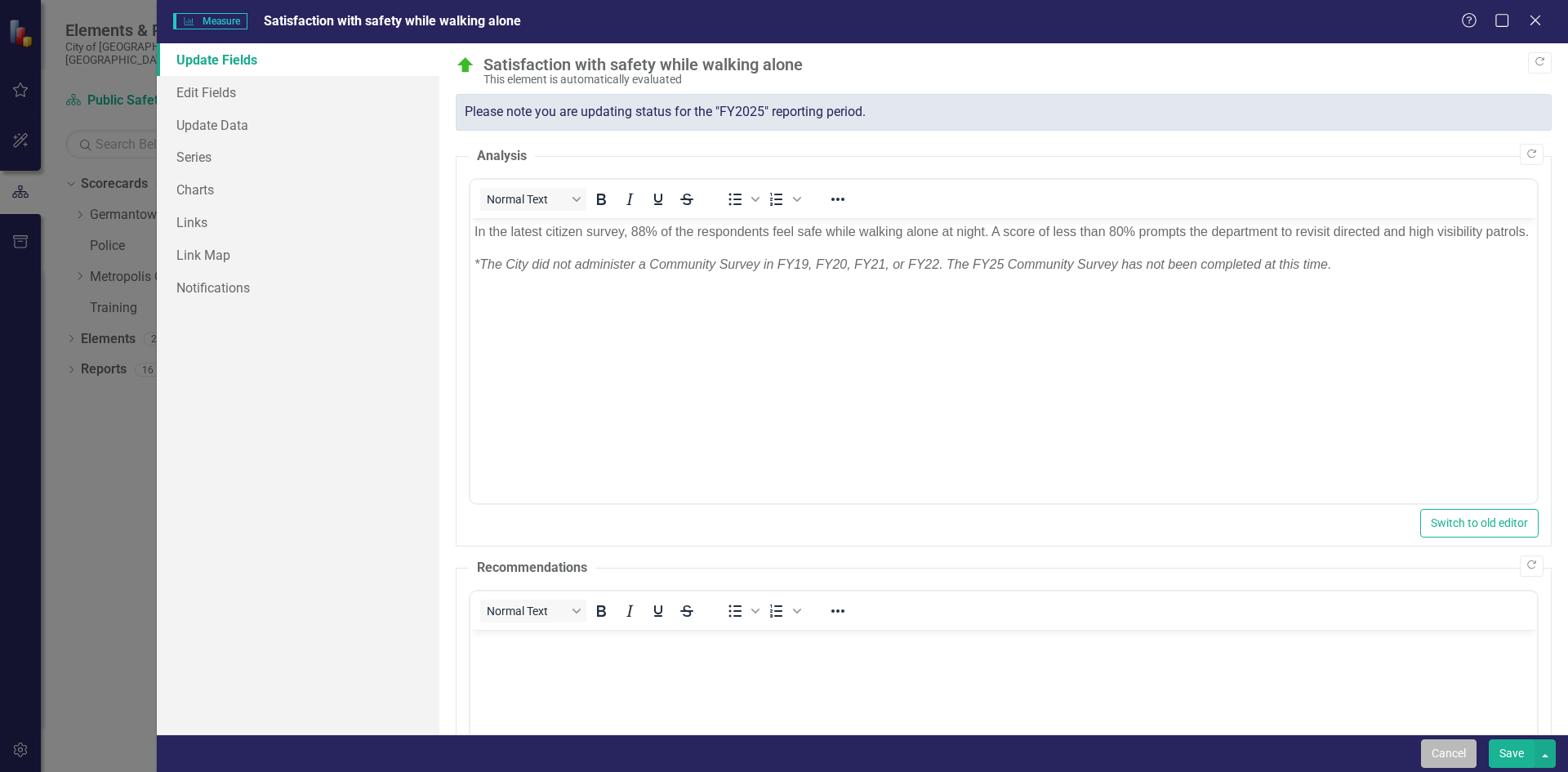
click at [1445, 751] on button "Cancel" at bounding box center [1449, 753] width 56 height 28
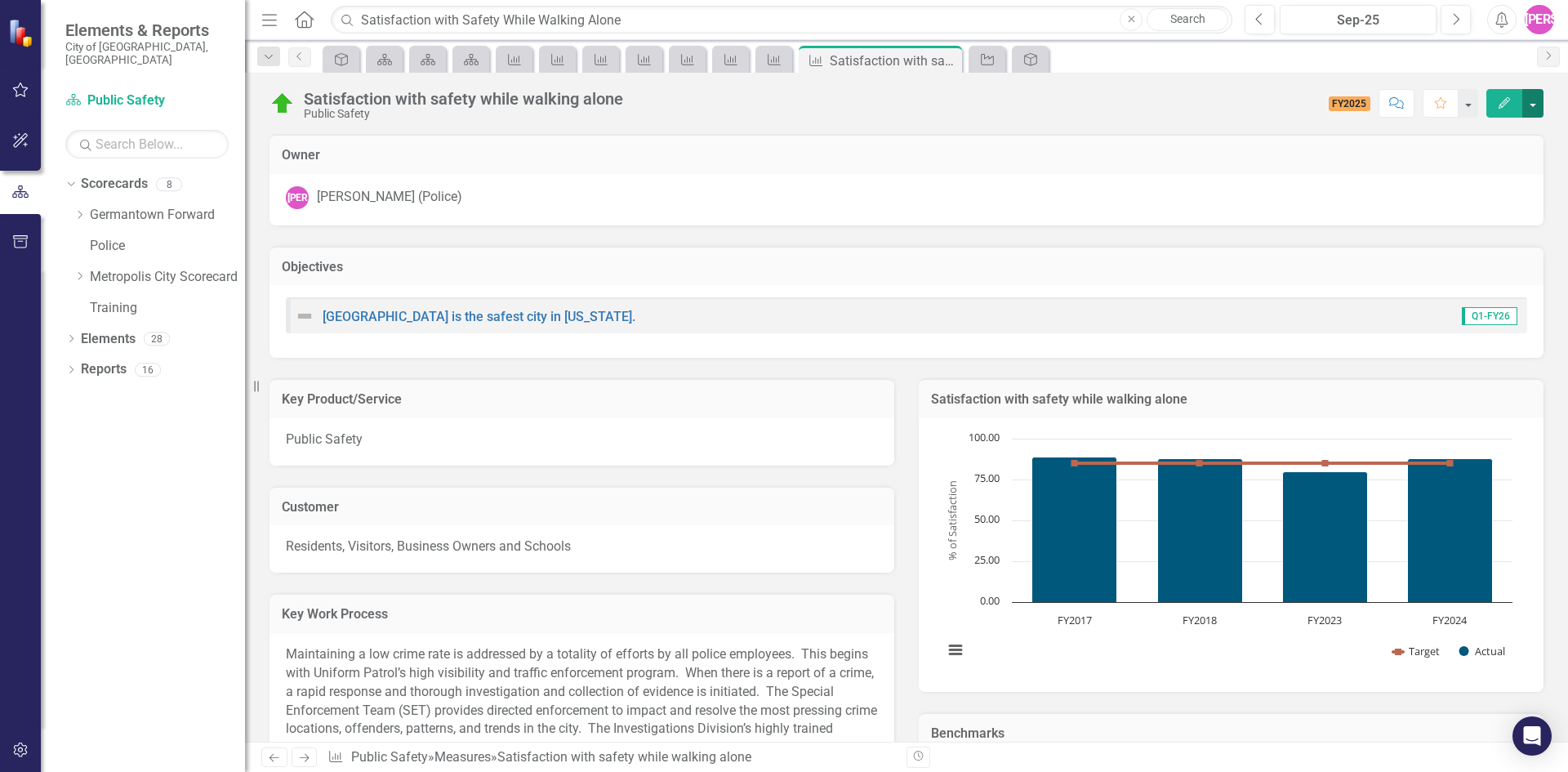
click at [1534, 104] on button "button" at bounding box center [1532, 103] width 21 height 28
click at [1495, 283] on link "PDF Export to PDF" at bounding box center [1463, 289] width 159 height 30
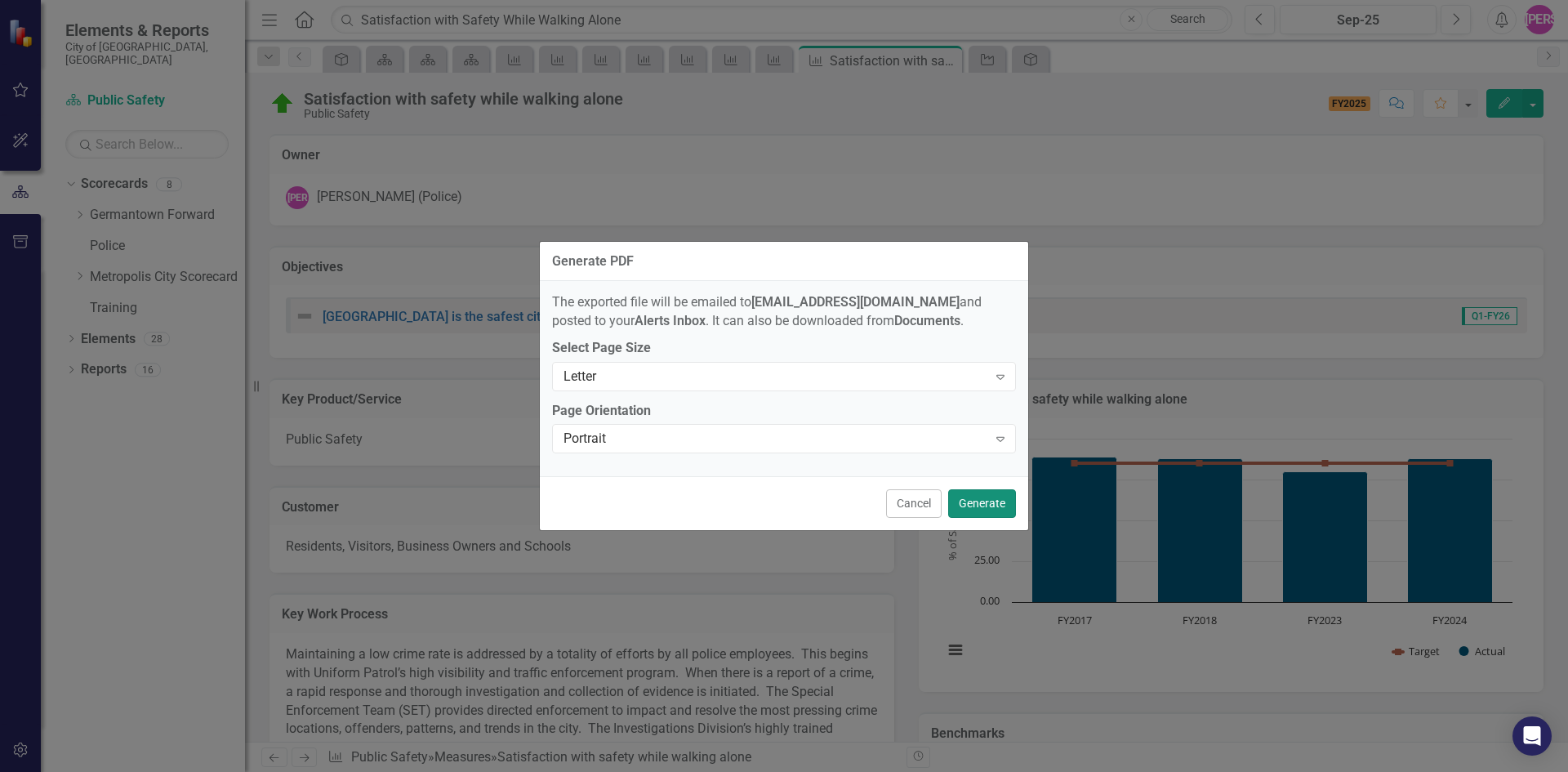
click at [990, 502] on button "Generate" at bounding box center [982, 503] width 67 height 28
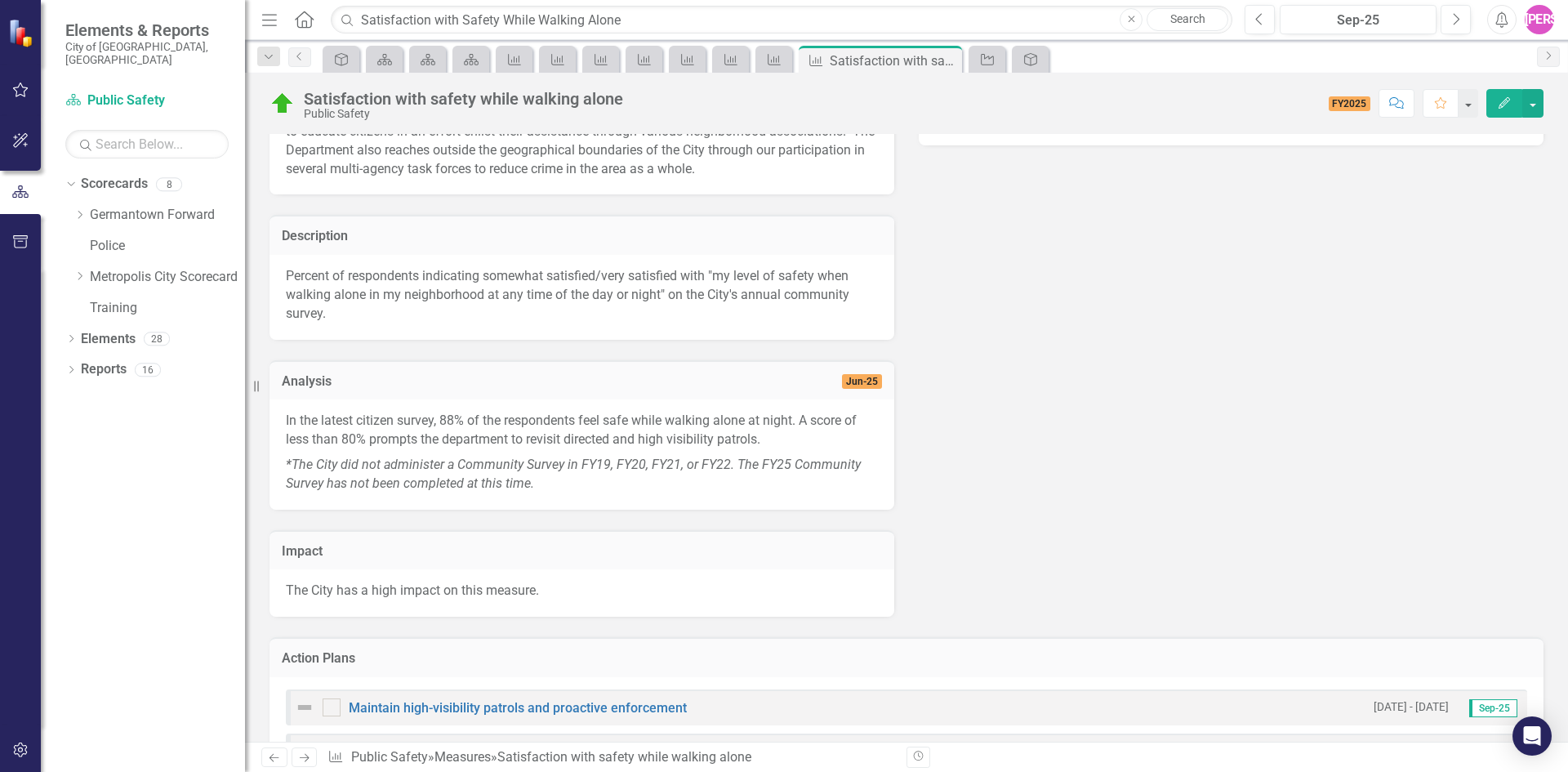
scroll to position [245, 0]
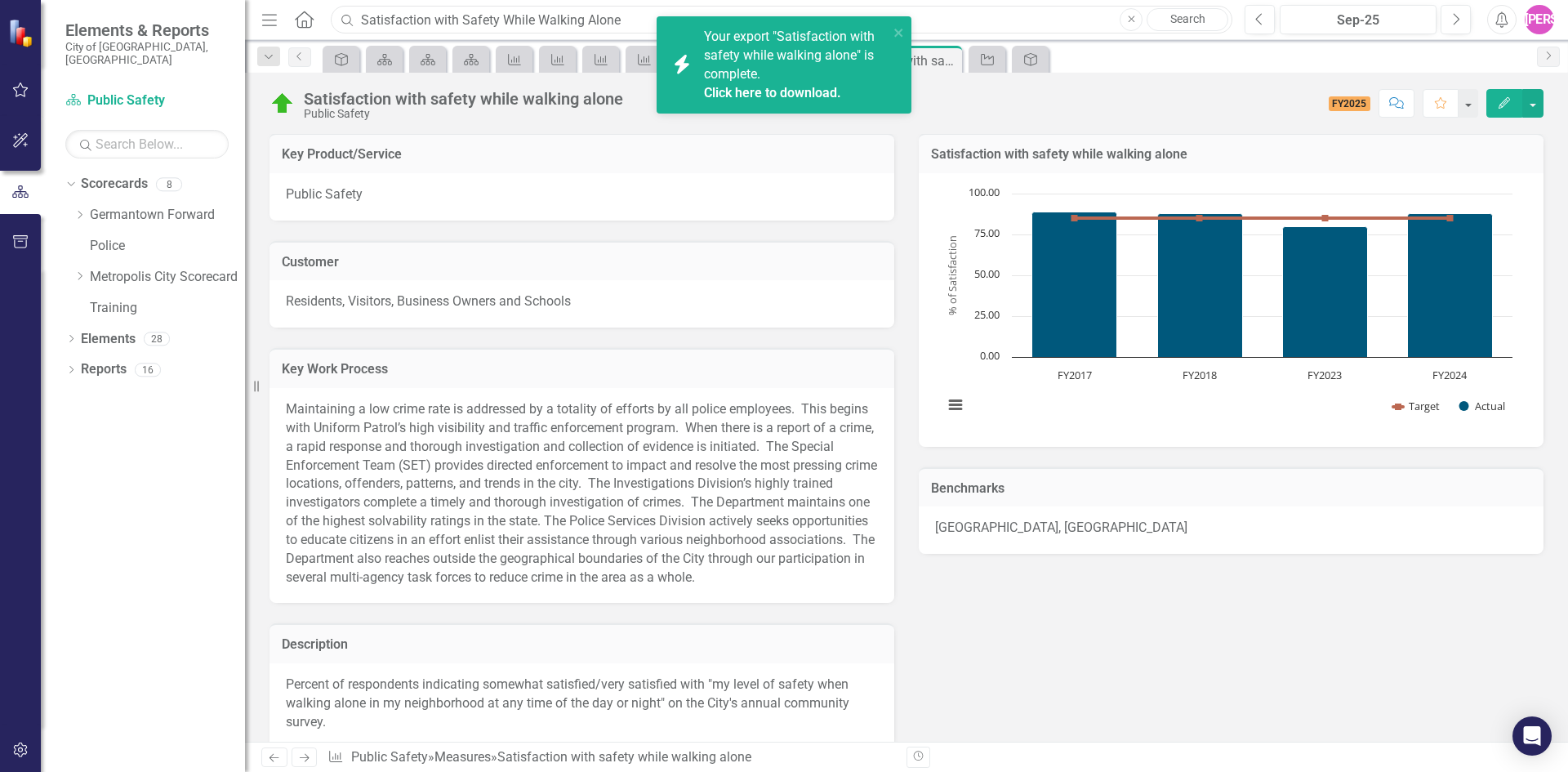
drag, startPoint x: 570, startPoint y: 20, endPoint x: 242, endPoint y: 30, distance: 328.2
click at [242, 30] on div "Elements & Reports City of [GEOGRAPHIC_DATA], [GEOGRAPHIC_DATA] Scorecard Publi…" at bounding box center [784, 386] width 1568 height 772
paste input "Police Services"
type input "Satisfaction with Police Services"
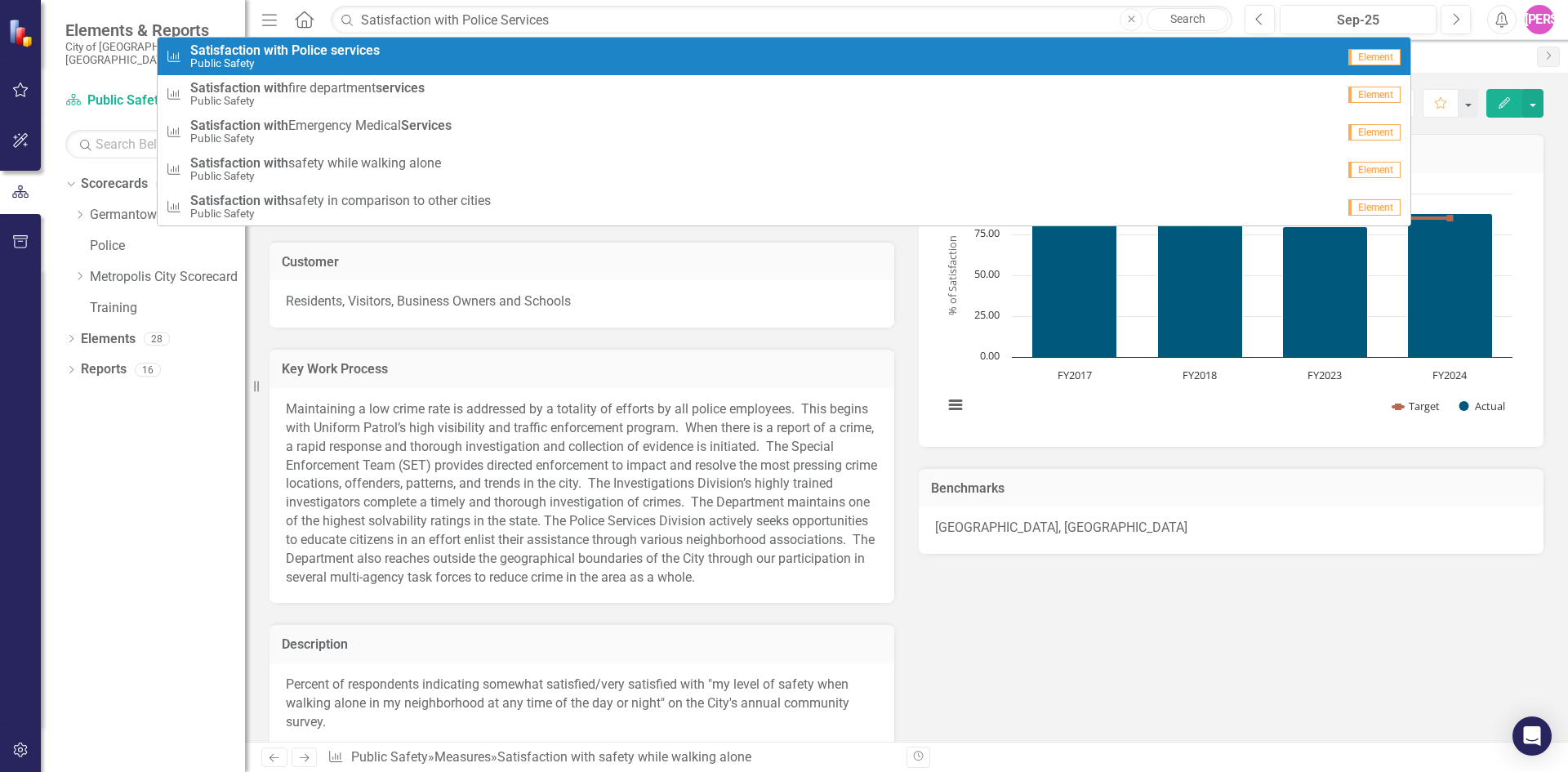
click at [307, 57] on strong "Police" at bounding box center [309, 50] width 36 height 15
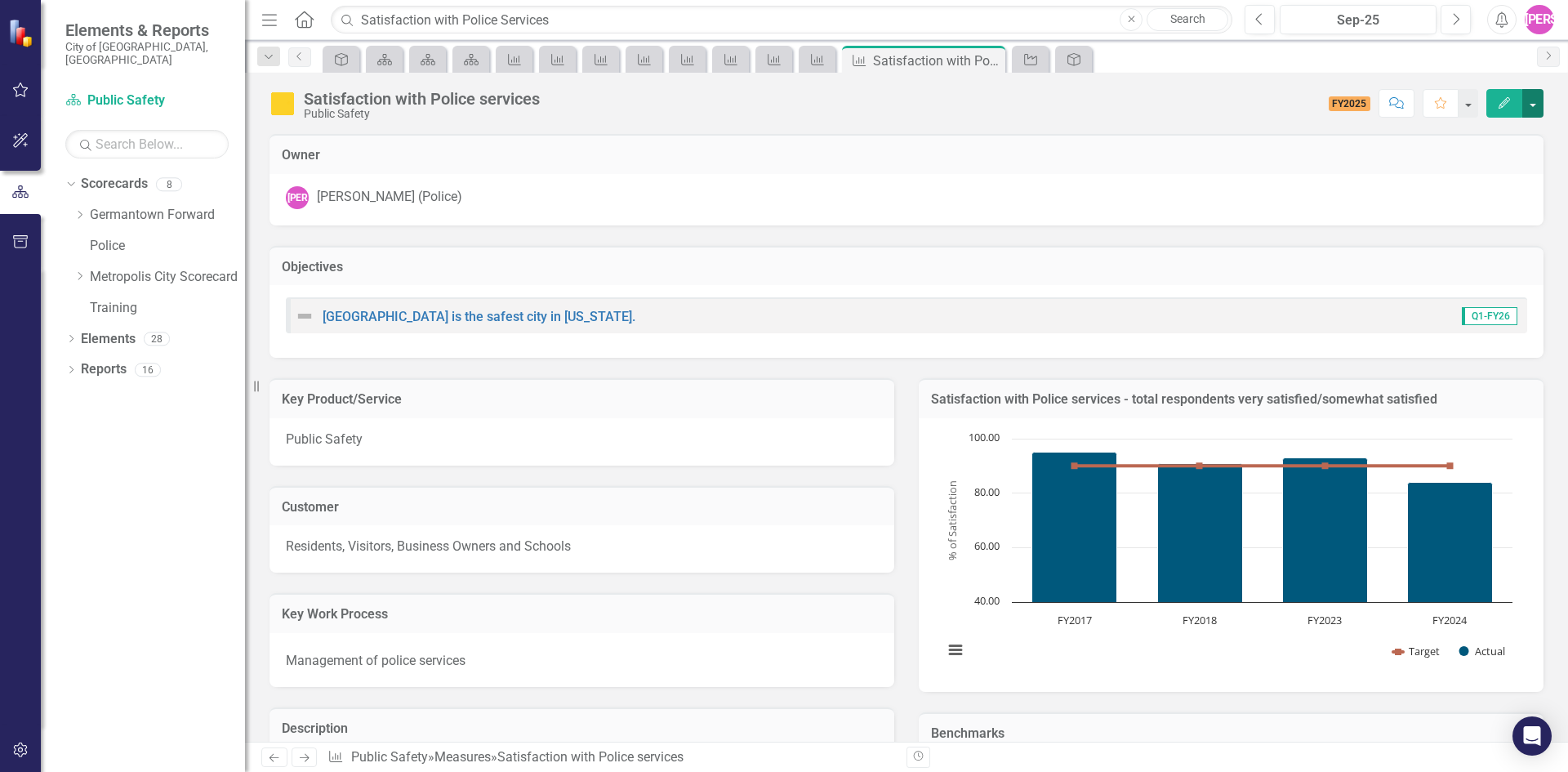
click at [1529, 101] on button "button" at bounding box center [1532, 103] width 21 height 28
click at [1491, 288] on link "PDF Export to PDF" at bounding box center [1463, 289] width 159 height 30
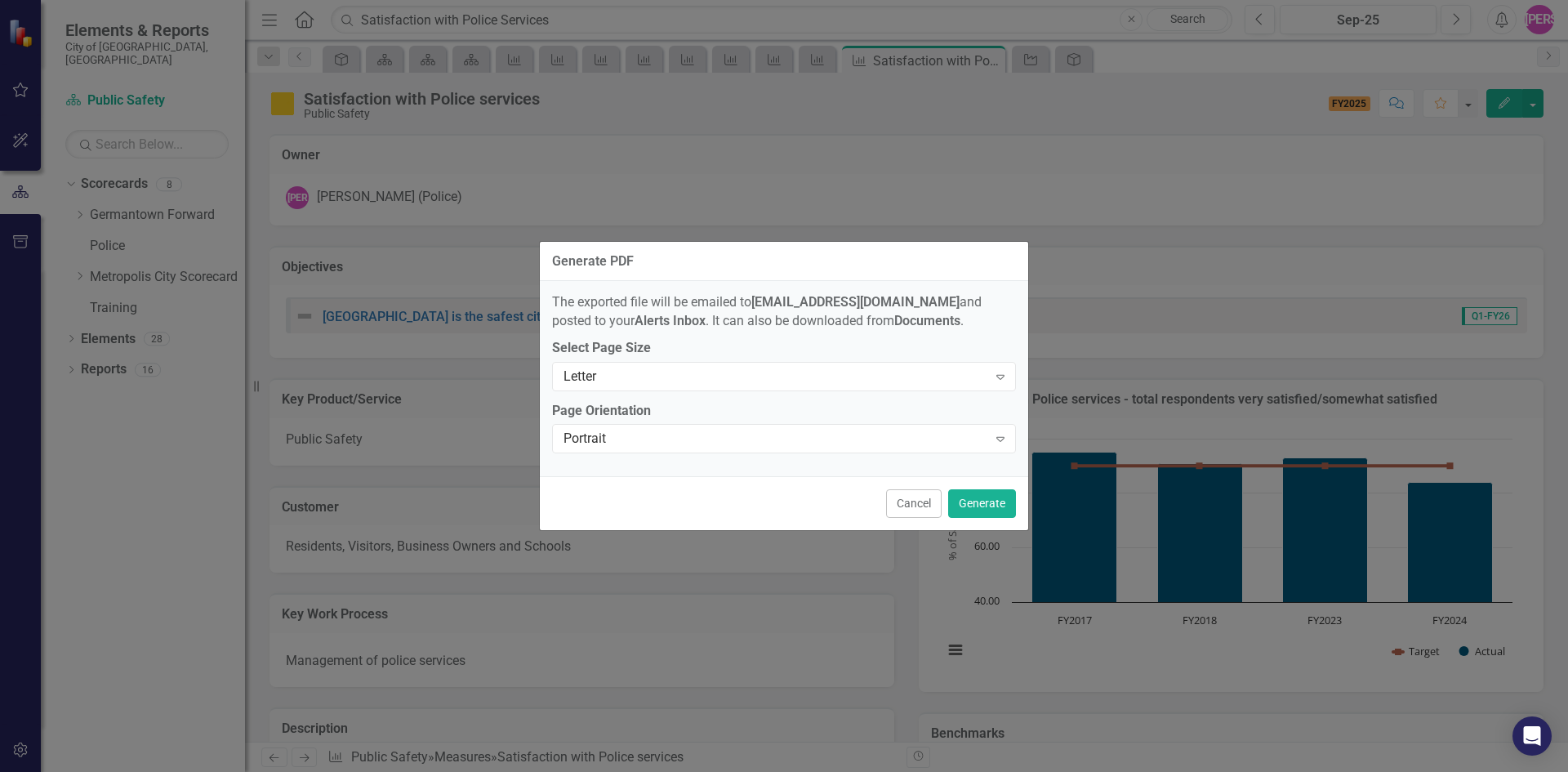
click at [945, 498] on div "Cancel Generate" at bounding box center [784, 503] width 488 height 54
click at [986, 501] on button "Generate" at bounding box center [982, 503] width 67 height 28
